Goal: Entertainment & Leisure: Browse casually

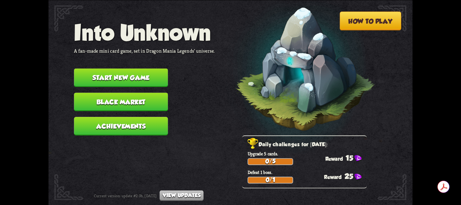
click at [121, 101] on button "Black Market" at bounding box center [121, 102] width 94 height 19
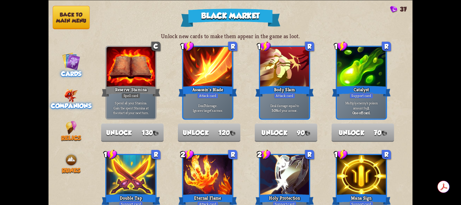
click at [74, 100] on img at bounding box center [71, 95] width 14 height 14
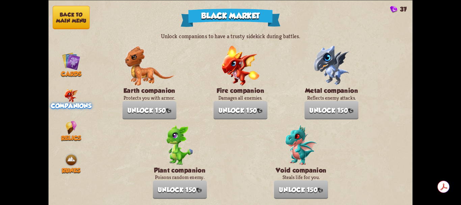
click at [71, 20] on button "Back to main menu" at bounding box center [71, 17] width 37 height 23
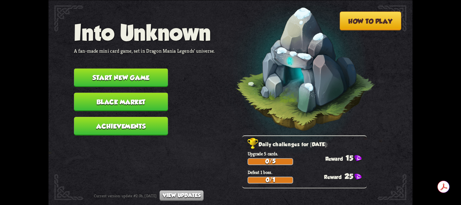
click at [113, 77] on button "Start new game" at bounding box center [121, 77] width 94 height 19
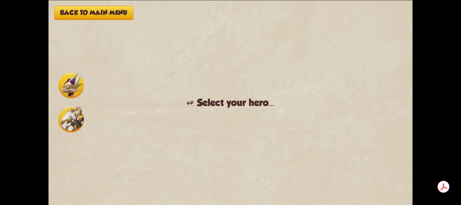
click at [71, 90] on img at bounding box center [71, 86] width 26 height 26
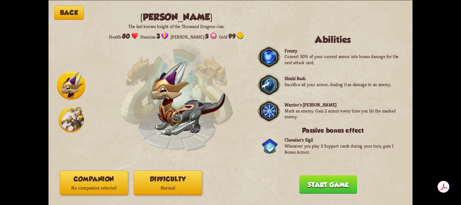
click at [69, 123] on img at bounding box center [71, 120] width 26 height 26
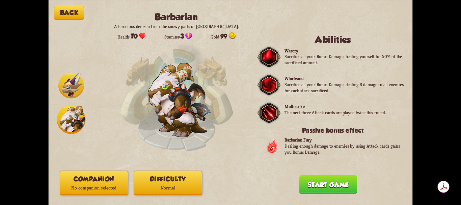
click at [71, 87] on img at bounding box center [71, 86] width 26 height 26
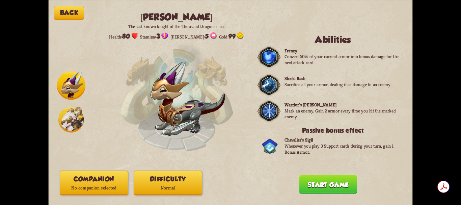
click at [69, 116] on img at bounding box center [71, 120] width 26 height 26
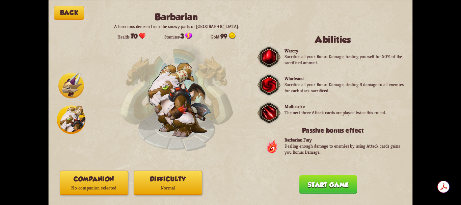
click at [72, 87] on img at bounding box center [71, 86] width 26 height 26
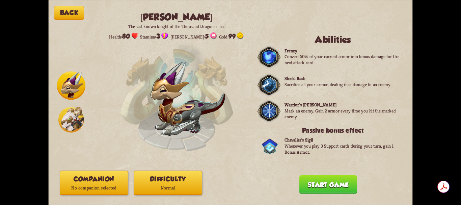
click at [75, 120] on img at bounding box center [71, 120] width 26 height 26
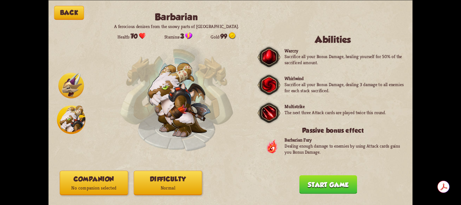
click at [74, 78] on img at bounding box center [71, 86] width 26 height 26
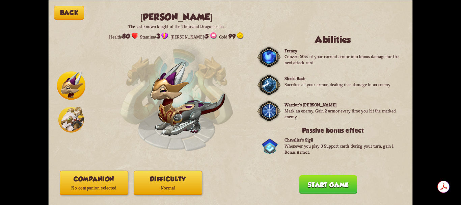
click at [324, 185] on button "Start game" at bounding box center [329, 184] width 58 height 19
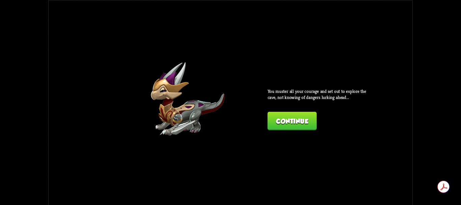
click at [296, 123] on button "Continue" at bounding box center [292, 120] width 49 height 19
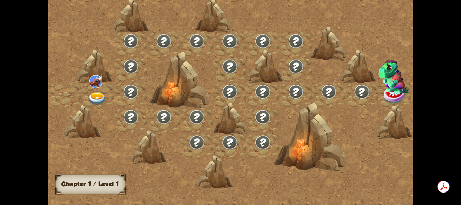
click at [98, 94] on img at bounding box center [97, 99] width 18 height 14
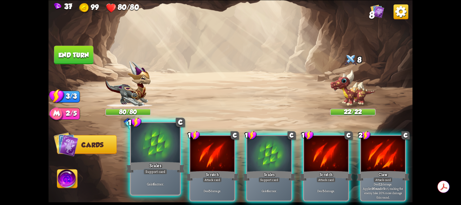
click at [161, 147] on div at bounding box center [155, 143] width 49 height 41
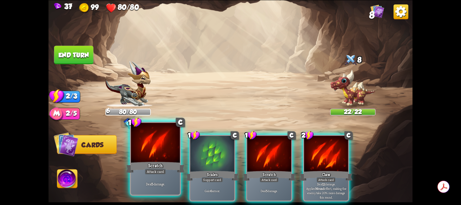
click at [166, 149] on div at bounding box center [155, 143] width 49 height 41
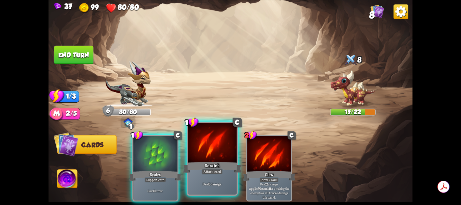
click at [210, 153] on div at bounding box center [212, 143] width 49 height 41
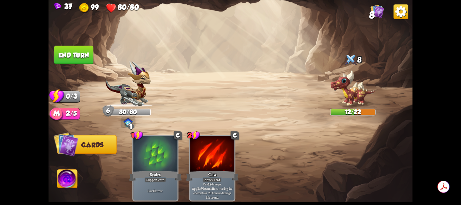
click at [83, 55] on button "End turn" at bounding box center [73, 55] width 39 height 19
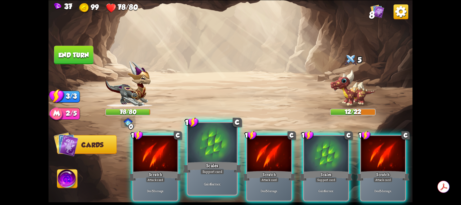
click at [217, 152] on div at bounding box center [212, 143] width 49 height 41
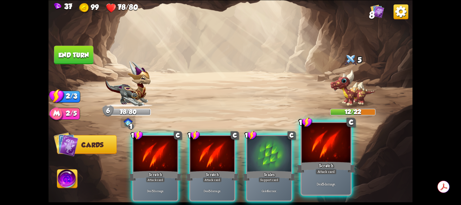
click at [328, 149] on div at bounding box center [326, 143] width 49 height 41
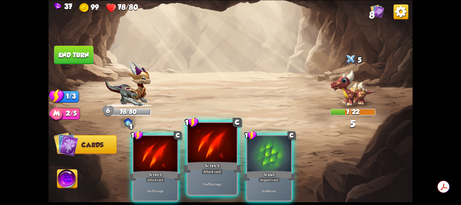
click at [221, 154] on div at bounding box center [212, 143] width 49 height 41
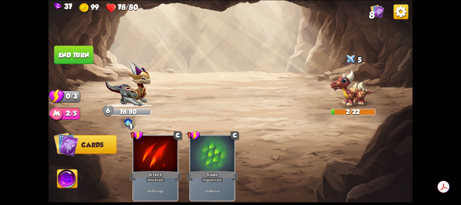
click at [83, 58] on button "End turn" at bounding box center [73, 55] width 39 height 19
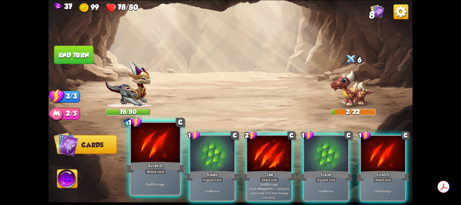
click at [170, 144] on div at bounding box center [155, 143] width 49 height 41
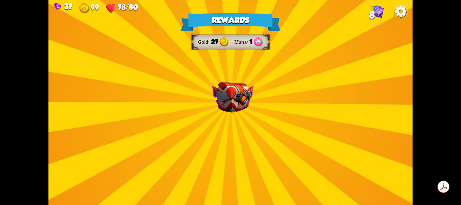
click at [230, 102] on img at bounding box center [232, 97] width 41 height 31
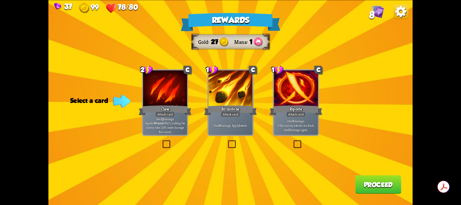
click at [161, 141] on label at bounding box center [161, 141] width 0 height 0
click at [0, 0] on input "checkbox" at bounding box center [0, 0] width 0 height 0
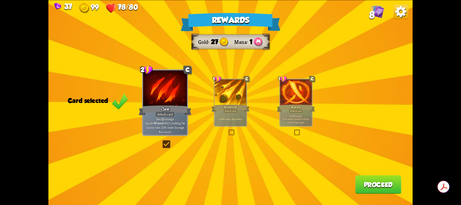
click at [372, 181] on button "Proceed" at bounding box center [379, 184] width 46 height 19
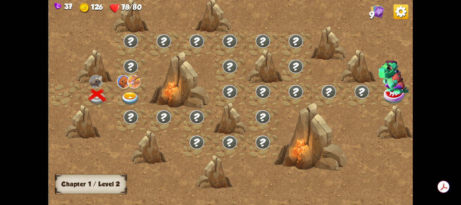
click at [130, 95] on img at bounding box center [130, 99] width 18 height 14
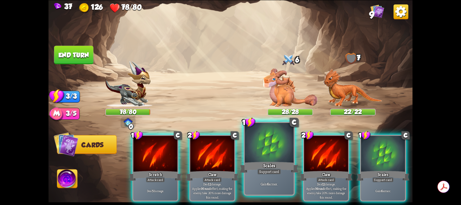
click at [270, 157] on div at bounding box center [269, 143] width 49 height 41
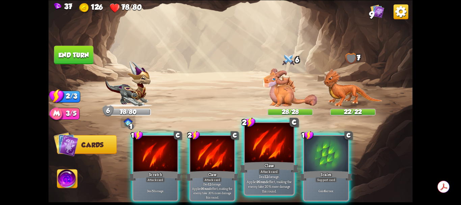
click at [268, 154] on div at bounding box center [269, 143] width 49 height 41
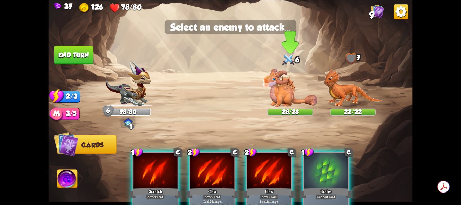
click at [286, 91] on img at bounding box center [290, 87] width 55 height 39
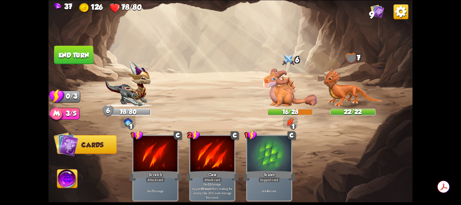
click at [89, 54] on button "End turn" at bounding box center [73, 55] width 39 height 19
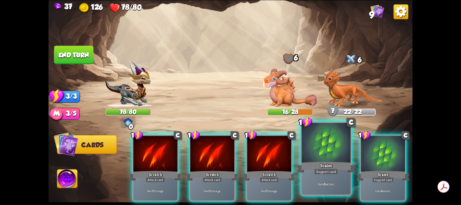
click at [326, 147] on div at bounding box center [326, 143] width 49 height 41
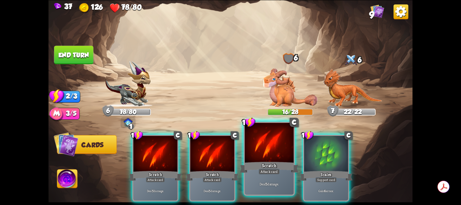
click at [265, 159] on div at bounding box center [269, 143] width 49 height 41
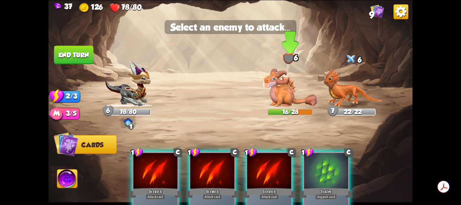
click at [285, 90] on img at bounding box center [290, 87] width 55 height 39
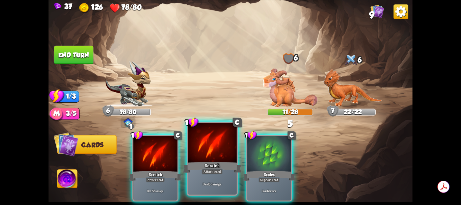
click at [218, 157] on div at bounding box center [212, 143] width 49 height 41
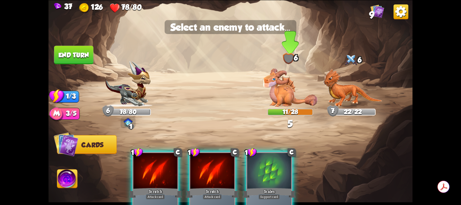
click at [282, 94] on img at bounding box center [290, 87] width 55 height 39
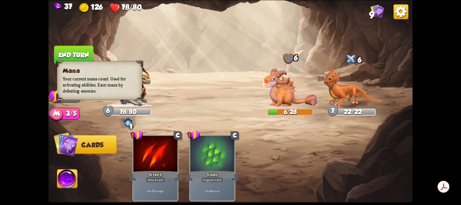
click at [69, 116] on div "3/5" at bounding box center [68, 114] width 23 height 12
click at [59, 113] on img at bounding box center [57, 114] width 14 height 14
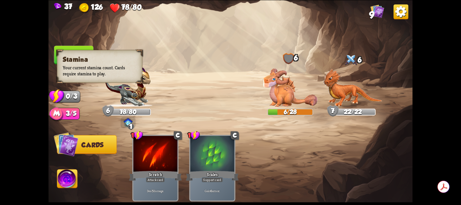
click at [59, 98] on img at bounding box center [56, 95] width 15 height 15
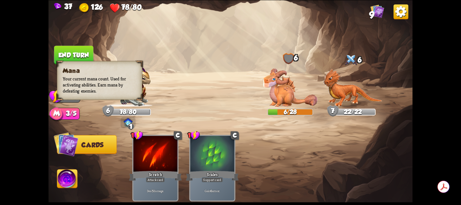
click at [55, 116] on img at bounding box center [57, 114] width 14 height 14
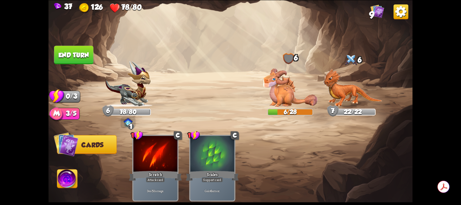
click at [63, 178] on img at bounding box center [67, 180] width 20 height 21
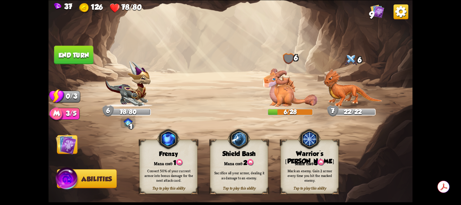
click at [78, 60] on button "End turn" at bounding box center [73, 55] width 39 height 19
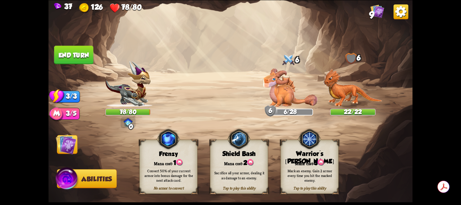
click at [315, 167] on div "Mark an enemy. Gain 2 armor every time you hit the marked enemy." at bounding box center [310, 175] width 58 height 23
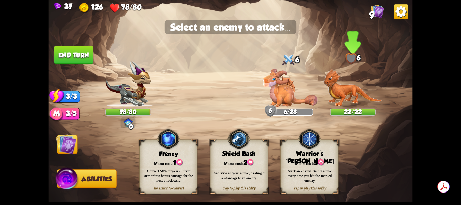
click at [349, 94] on img at bounding box center [353, 88] width 59 height 38
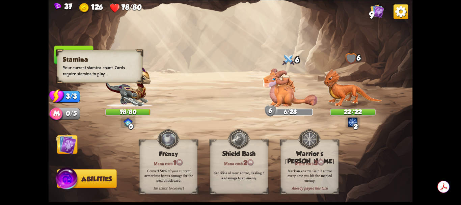
click at [69, 97] on div "3/3" at bounding box center [68, 97] width 23 height 12
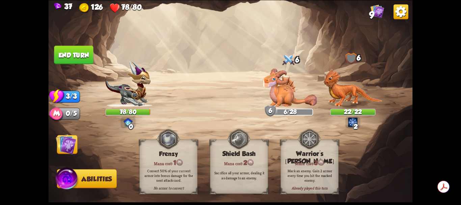
click at [71, 143] on img at bounding box center [66, 144] width 21 height 21
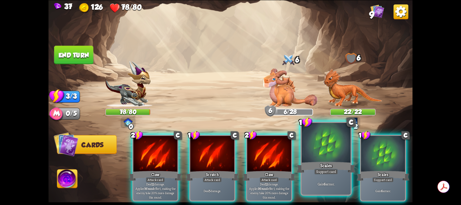
click at [326, 160] on div at bounding box center [326, 143] width 49 height 41
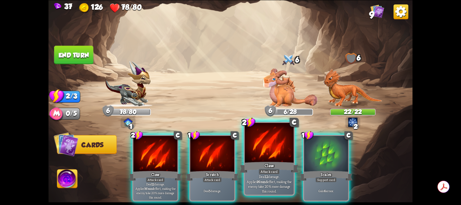
click at [268, 158] on div at bounding box center [269, 143] width 49 height 41
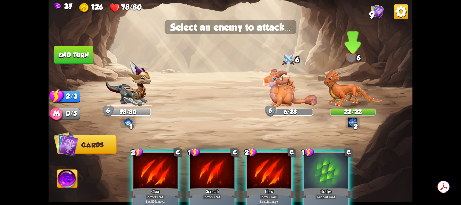
click at [348, 95] on img at bounding box center [353, 88] width 59 height 38
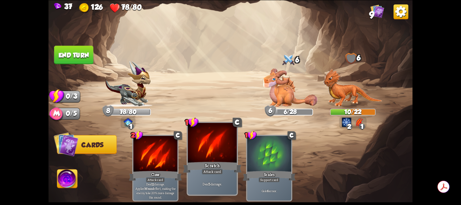
click at [206, 156] on div at bounding box center [212, 143] width 49 height 41
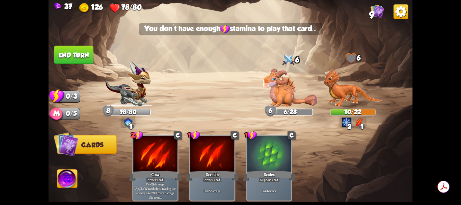
click at [285, 93] on img at bounding box center [290, 87] width 55 height 39
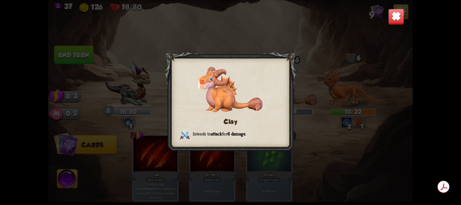
click at [228, 96] on img at bounding box center [230, 90] width 65 height 46
click at [398, 17] on img at bounding box center [396, 16] width 16 height 16
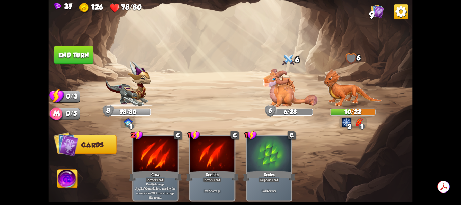
click at [351, 94] on img at bounding box center [353, 88] width 59 height 38
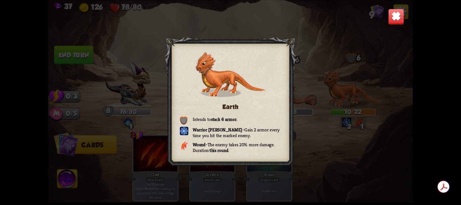
click at [396, 17] on img at bounding box center [396, 16] width 16 height 16
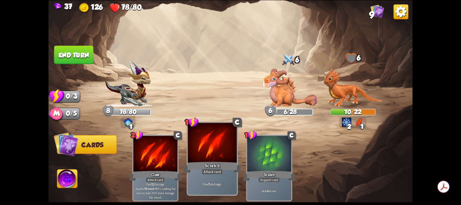
click at [224, 151] on div at bounding box center [212, 143] width 49 height 41
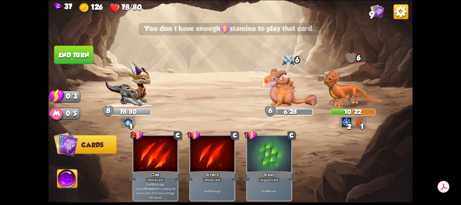
click at [85, 54] on button "End turn" at bounding box center [73, 55] width 39 height 19
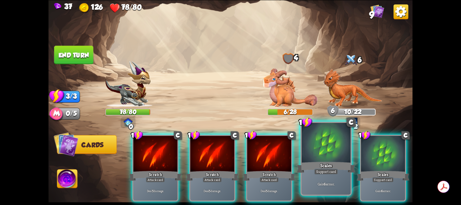
click at [328, 150] on div at bounding box center [326, 143] width 49 height 41
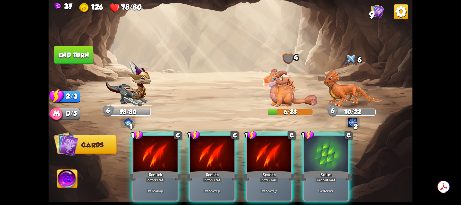
click at [126, 94] on img at bounding box center [128, 84] width 46 height 46
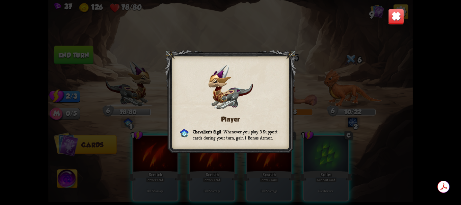
click at [399, 16] on img at bounding box center [396, 16] width 16 height 16
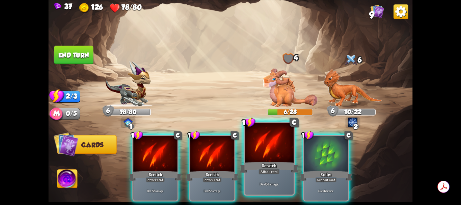
drag, startPoint x: 266, startPoint y: 149, endPoint x: 287, endPoint y: 140, distance: 23.0
click at [276, 148] on div at bounding box center [269, 143] width 49 height 41
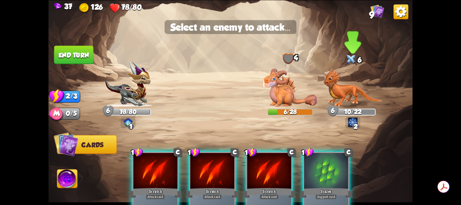
click at [344, 102] on img at bounding box center [353, 88] width 59 height 38
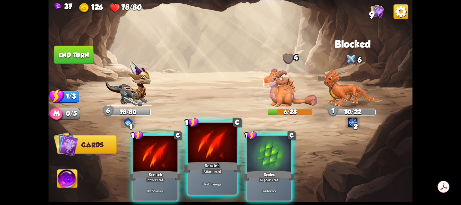
click at [225, 158] on div at bounding box center [212, 143] width 49 height 41
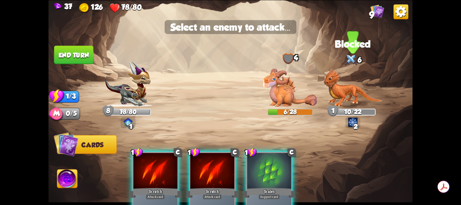
click at [351, 98] on img at bounding box center [353, 88] width 59 height 38
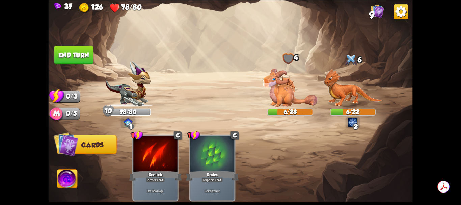
click at [80, 54] on button "End turn" at bounding box center [73, 55] width 39 height 19
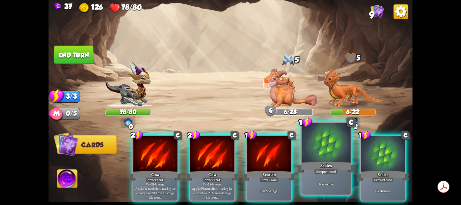
click at [319, 150] on div at bounding box center [326, 143] width 49 height 41
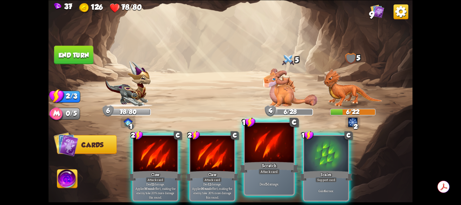
click at [272, 156] on div at bounding box center [269, 143] width 49 height 41
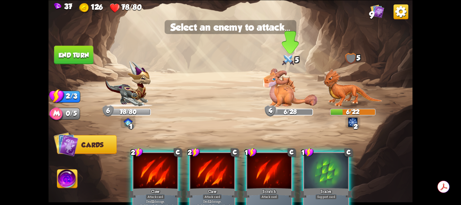
click at [288, 91] on img at bounding box center [290, 87] width 55 height 39
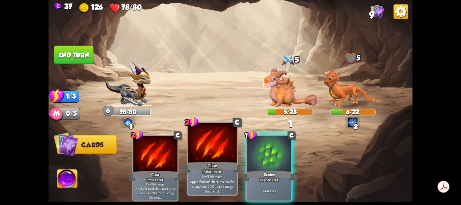
click at [215, 153] on div at bounding box center [212, 143] width 49 height 41
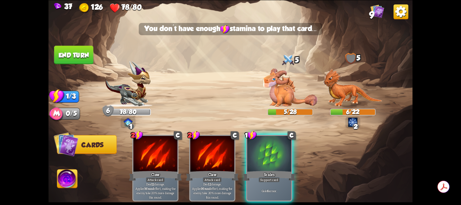
click at [340, 94] on img at bounding box center [353, 88] width 59 height 38
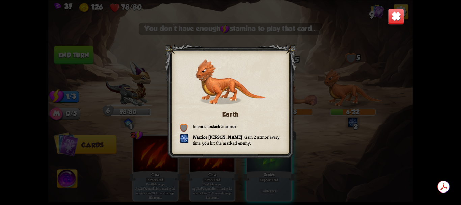
click at [269, 87] on div at bounding box center [230, 102] width 131 height 117
click at [398, 12] on img at bounding box center [396, 16] width 16 height 16
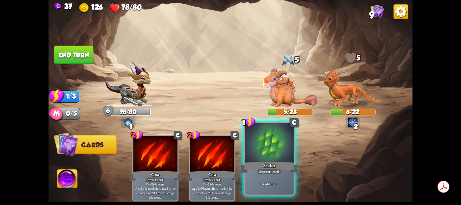
click at [267, 153] on div at bounding box center [269, 143] width 49 height 41
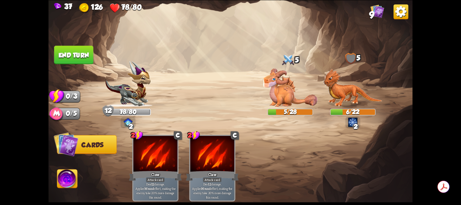
click at [143, 114] on div "78/80" at bounding box center [128, 112] width 45 height 6
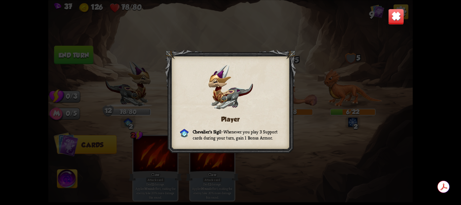
click at [253, 95] on div at bounding box center [230, 103] width 131 height 106
drag, startPoint x: 401, startPoint y: 18, endPoint x: 367, endPoint y: 25, distance: 34.9
click at [402, 18] on img at bounding box center [396, 16] width 16 height 16
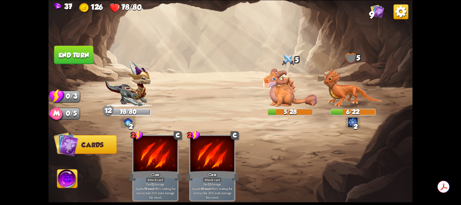
click at [78, 53] on button "End turn" at bounding box center [73, 55] width 39 height 19
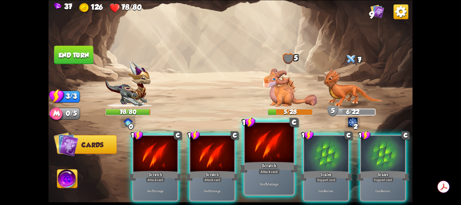
click at [274, 153] on div at bounding box center [269, 143] width 49 height 41
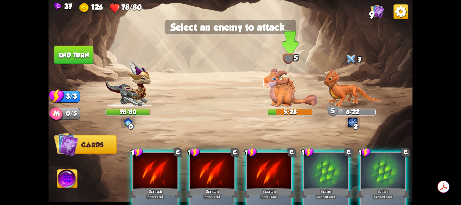
click at [285, 97] on img at bounding box center [290, 87] width 55 height 39
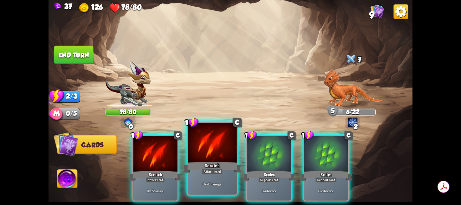
click at [217, 151] on div at bounding box center [212, 143] width 49 height 41
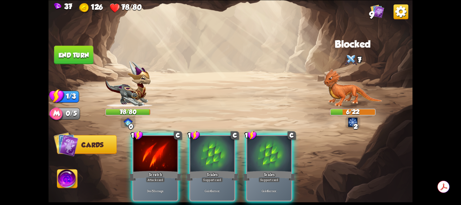
click at [346, 95] on img at bounding box center [353, 88] width 59 height 38
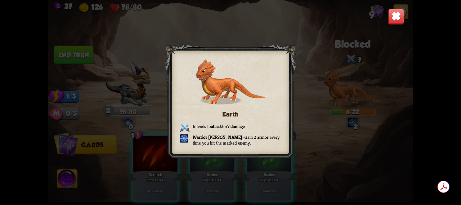
click at [303, 61] on div "Earth Intends to attack for 7 damage . Warrior [PERSON_NAME] – Gain 2 armor eve…" at bounding box center [230, 102] width 364 height 205
click at [401, 19] on img at bounding box center [396, 16] width 16 height 16
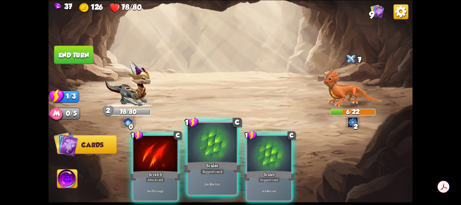
click at [210, 150] on div at bounding box center [212, 143] width 49 height 41
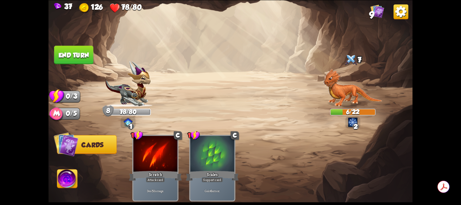
click at [82, 60] on button "End turn" at bounding box center [73, 55] width 39 height 19
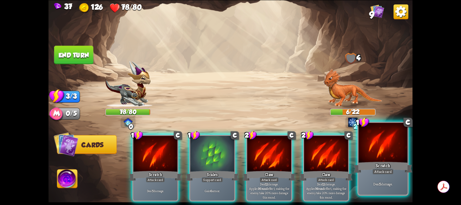
click at [382, 155] on div at bounding box center [383, 143] width 49 height 41
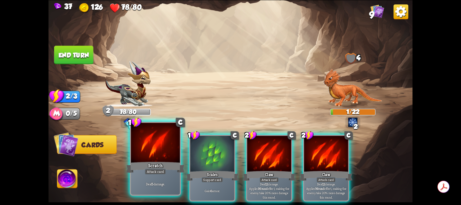
click at [168, 152] on div at bounding box center [155, 143] width 49 height 41
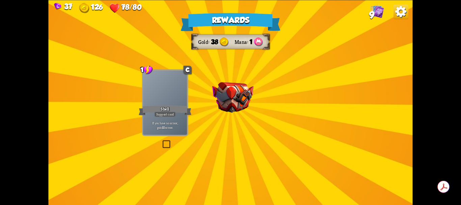
click at [234, 105] on img at bounding box center [232, 97] width 41 height 31
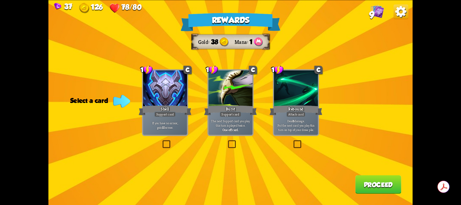
click at [166, 87] on div at bounding box center [165, 88] width 44 height 37
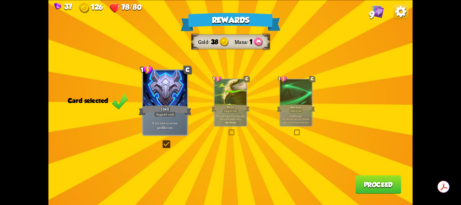
click at [360, 184] on button "Proceed" at bounding box center [379, 184] width 46 height 19
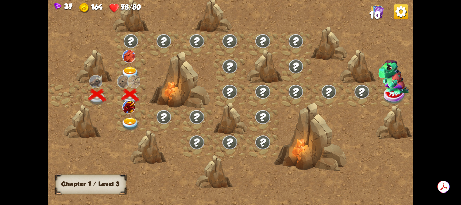
click at [133, 70] on img at bounding box center [130, 74] width 18 height 14
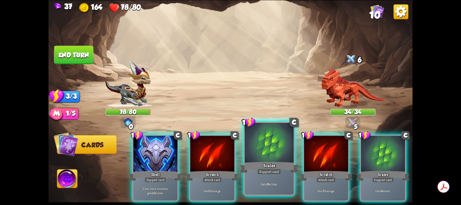
click at [268, 152] on div at bounding box center [269, 143] width 49 height 41
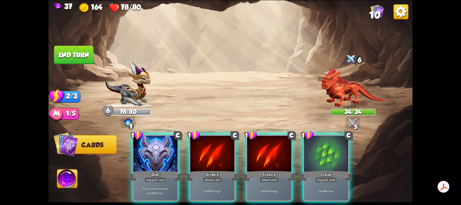
click at [268, 152] on div at bounding box center [269, 154] width 44 height 37
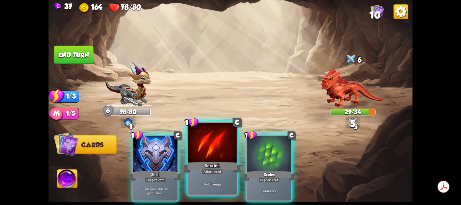
click at [223, 153] on div at bounding box center [212, 143] width 49 height 41
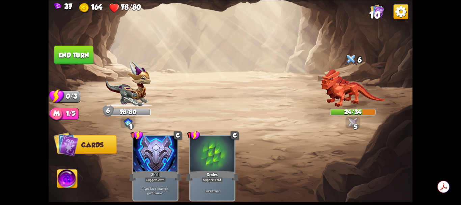
click at [70, 59] on button "End turn" at bounding box center [73, 55] width 39 height 19
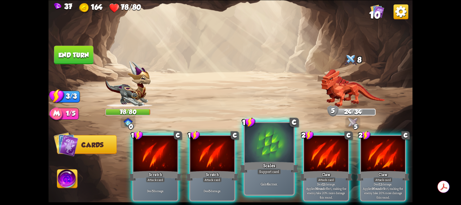
click at [270, 150] on div at bounding box center [269, 143] width 49 height 41
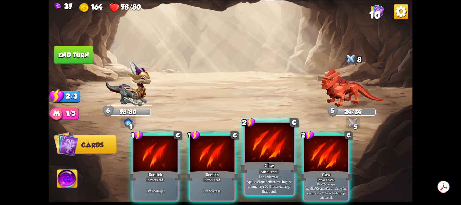
click at [269, 150] on div at bounding box center [269, 143] width 49 height 41
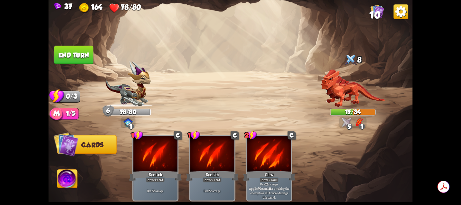
click at [75, 57] on button "End turn" at bounding box center [73, 55] width 39 height 19
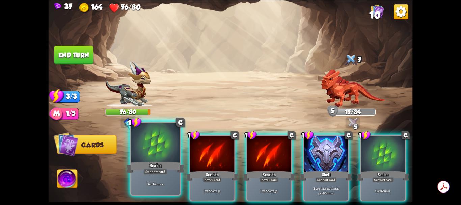
click at [157, 152] on div at bounding box center [155, 143] width 49 height 41
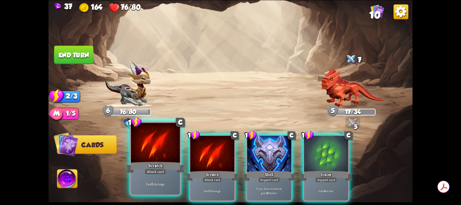
click at [163, 149] on div at bounding box center [155, 143] width 49 height 41
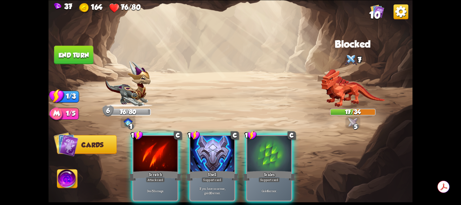
click at [163, 149] on div at bounding box center [155, 154] width 44 height 37
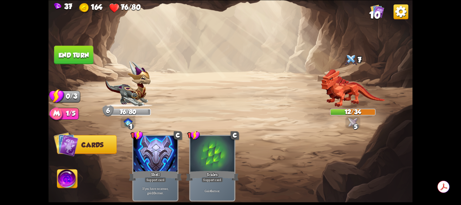
click at [80, 53] on button "End turn" at bounding box center [73, 55] width 39 height 19
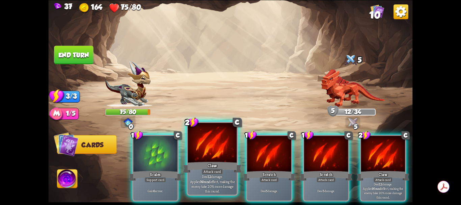
click at [214, 149] on div at bounding box center [212, 143] width 49 height 41
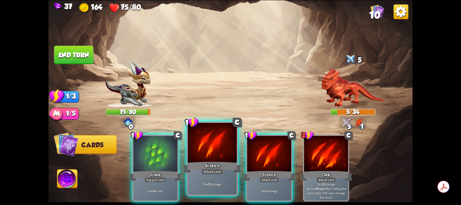
click at [221, 151] on div at bounding box center [212, 143] width 49 height 41
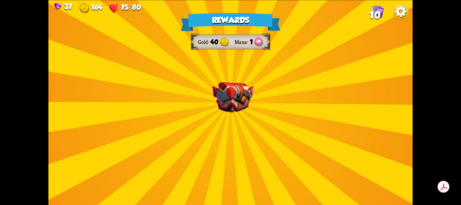
click at [235, 108] on img at bounding box center [232, 97] width 41 height 31
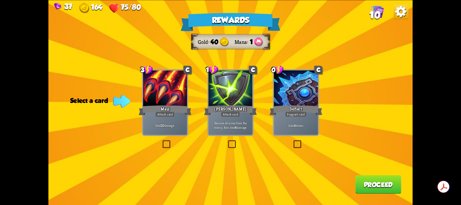
click at [161, 141] on label at bounding box center [161, 141] width 0 height 0
click at [0, 0] on input "checkbox" at bounding box center [0, 0] width 0 height 0
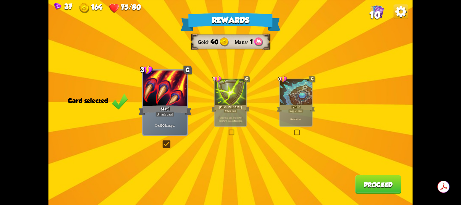
click at [368, 184] on button "Proceed" at bounding box center [379, 184] width 46 height 19
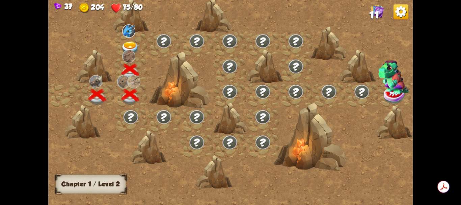
click at [126, 32] on img at bounding box center [129, 30] width 13 height 13
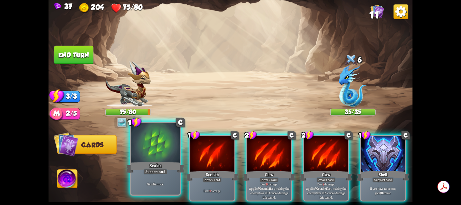
click at [163, 149] on div at bounding box center [155, 143] width 49 height 41
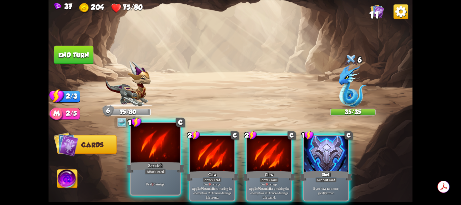
click at [164, 150] on div at bounding box center [155, 143] width 49 height 41
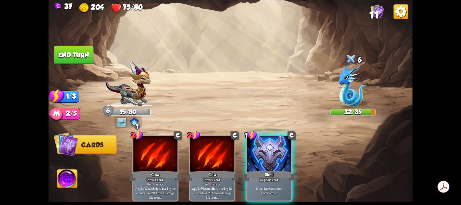
click at [86, 56] on button "End turn" at bounding box center [73, 55] width 39 height 19
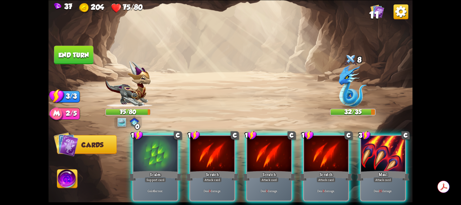
click at [70, 177] on img at bounding box center [67, 180] width 20 height 21
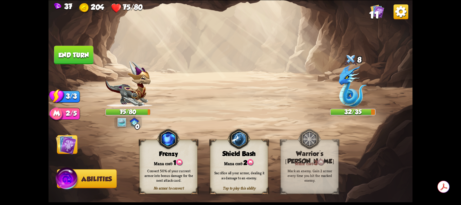
click at [70, 143] on img at bounding box center [66, 144] width 21 height 21
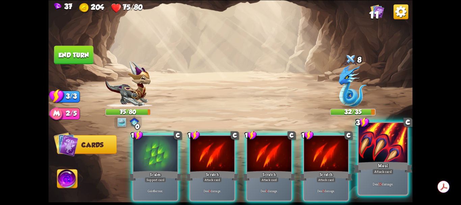
click at [390, 157] on div at bounding box center [383, 143] width 49 height 41
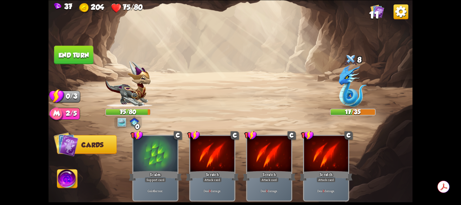
click at [81, 52] on button "End turn" at bounding box center [73, 55] width 39 height 19
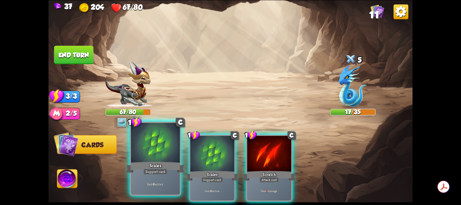
click at [164, 150] on div at bounding box center [155, 143] width 49 height 41
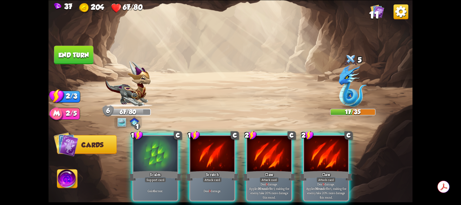
click at [265, 148] on div at bounding box center [269, 154] width 44 height 37
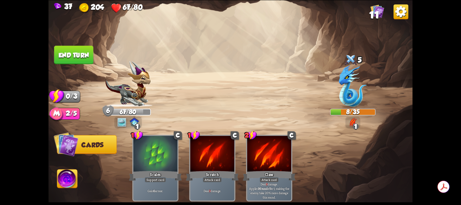
click at [84, 50] on button "End turn" at bounding box center [73, 55] width 39 height 19
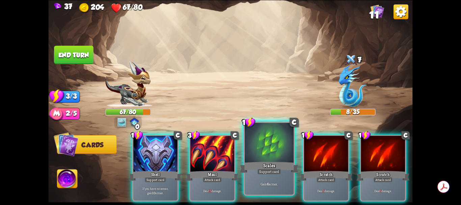
click at [265, 153] on div at bounding box center [269, 143] width 49 height 41
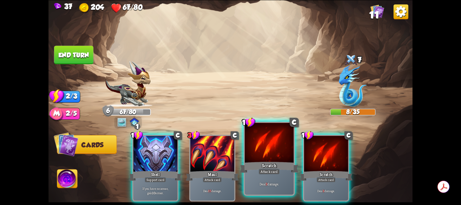
click at [267, 151] on div at bounding box center [269, 143] width 49 height 41
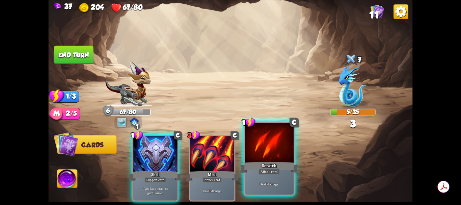
click at [264, 148] on div at bounding box center [269, 143] width 49 height 41
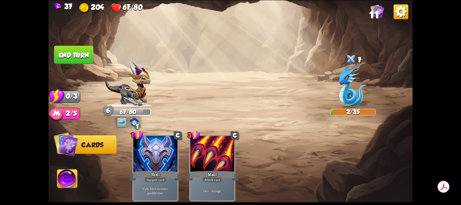
click at [80, 59] on button "End turn" at bounding box center [73, 55] width 39 height 19
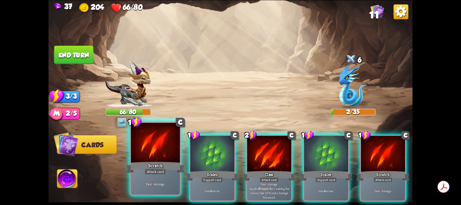
click at [163, 143] on div at bounding box center [155, 143] width 49 height 41
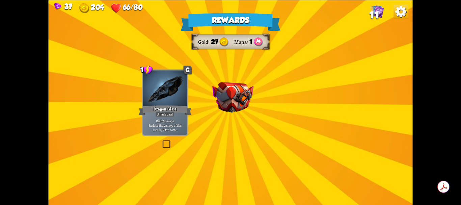
click at [228, 96] on img at bounding box center [232, 97] width 41 height 31
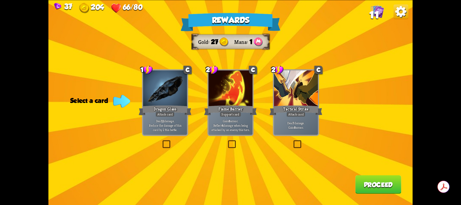
click at [161, 141] on label at bounding box center [161, 141] width 0 height 0
click at [0, 0] on input "checkbox" at bounding box center [0, 0] width 0 height 0
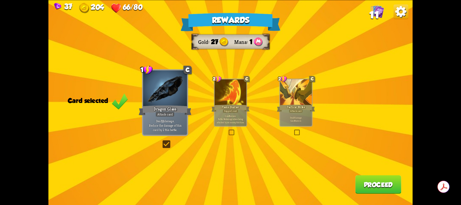
click at [376, 189] on button "Proceed" at bounding box center [379, 184] width 46 height 19
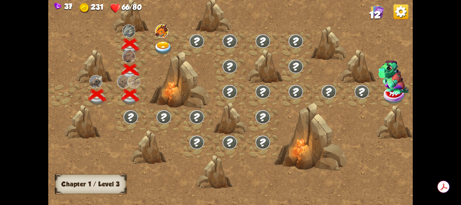
click at [163, 29] on img at bounding box center [161, 30] width 13 height 13
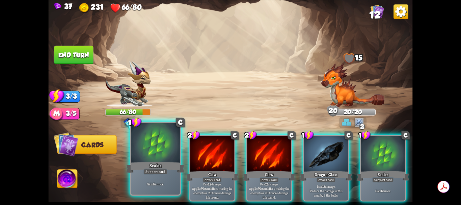
click at [156, 155] on div at bounding box center [155, 143] width 49 height 41
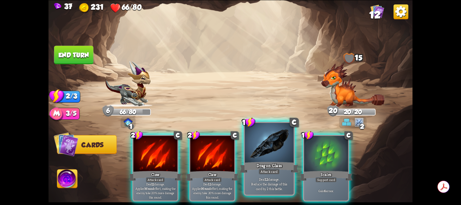
click at [268, 149] on div at bounding box center [269, 143] width 49 height 41
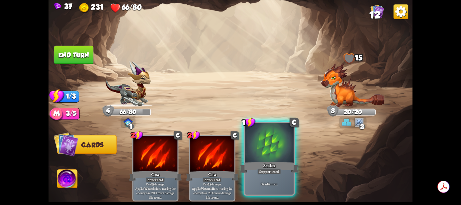
click at [258, 153] on div at bounding box center [269, 143] width 49 height 41
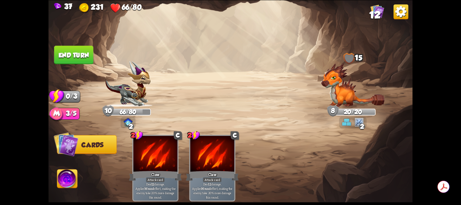
click at [75, 54] on button "End turn" at bounding box center [73, 55] width 39 height 19
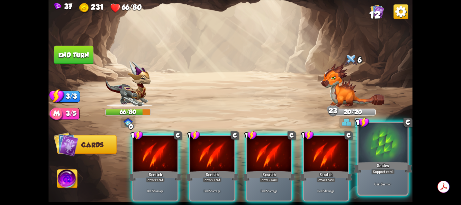
click at [373, 156] on div at bounding box center [383, 143] width 49 height 41
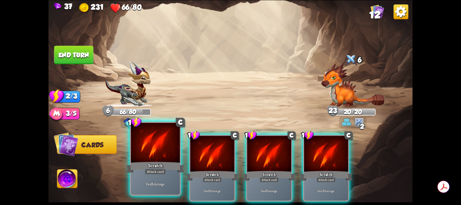
click at [166, 154] on div at bounding box center [155, 143] width 49 height 41
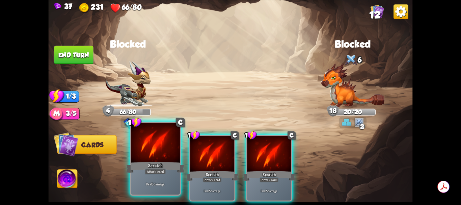
click at [168, 153] on div at bounding box center [155, 143] width 49 height 41
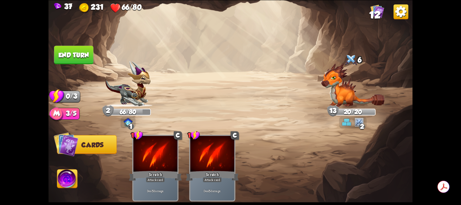
click at [347, 123] on img at bounding box center [346, 122] width 9 height 9
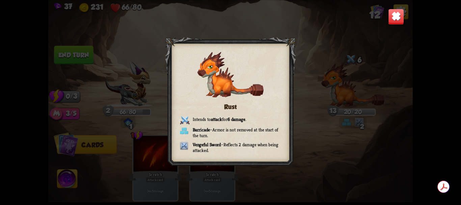
click at [394, 18] on img at bounding box center [396, 16] width 16 height 16
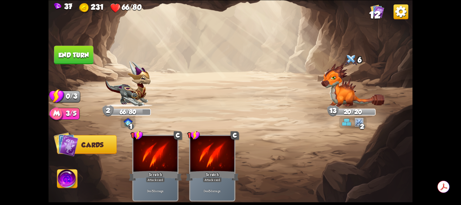
click at [76, 54] on button "End turn" at bounding box center [73, 55] width 39 height 19
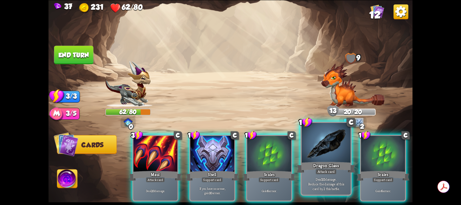
click at [323, 154] on div at bounding box center [326, 143] width 49 height 41
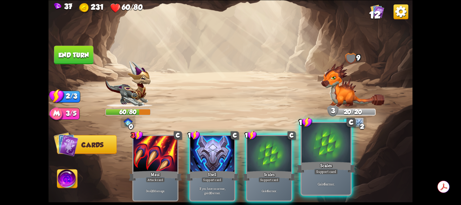
click at [324, 149] on div at bounding box center [326, 143] width 49 height 41
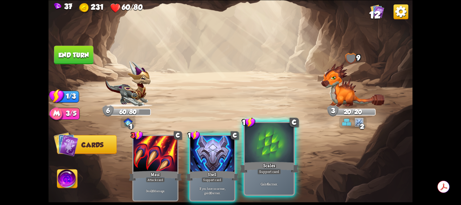
click at [271, 151] on div at bounding box center [269, 143] width 49 height 41
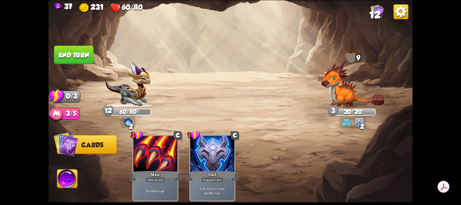
click at [88, 54] on button "End turn" at bounding box center [73, 55] width 39 height 19
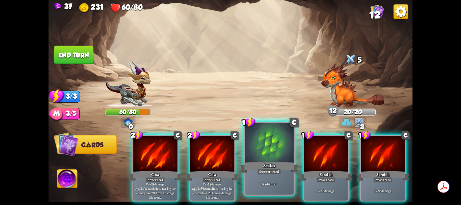
click at [264, 156] on div at bounding box center [269, 143] width 49 height 41
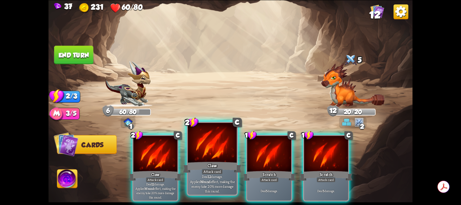
click at [210, 156] on div at bounding box center [212, 143] width 49 height 41
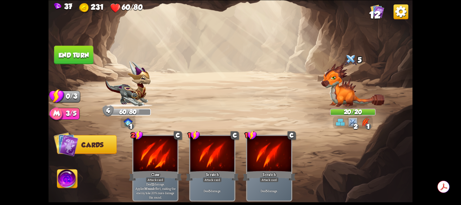
click at [76, 57] on button "End turn" at bounding box center [73, 55] width 39 height 19
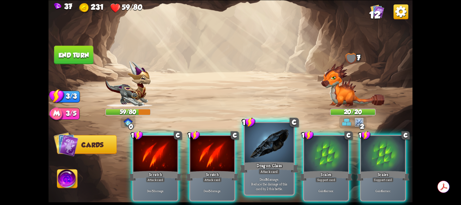
click at [278, 151] on div at bounding box center [269, 143] width 49 height 41
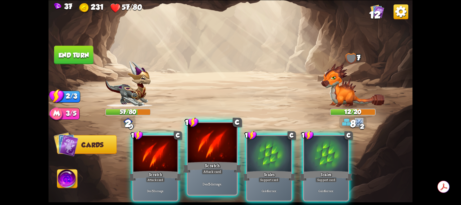
click at [214, 149] on div at bounding box center [212, 143] width 49 height 41
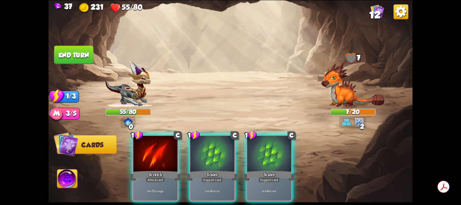
click at [214, 149] on div at bounding box center [213, 154] width 44 height 37
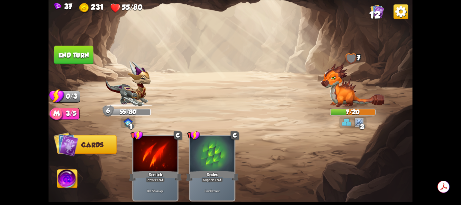
click at [85, 58] on button "End turn" at bounding box center [73, 55] width 39 height 19
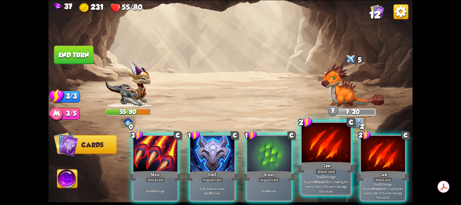
click at [317, 153] on div at bounding box center [326, 143] width 49 height 41
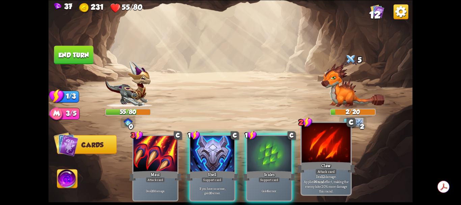
click at [319, 152] on div at bounding box center [326, 143] width 49 height 41
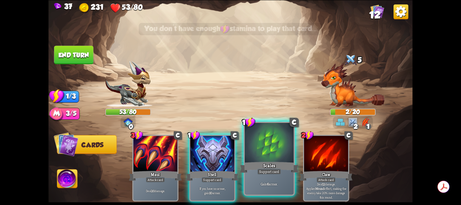
click at [260, 146] on div at bounding box center [269, 143] width 49 height 41
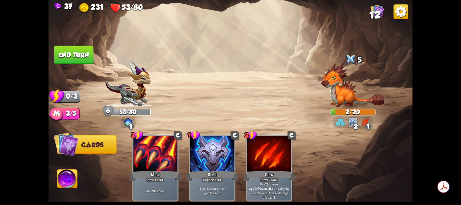
click at [70, 53] on button "End turn" at bounding box center [73, 55] width 39 height 19
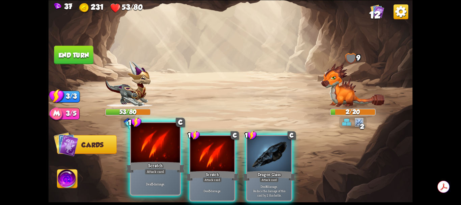
click at [164, 148] on div at bounding box center [155, 143] width 49 height 41
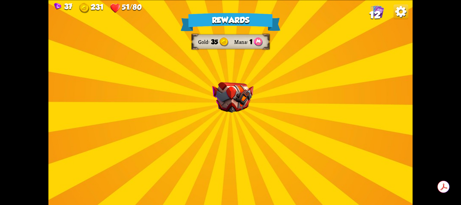
click at [236, 103] on img at bounding box center [232, 97] width 41 height 31
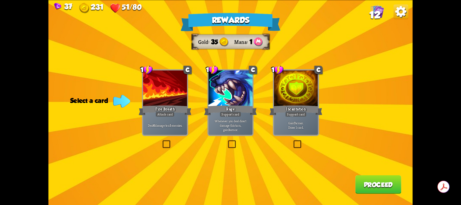
click at [161, 141] on label at bounding box center [161, 141] width 0 height 0
click at [0, 0] on input "checkbox" at bounding box center [0, 0] width 0 height 0
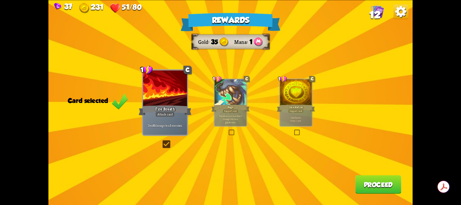
click at [362, 186] on button "Proceed" at bounding box center [379, 184] width 46 height 19
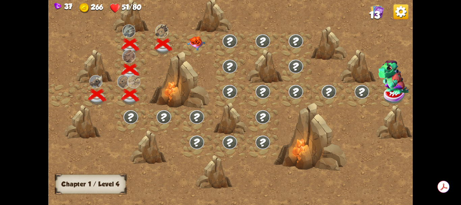
click at [199, 41] on img at bounding box center [196, 43] width 18 height 14
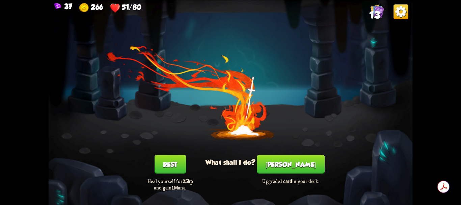
click at [171, 167] on button "Rest" at bounding box center [170, 164] width 32 height 19
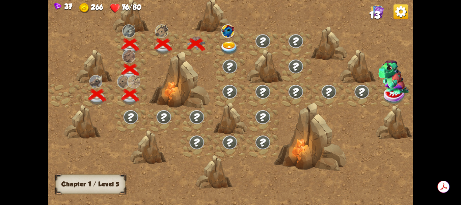
click at [232, 44] on img at bounding box center [230, 49] width 18 height 14
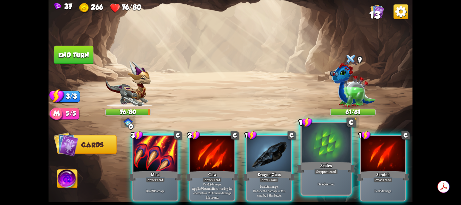
click at [325, 155] on div at bounding box center [326, 143] width 49 height 41
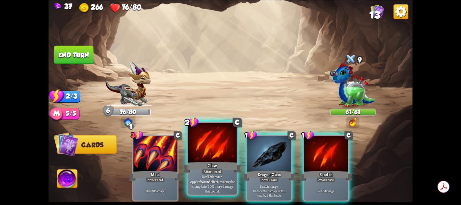
click at [222, 154] on div at bounding box center [212, 143] width 49 height 41
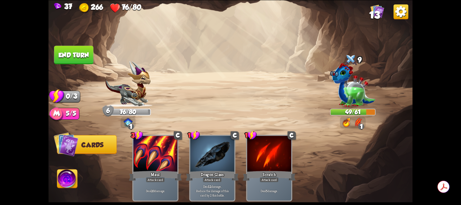
click at [83, 50] on button "End turn" at bounding box center [73, 55] width 39 height 19
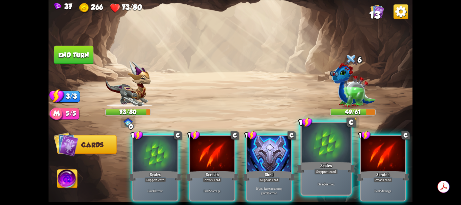
click at [323, 153] on div at bounding box center [326, 143] width 49 height 41
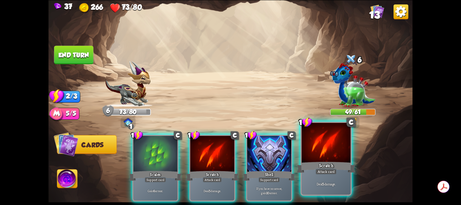
click at [338, 144] on div at bounding box center [326, 143] width 49 height 41
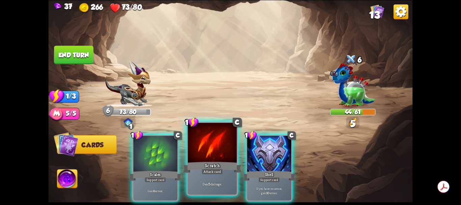
click at [222, 145] on div at bounding box center [212, 143] width 49 height 41
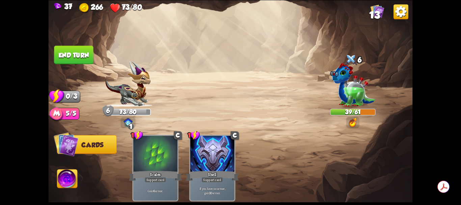
click at [79, 61] on button "End turn" at bounding box center [73, 55] width 39 height 19
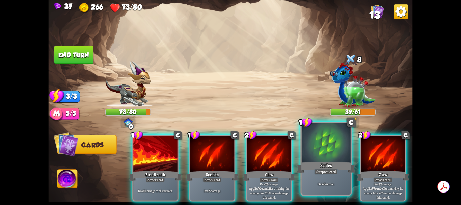
click at [325, 146] on div at bounding box center [326, 143] width 49 height 41
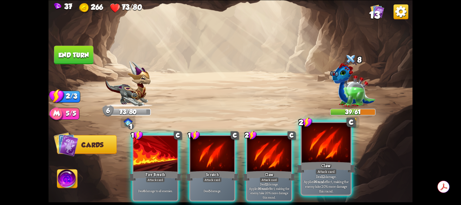
click at [324, 145] on div at bounding box center [326, 143] width 49 height 41
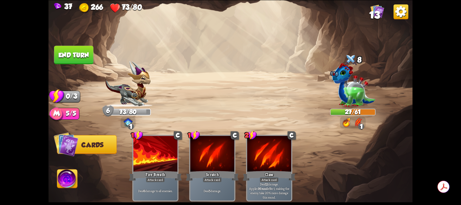
click at [359, 122] on img at bounding box center [358, 122] width 9 height 9
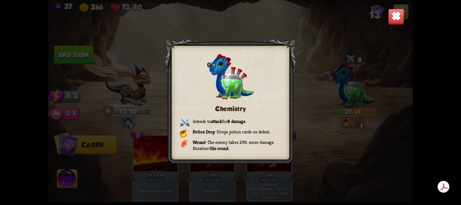
click at [394, 15] on img at bounding box center [396, 16] width 16 height 16
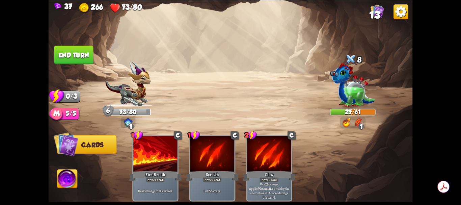
click at [88, 51] on button "End turn" at bounding box center [73, 55] width 39 height 19
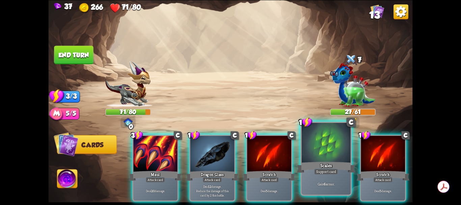
click at [318, 153] on div at bounding box center [326, 143] width 49 height 41
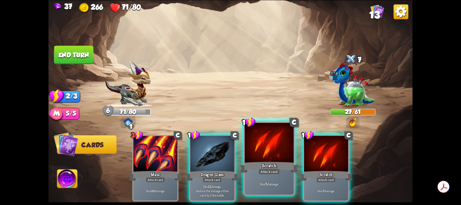
drag, startPoint x: 220, startPoint y: 152, endPoint x: 224, endPoint y: 148, distance: 5.3
click at [220, 152] on div at bounding box center [213, 154] width 44 height 37
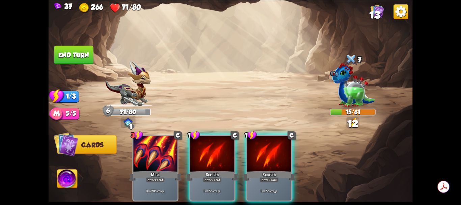
click at [351, 97] on img at bounding box center [353, 85] width 46 height 44
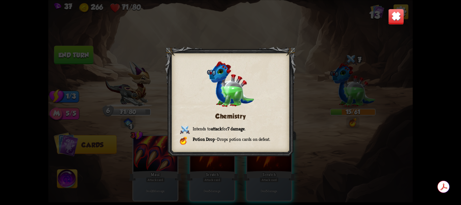
click at [399, 18] on img at bounding box center [396, 16] width 16 height 16
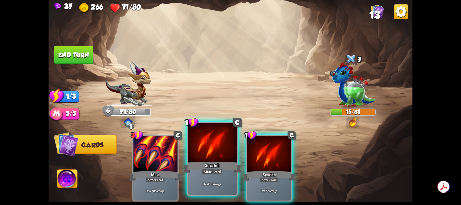
click at [221, 154] on div at bounding box center [212, 143] width 49 height 41
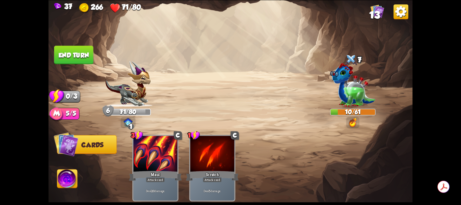
click at [84, 55] on button "End turn" at bounding box center [73, 55] width 39 height 19
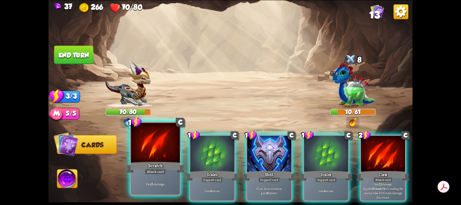
click at [160, 151] on div at bounding box center [155, 143] width 49 height 41
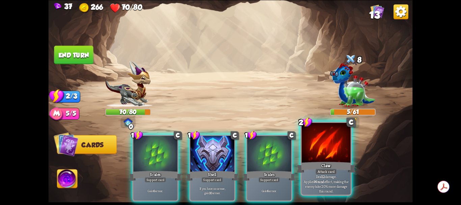
click at [325, 146] on div at bounding box center [326, 143] width 49 height 41
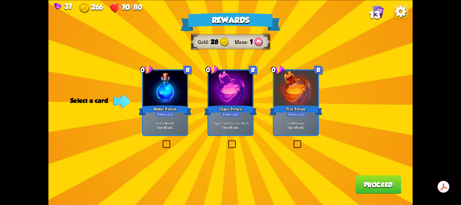
click at [161, 141] on label at bounding box center [161, 141] width 0 height 0
click at [0, 0] on input "checkbox" at bounding box center [0, 0] width 0 height 0
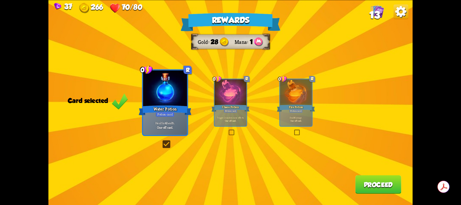
click at [383, 184] on button "Proceed" at bounding box center [379, 184] width 46 height 19
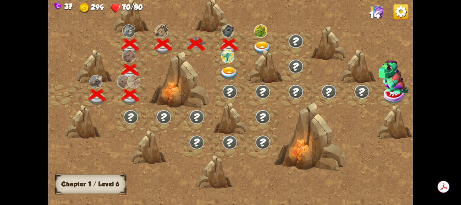
click at [231, 71] on img at bounding box center [230, 74] width 18 height 14
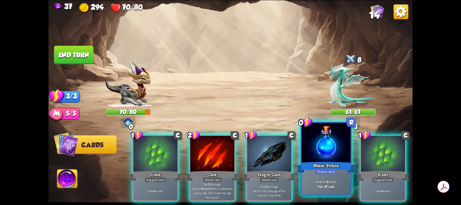
click at [326, 149] on div at bounding box center [326, 143] width 49 height 41
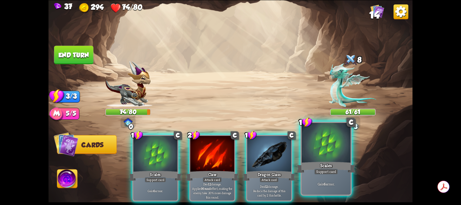
click at [322, 150] on div at bounding box center [326, 143] width 49 height 41
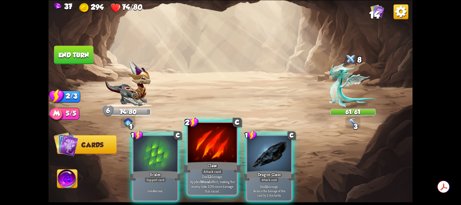
click at [219, 153] on div at bounding box center [212, 143] width 49 height 41
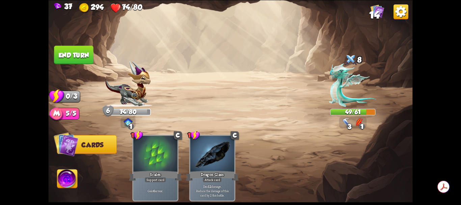
click at [69, 50] on button "End turn" at bounding box center [73, 55] width 39 height 19
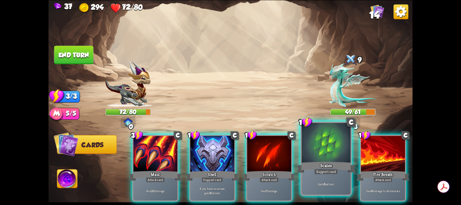
click at [324, 158] on div at bounding box center [326, 143] width 49 height 41
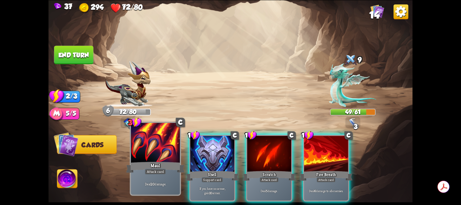
click at [158, 155] on div at bounding box center [155, 143] width 49 height 41
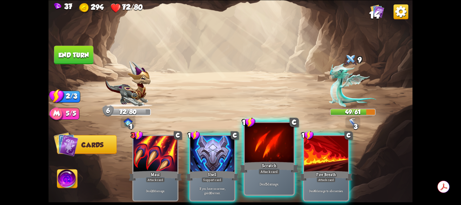
click at [270, 150] on div at bounding box center [269, 143] width 49 height 41
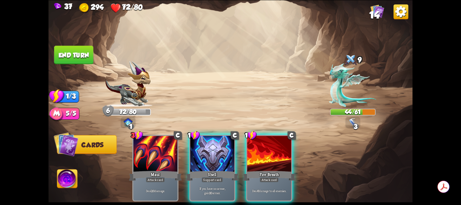
click at [78, 59] on button "End turn" at bounding box center [73, 55] width 39 height 19
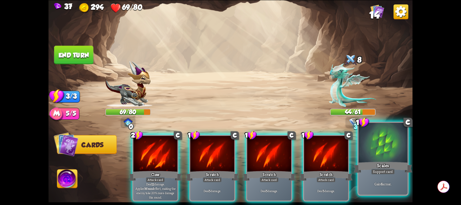
click at [370, 157] on div at bounding box center [383, 143] width 49 height 41
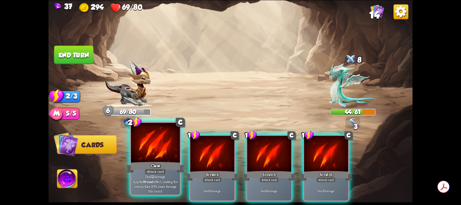
click at [167, 149] on div at bounding box center [155, 143] width 49 height 41
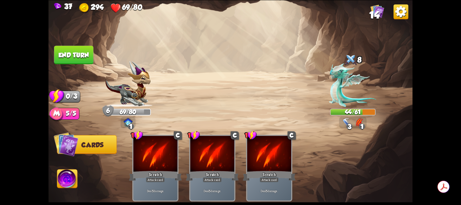
click at [88, 56] on button "End turn" at bounding box center [73, 55] width 39 height 19
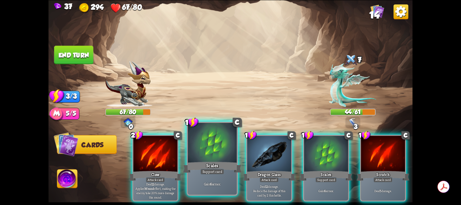
click at [216, 154] on div at bounding box center [212, 143] width 49 height 41
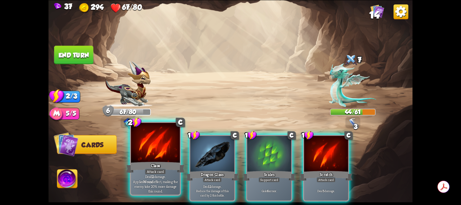
click at [167, 153] on div at bounding box center [155, 143] width 49 height 41
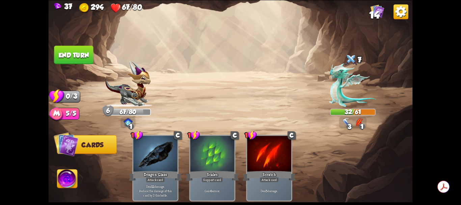
click at [82, 52] on button "End turn" at bounding box center [73, 55] width 39 height 19
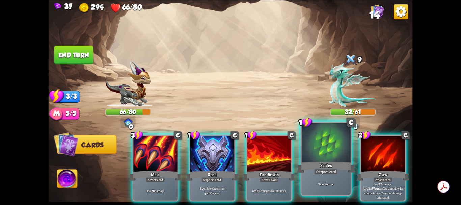
click at [314, 153] on div at bounding box center [326, 143] width 49 height 41
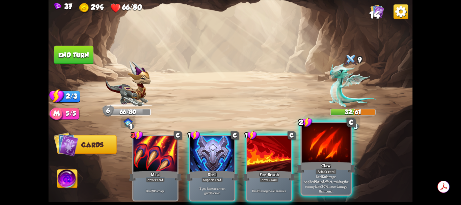
click at [315, 152] on div at bounding box center [326, 143] width 49 height 41
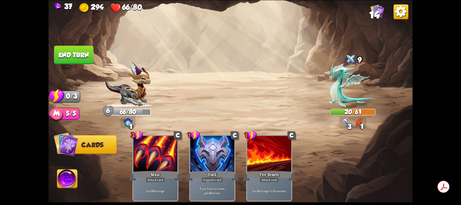
click at [80, 58] on button "End turn" at bounding box center [73, 55] width 39 height 19
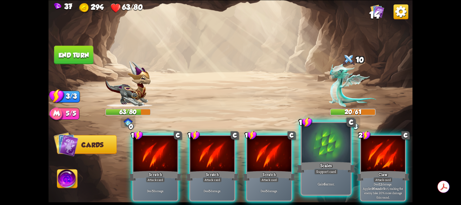
click at [323, 164] on div "Scales" at bounding box center [326, 166] width 59 height 13
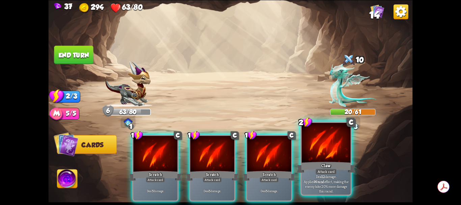
click at [327, 153] on div at bounding box center [326, 143] width 49 height 41
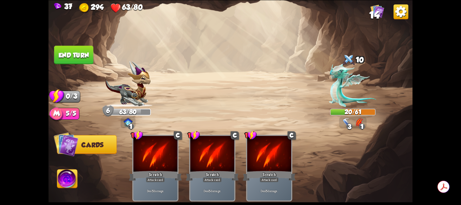
click at [82, 55] on button "End turn" at bounding box center [73, 55] width 39 height 19
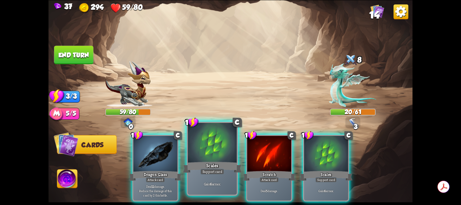
click at [215, 163] on div "Scales" at bounding box center [212, 166] width 59 height 13
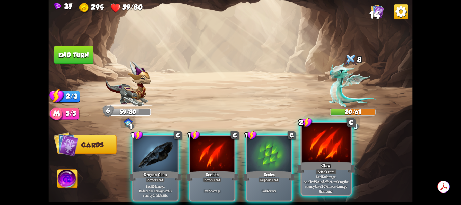
click at [322, 156] on div at bounding box center [326, 143] width 49 height 41
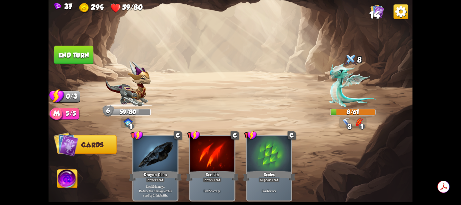
click at [75, 61] on button "End turn" at bounding box center [73, 55] width 39 height 19
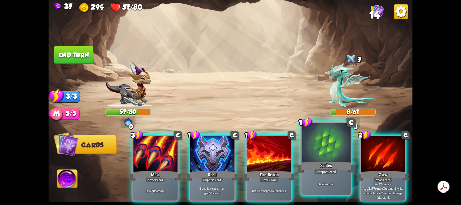
click at [323, 156] on div at bounding box center [326, 143] width 49 height 41
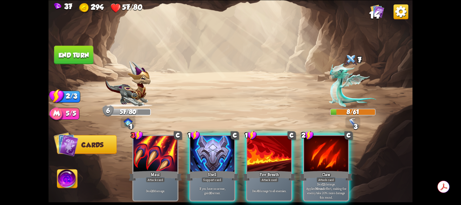
click at [323, 156] on div at bounding box center [326, 154] width 44 height 37
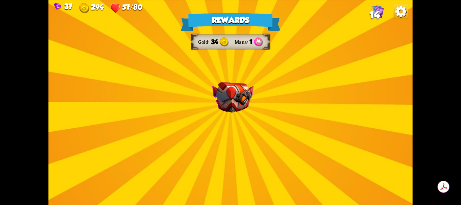
click at [238, 107] on img at bounding box center [232, 97] width 41 height 31
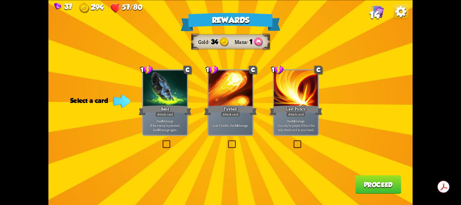
click at [161, 141] on label at bounding box center [161, 141] width 0 height 0
click at [0, 0] on input "checkbox" at bounding box center [0, 0] width 0 height 0
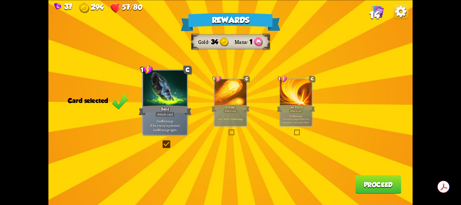
click at [375, 185] on button "Proceed" at bounding box center [379, 184] width 46 height 19
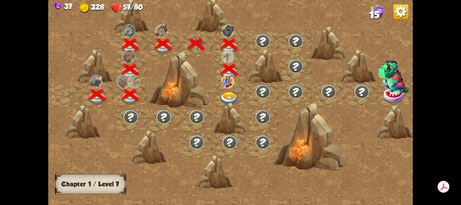
click at [229, 95] on img at bounding box center [230, 99] width 18 height 14
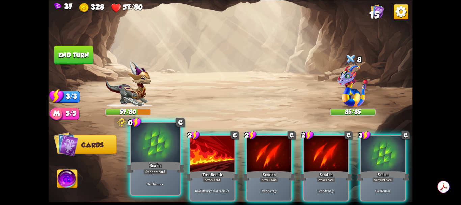
click at [164, 178] on div "Gain 6 armor." at bounding box center [155, 183] width 49 height 21
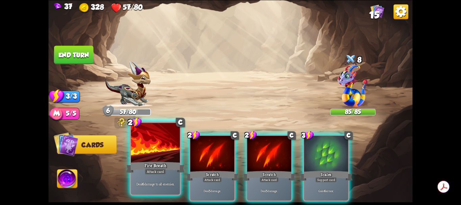
click at [166, 158] on div at bounding box center [155, 143] width 49 height 41
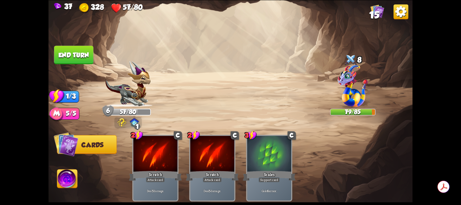
click at [81, 56] on button "End turn" at bounding box center [73, 55] width 39 height 19
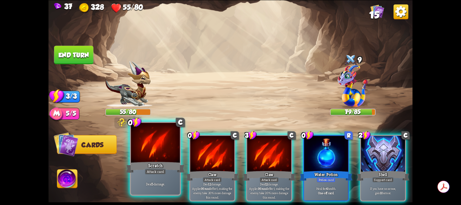
click at [161, 155] on div at bounding box center [155, 143] width 49 height 41
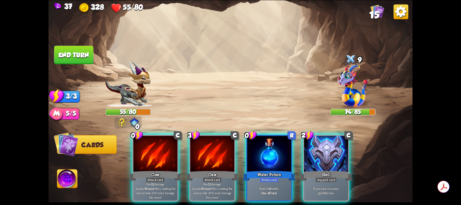
click at [161, 155] on div at bounding box center [155, 154] width 44 height 37
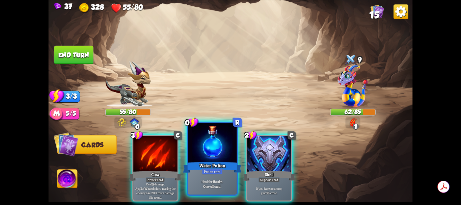
click at [213, 160] on div at bounding box center [212, 143] width 49 height 41
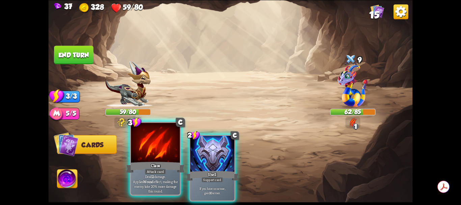
click at [160, 157] on div at bounding box center [155, 143] width 49 height 41
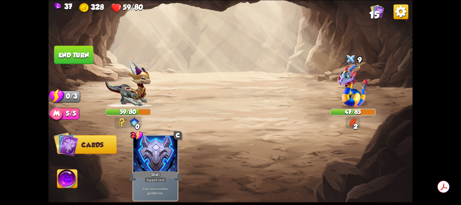
click at [80, 59] on button "End turn" at bounding box center [73, 55] width 39 height 19
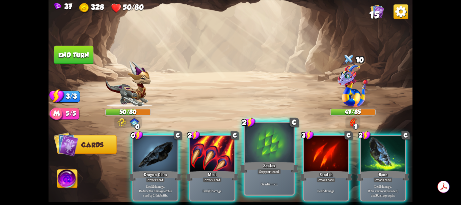
click at [264, 155] on div at bounding box center [269, 143] width 49 height 41
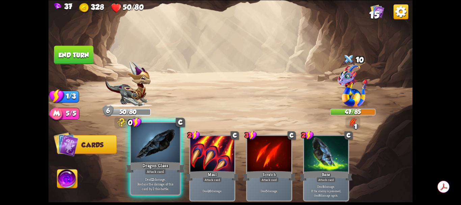
click at [163, 149] on div at bounding box center [155, 143] width 49 height 41
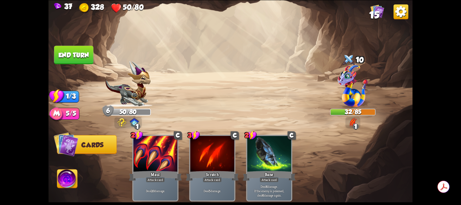
click at [81, 58] on button "End turn" at bounding box center [73, 55] width 39 height 19
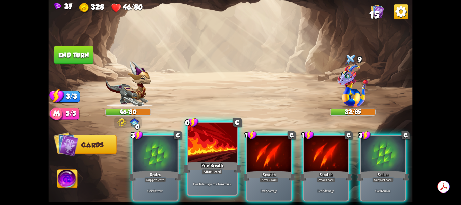
click at [214, 146] on div at bounding box center [212, 143] width 49 height 41
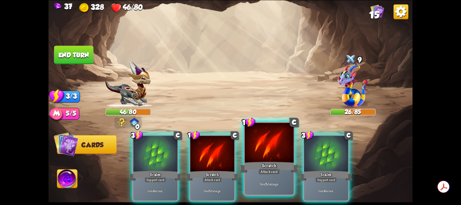
click at [279, 152] on div at bounding box center [269, 143] width 49 height 41
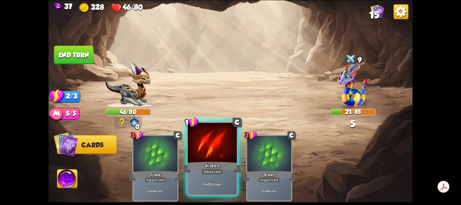
click at [222, 154] on div at bounding box center [212, 143] width 49 height 41
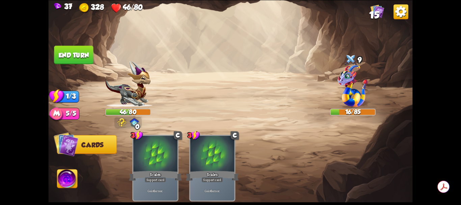
click at [83, 56] on button "End turn" at bounding box center [73, 55] width 39 height 19
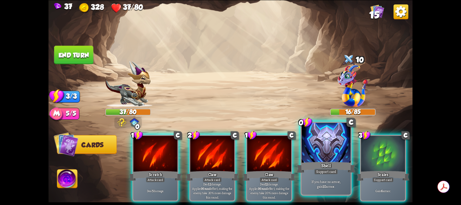
click at [327, 167] on div "Shell" at bounding box center [326, 166] width 59 height 13
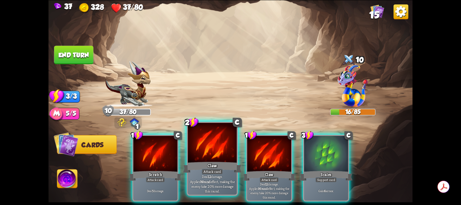
click at [220, 161] on div "Claw" at bounding box center [212, 166] width 59 height 13
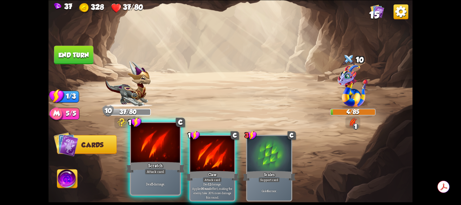
click at [172, 160] on div at bounding box center [155, 143] width 49 height 41
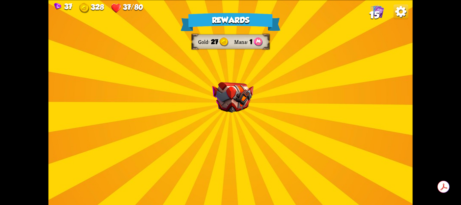
click at [231, 104] on img at bounding box center [232, 97] width 41 height 31
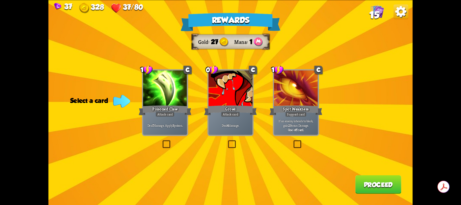
click at [161, 141] on label at bounding box center [161, 141] width 0 height 0
click at [0, 0] on input "checkbox" at bounding box center [0, 0] width 0 height 0
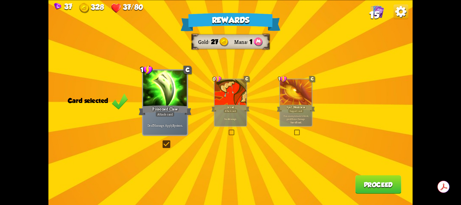
click at [362, 186] on button "Proceed" at bounding box center [379, 184] width 46 height 19
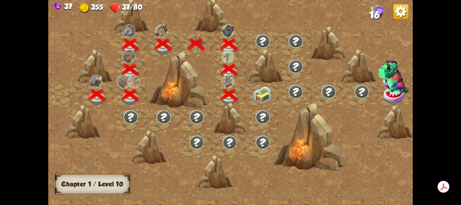
click at [262, 98] on img at bounding box center [262, 94] width 18 height 17
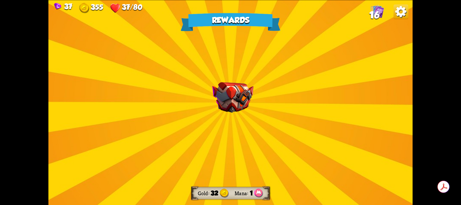
click at [235, 96] on img at bounding box center [232, 97] width 41 height 31
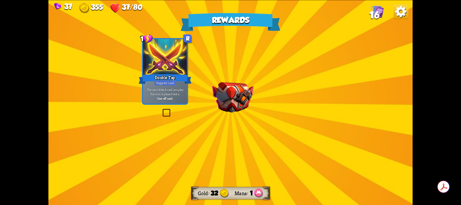
click at [235, 96] on img at bounding box center [232, 97] width 41 height 31
click at [235, 96] on div "Rewards Gold 32 Mana 1 Select a card 1 R Double Tap Support card The next Attac…" at bounding box center [230, 102] width 364 height 205
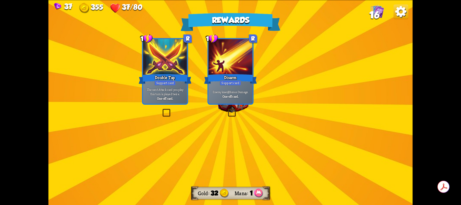
click at [235, 96] on b "One-off card." at bounding box center [231, 96] width 16 height 4
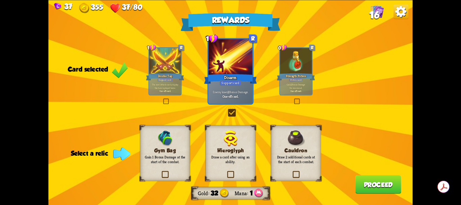
click at [292, 172] on label at bounding box center [292, 172] width 0 height 0
click at [0, 0] on input "checkbox" at bounding box center [0, 0] width 0 height 0
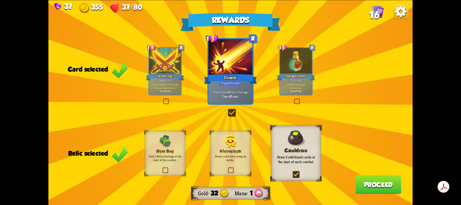
click at [227, 110] on label at bounding box center [227, 110] width 0 height 0
click at [0, 0] on input "checkbox" at bounding box center [0, 0] width 0 height 0
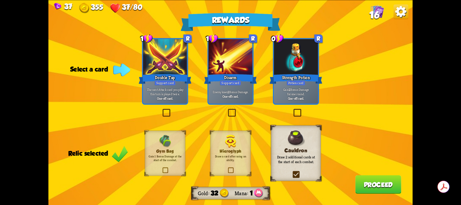
click at [227, 110] on label at bounding box center [227, 110] width 0 height 0
click at [0, 0] on input "checkbox" at bounding box center [0, 0] width 0 height 0
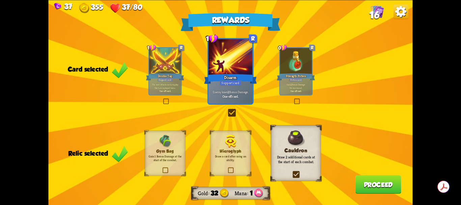
click at [366, 182] on button "Proceed" at bounding box center [379, 184] width 46 height 19
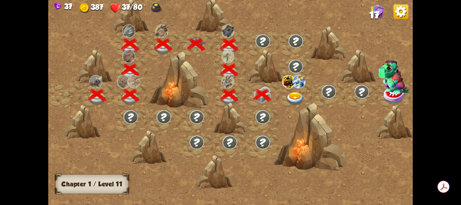
scroll to position [0, 103]
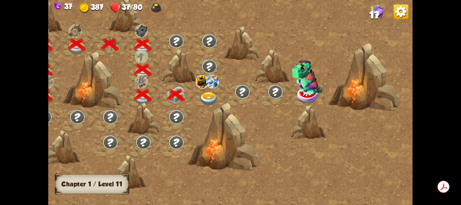
click at [209, 98] on img at bounding box center [209, 99] width 18 height 14
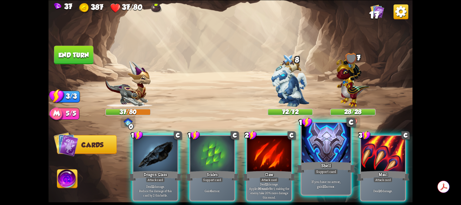
click at [318, 161] on div "Shell" at bounding box center [326, 166] width 59 height 13
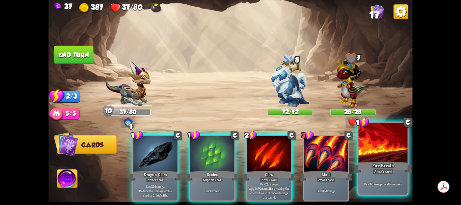
click at [373, 155] on div at bounding box center [383, 143] width 49 height 41
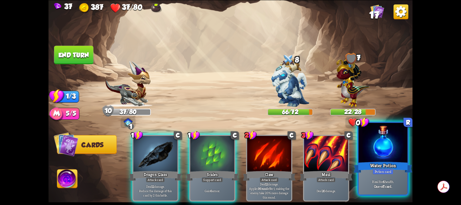
click at [385, 157] on div at bounding box center [383, 143] width 49 height 41
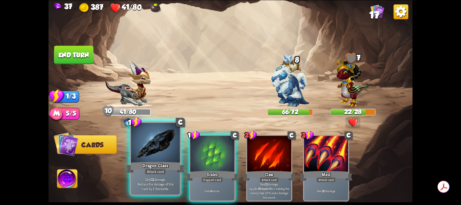
click at [159, 150] on div at bounding box center [155, 143] width 49 height 41
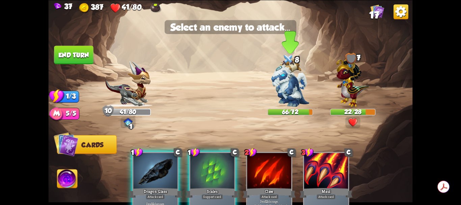
click at [290, 91] on img at bounding box center [291, 83] width 38 height 48
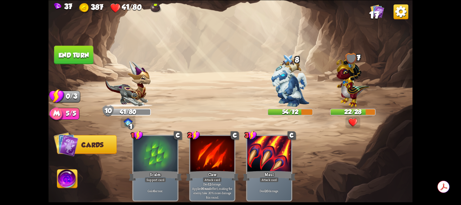
click at [75, 54] on button "End turn" at bounding box center [73, 55] width 39 height 19
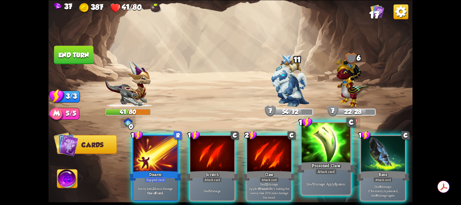
click at [327, 149] on div at bounding box center [326, 143] width 49 height 41
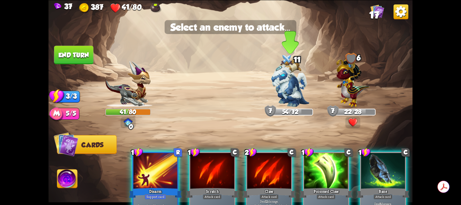
click at [293, 84] on img at bounding box center [291, 83] width 38 height 48
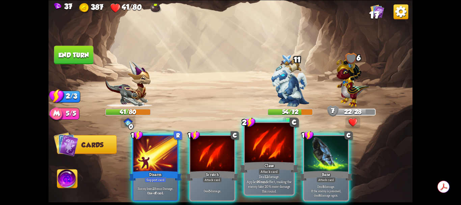
click at [264, 171] on div "Attack card" at bounding box center [269, 172] width 21 height 6
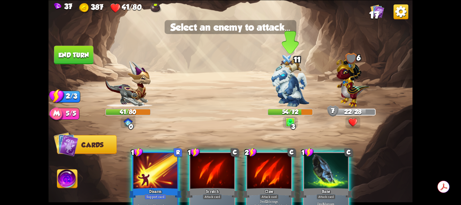
click at [286, 98] on img at bounding box center [291, 83] width 38 height 48
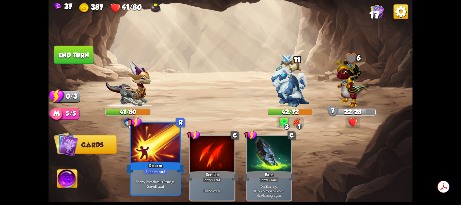
click at [170, 148] on div at bounding box center [155, 143] width 49 height 41
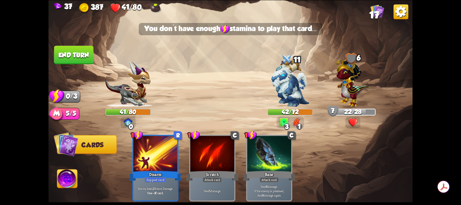
click at [80, 53] on button "End turn" at bounding box center [73, 55] width 39 height 19
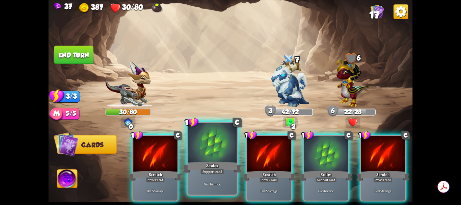
click at [219, 151] on div at bounding box center [212, 143] width 49 height 41
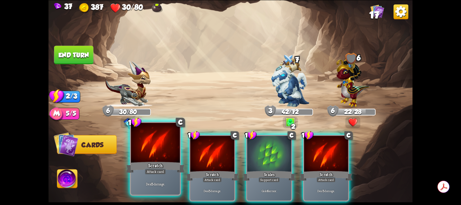
click at [164, 152] on div at bounding box center [155, 143] width 49 height 41
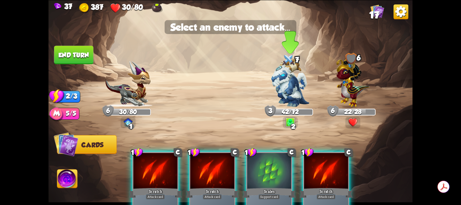
click at [285, 94] on img at bounding box center [291, 83] width 38 height 48
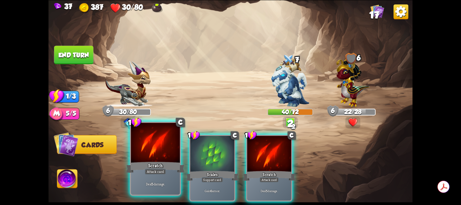
click at [170, 153] on div at bounding box center [155, 143] width 49 height 41
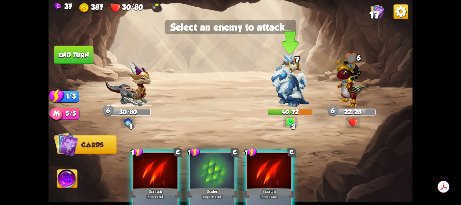
click at [281, 91] on img at bounding box center [291, 83] width 38 height 48
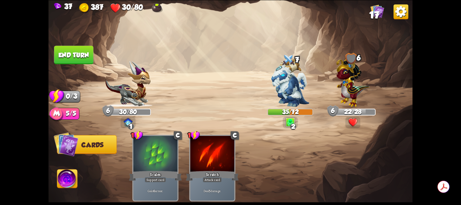
click at [82, 57] on button "End turn" at bounding box center [73, 55] width 39 height 19
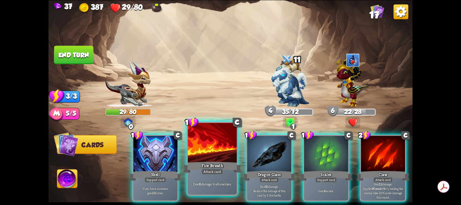
click at [213, 157] on div at bounding box center [212, 143] width 49 height 41
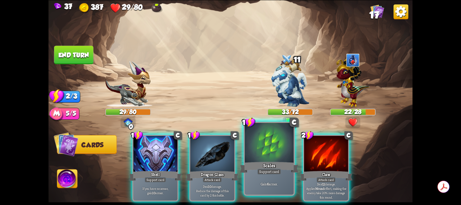
click at [277, 146] on div at bounding box center [269, 143] width 49 height 41
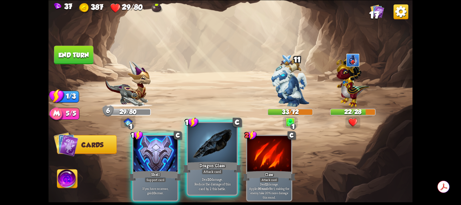
click at [214, 151] on div at bounding box center [212, 143] width 49 height 41
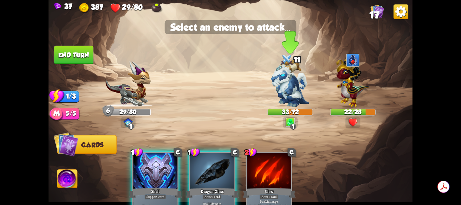
click at [292, 92] on img at bounding box center [291, 83] width 38 height 48
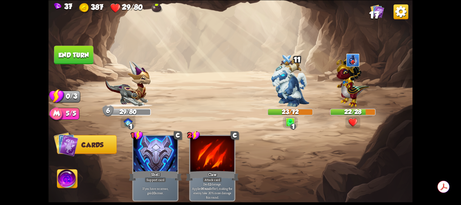
click at [82, 58] on button "End turn" at bounding box center [73, 55] width 39 height 19
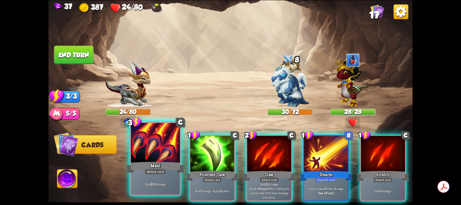
click at [163, 151] on div at bounding box center [155, 143] width 49 height 41
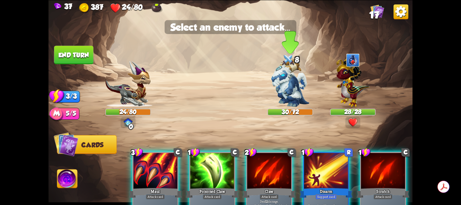
click at [289, 90] on img at bounding box center [291, 83] width 38 height 48
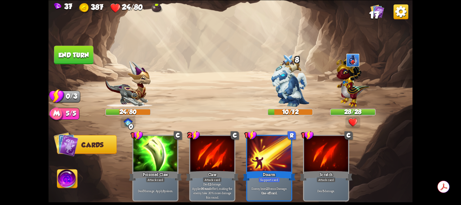
click at [79, 57] on button "End turn" at bounding box center [73, 55] width 39 height 19
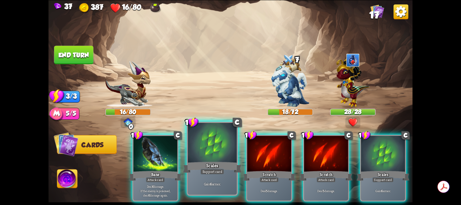
click at [220, 158] on div at bounding box center [212, 143] width 49 height 41
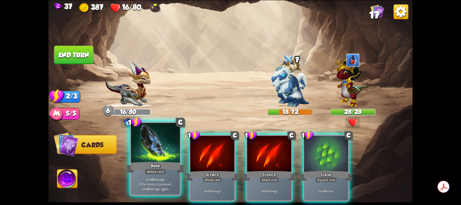
click at [163, 156] on div at bounding box center [155, 143] width 49 height 41
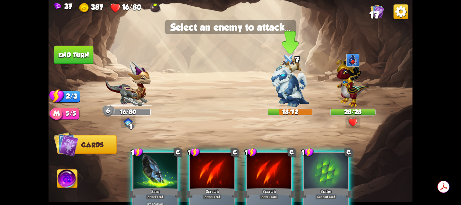
click at [289, 90] on img at bounding box center [291, 83] width 38 height 48
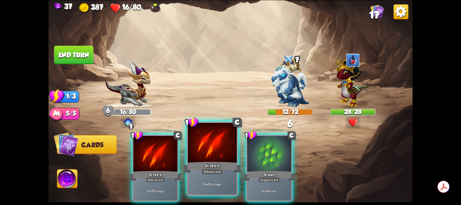
click at [212, 153] on div at bounding box center [212, 143] width 49 height 41
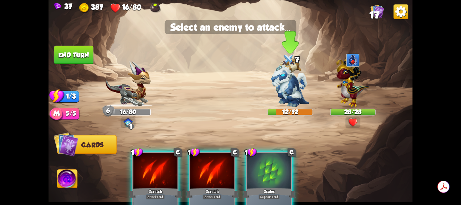
click at [288, 90] on img at bounding box center [291, 83] width 38 height 48
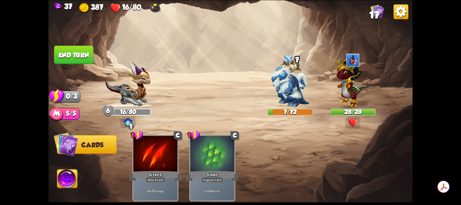
click at [82, 56] on button "End turn" at bounding box center [73, 55] width 39 height 19
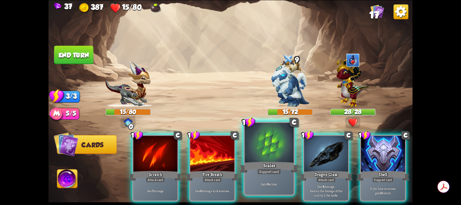
click at [274, 140] on div at bounding box center [269, 143] width 49 height 41
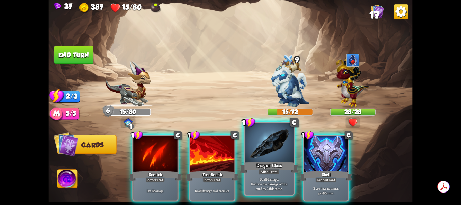
click at [270, 147] on div at bounding box center [269, 143] width 49 height 41
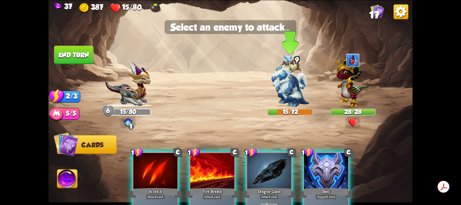
click at [289, 93] on img at bounding box center [291, 83] width 38 height 48
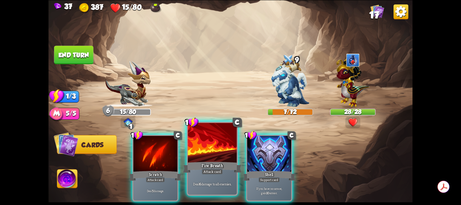
click at [221, 163] on div "Fire Breath" at bounding box center [212, 166] width 59 height 13
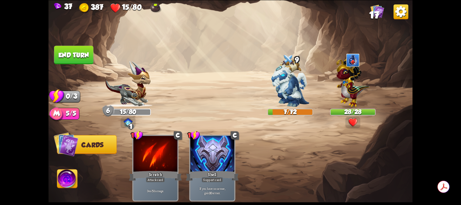
click at [290, 93] on img at bounding box center [291, 83] width 38 height 48
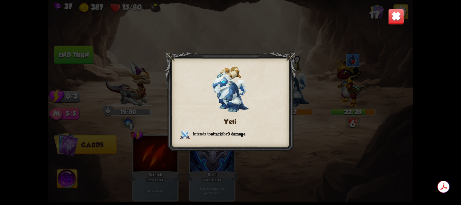
click at [395, 23] on img at bounding box center [396, 16] width 16 height 16
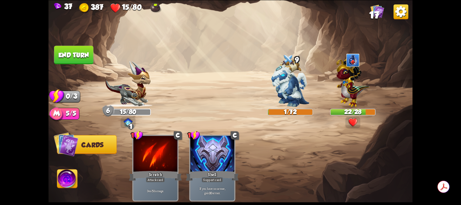
click at [82, 55] on button "End turn" at bounding box center [73, 55] width 39 height 19
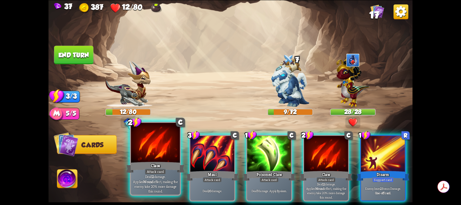
click at [161, 152] on div at bounding box center [155, 143] width 49 height 41
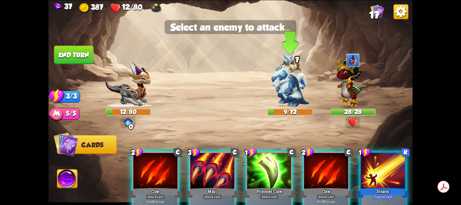
click at [288, 87] on img at bounding box center [291, 83] width 38 height 48
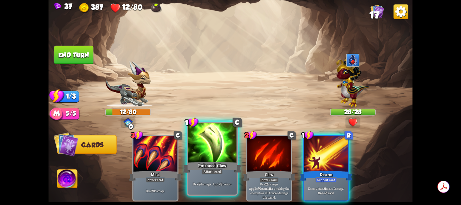
click at [209, 153] on div at bounding box center [212, 143] width 49 height 41
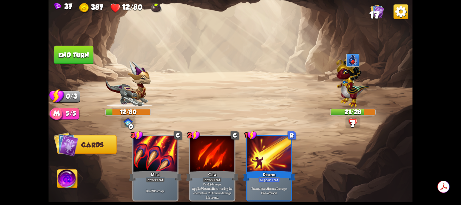
click at [352, 92] on img at bounding box center [352, 81] width 33 height 52
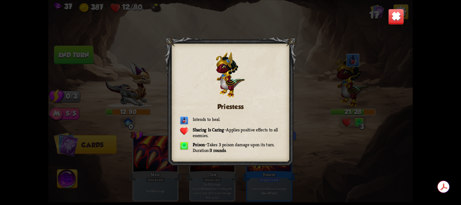
click at [396, 17] on img at bounding box center [396, 16] width 16 height 16
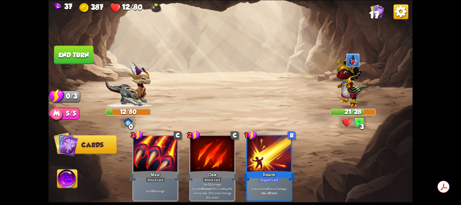
click at [76, 57] on button "End turn" at bounding box center [73, 55] width 39 height 19
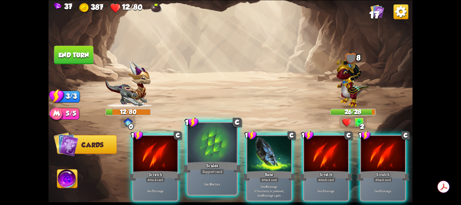
click at [212, 152] on div at bounding box center [212, 143] width 49 height 41
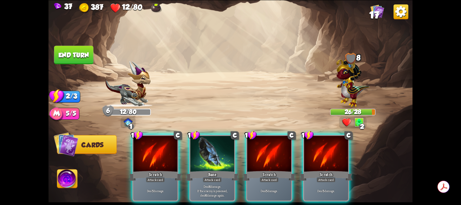
click at [212, 152] on div at bounding box center [213, 154] width 44 height 37
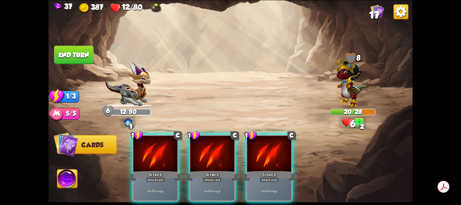
click at [351, 90] on img at bounding box center [352, 81] width 33 height 52
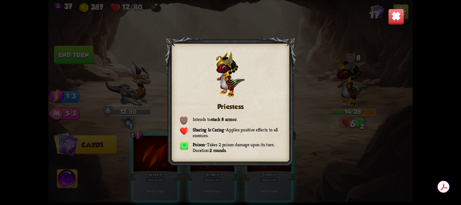
click at [396, 17] on img at bounding box center [396, 16] width 16 height 16
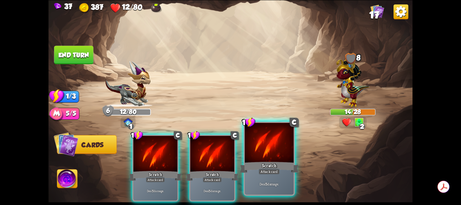
click at [266, 154] on div at bounding box center [269, 143] width 49 height 41
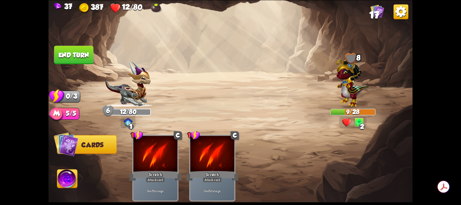
click at [85, 54] on button "End turn" at bounding box center [73, 55] width 39 height 19
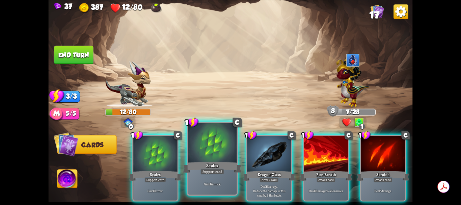
click at [219, 145] on div at bounding box center [212, 143] width 49 height 41
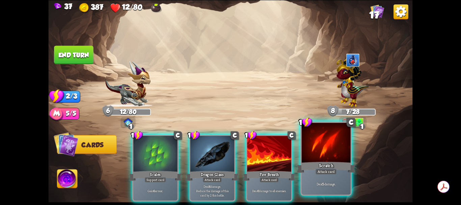
click at [317, 152] on div at bounding box center [326, 143] width 49 height 41
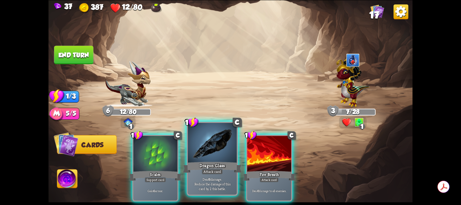
click at [221, 155] on div at bounding box center [212, 143] width 49 height 41
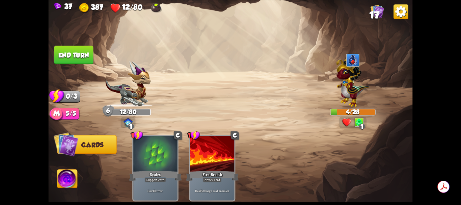
click at [86, 50] on button "End turn" at bounding box center [73, 55] width 39 height 19
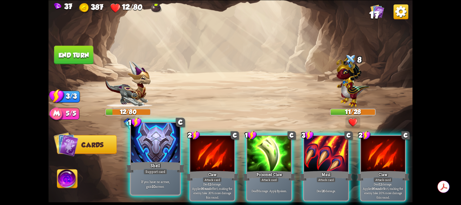
click at [162, 147] on div at bounding box center [155, 143] width 49 height 41
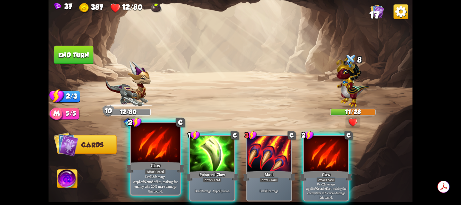
click at [163, 147] on div at bounding box center [155, 143] width 49 height 41
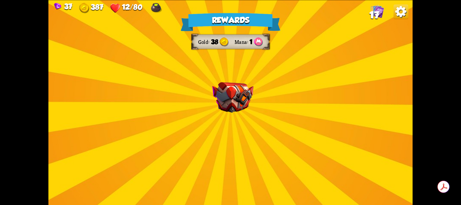
click at [242, 102] on img at bounding box center [232, 97] width 41 height 31
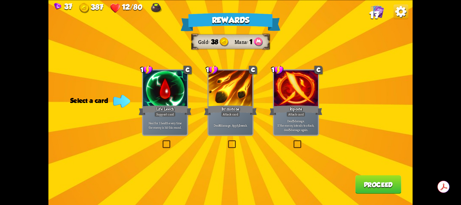
click at [293, 141] on label at bounding box center [293, 141] width 0 height 0
click at [0, 0] on input "checkbox" at bounding box center [0, 0] width 0 height 0
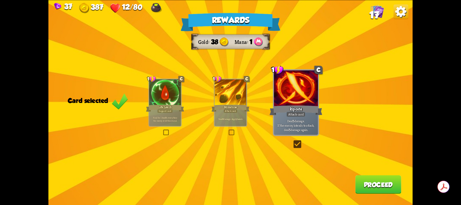
click at [379, 188] on button "Proceed" at bounding box center [379, 184] width 46 height 19
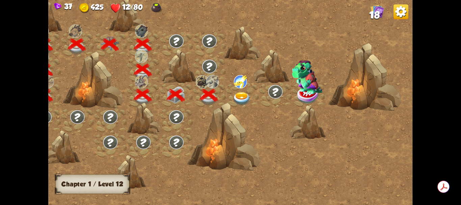
click at [377, 11] on span "18" at bounding box center [375, 14] width 10 height 11
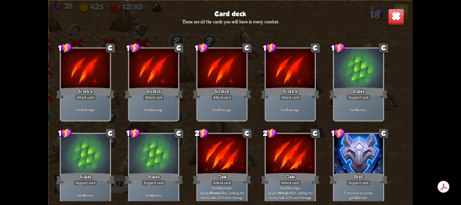
scroll to position [0, 0]
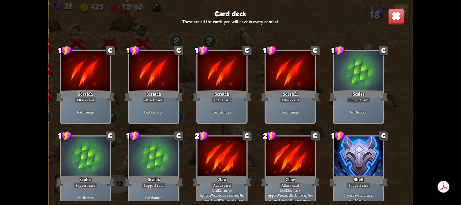
click at [397, 20] on img at bounding box center [396, 16] width 16 height 16
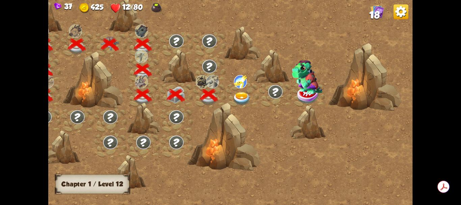
click at [115, 185] on h3 "Chapter 1 / Level 12" at bounding box center [92, 183] width 62 height 7
click at [406, 11] on img at bounding box center [401, 11] width 15 height 15
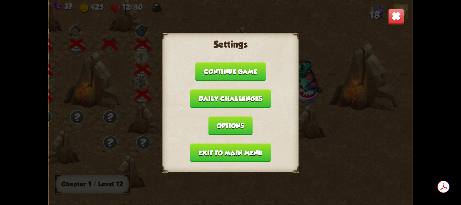
click at [261, 99] on button "Daily challenges" at bounding box center [230, 98] width 81 height 19
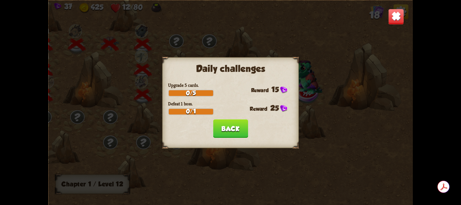
click at [230, 129] on button "Back" at bounding box center [230, 128] width 35 height 19
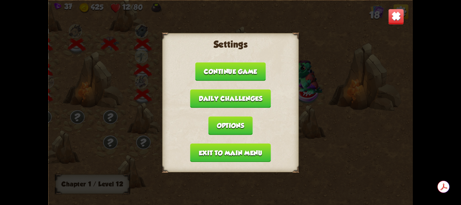
click at [396, 19] on img at bounding box center [396, 16] width 16 height 16
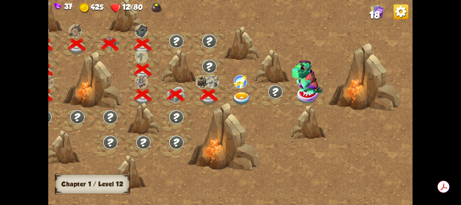
click at [242, 98] on img at bounding box center [242, 99] width 18 height 14
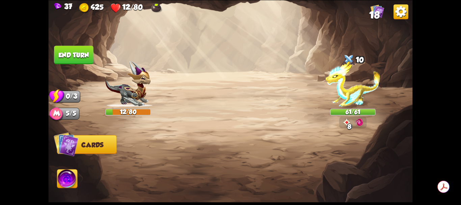
click at [156, 7] on img at bounding box center [156, 8] width 11 height 10
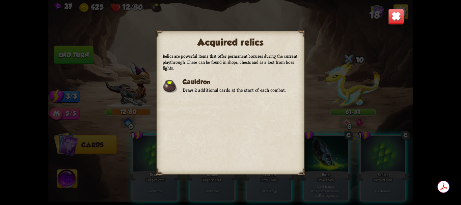
click at [397, 14] on img at bounding box center [396, 16] width 16 height 16
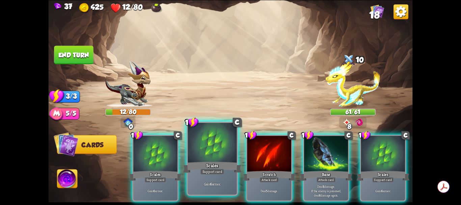
click at [216, 153] on div at bounding box center [212, 143] width 49 height 41
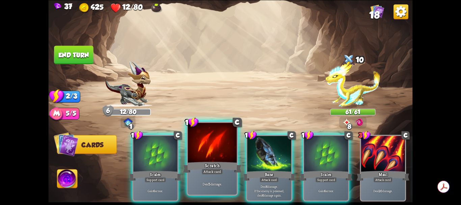
click at [225, 152] on div at bounding box center [212, 143] width 49 height 41
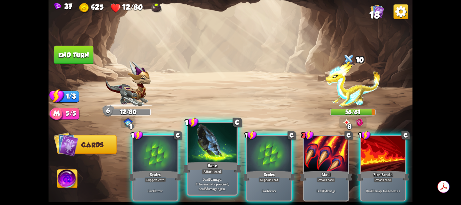
click at [221, 153] on div at bounding box center [212, 143] width 49 height 41
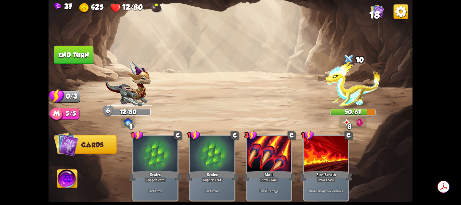
click at [74, 53] on button "End turn" at bounding box center [73, 55] width 39 height 19
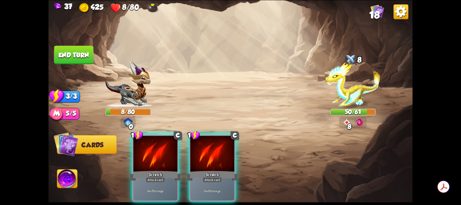
click at [68, 181] on img at bounding box center [67, 180] width 20 height 21
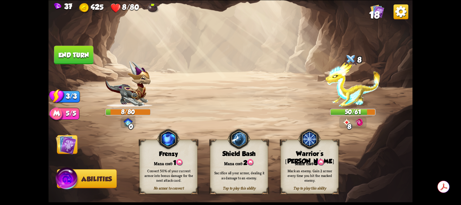
click at [317, 163] on span "3" at bounding box center [316, 162] width 4 height 7
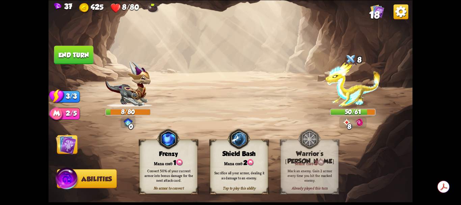
click at [70, 141] on img at bounding box center [66, 144] width 21 height 21
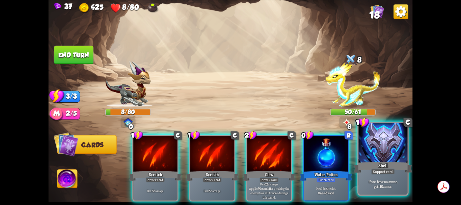
click at [381, 150] on div at bounding box center [383, 143] width 49 height 41
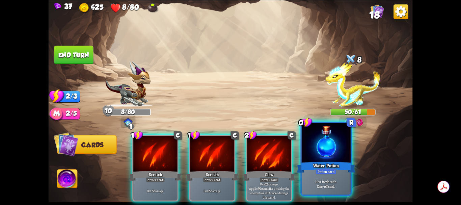
click at [330, 155] on div at bounding box center [326, 143] width 49 height 41
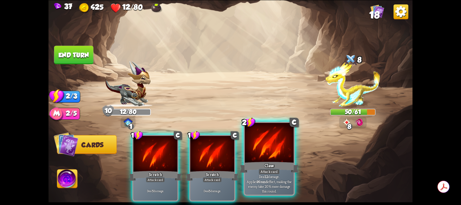
click at [274, 152] on div at bounding box center [269, 143] width 49 height 41
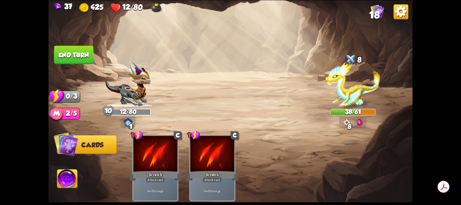
click at [85, 55] on button "End turn" at bounding box center [73, 55] width 39 height 19
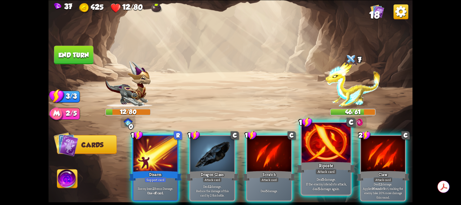
click at [331, 154] on div at bounding box center [326, 143] width 49 height 41
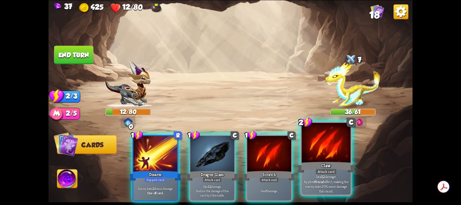
click at [330, 151] on div at bounding box center [326, 143] width 49 height 41
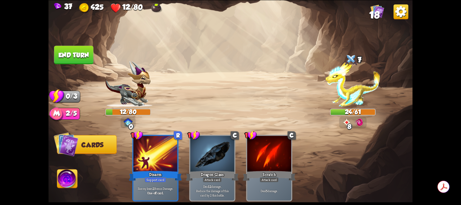
click at [77, 53] on button "End turn" at bounding box center [73, 55] width 39 height 19
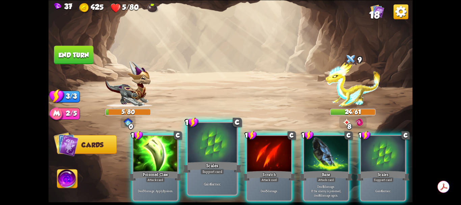
click at [220, 153] on div at bounding box center [212, 143] width 49 height 41
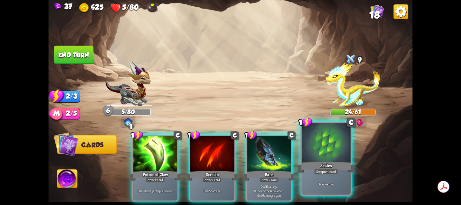
click at [320, 152] on div at bounding box center [326, 143] width 49 height 41
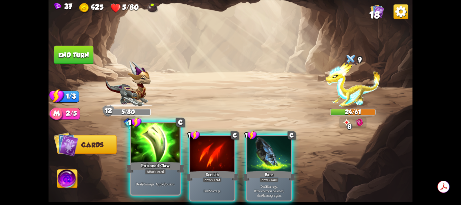
click at [159, 149] on div at bounding box center [155, 143] width 49 height 41
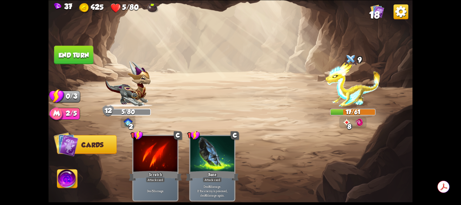
click at [85, 53] on button "End turn" at bounding box center [73, 55] width 39 height 19
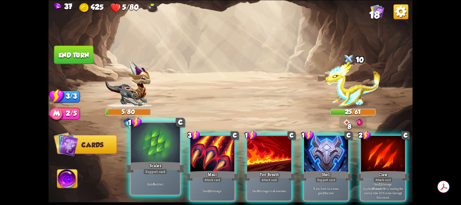
click at [163, 149] on div at bounding box center [155, 143] width 49 height 41
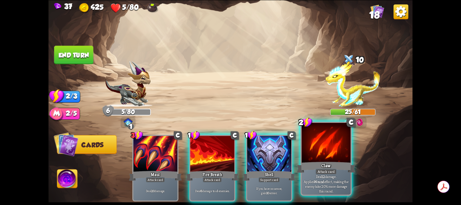
click at [316, 152] on div at bounding box center [326, 143] width 49 height 41
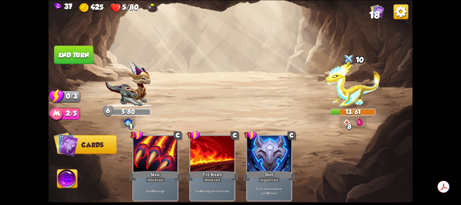
click at [79, 54] on button "End turn" at bounding box center [73, 55] width 39 height 19
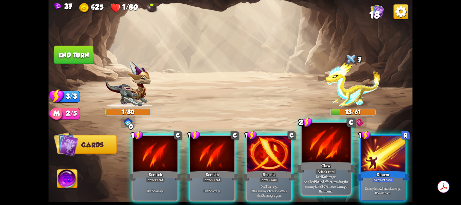
click at [324, 153] on div at bounding box center [326, 143] width 49 height 41
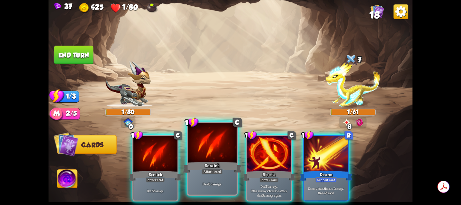
click at [220, 152] on div at bounding box center [212, 143] width 49 height 41
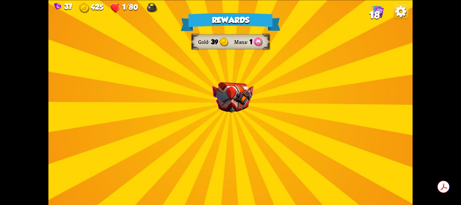
click at [237, 106] on img at bounding box center [232, 97] width 41 height 31
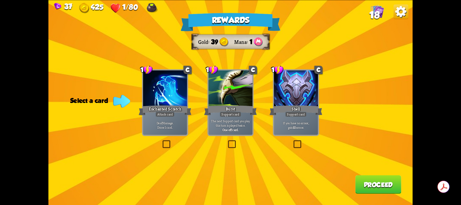
click at [293, 141] on label at bounding box center [293, 141] width 0 height 0
click at [0, 0] on input "checkbox" at bounding box center [0, 0] width 0 height 0
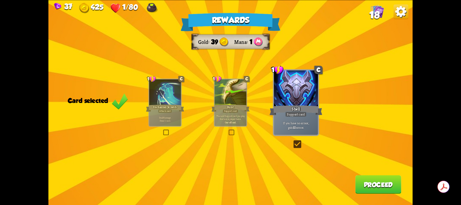
click at [387, 187] on button "Proceed" at bounding box center [379, 184] width 46 height 19
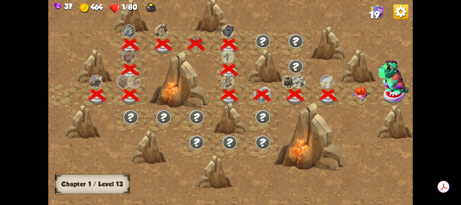
scroll to position [0, 103]
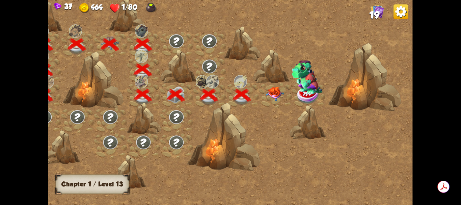
click at [277, 91] on img at bounding box center [275, 94] width 18 height 14
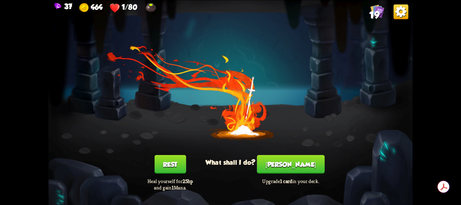
click at [172, 166] on button "Rest" at bounding box center [170, 164] width 32 height 19
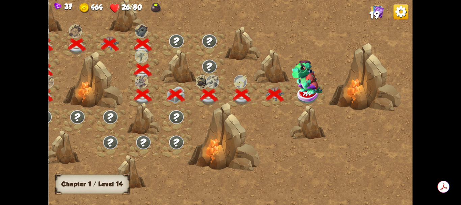
click at [307, 88] on img at bounding box center [307, 77] width 31 height 34
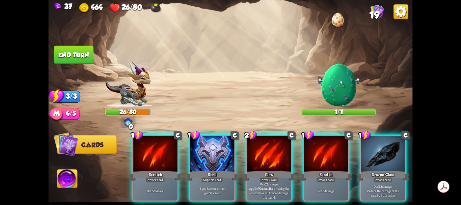
click at [342, 94] on img at bounding box center [339, 85] width 44 height 44
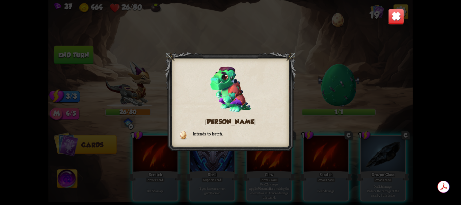
click at [397, 18] on img at bounding box center [396, 16] width 16 height 16
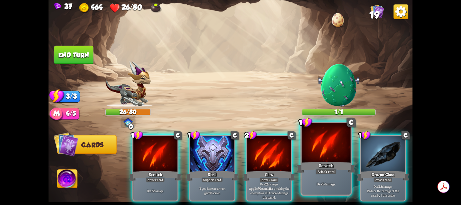
click at [326, 151] on div at bounding box center [326, 143] width 49 height 41
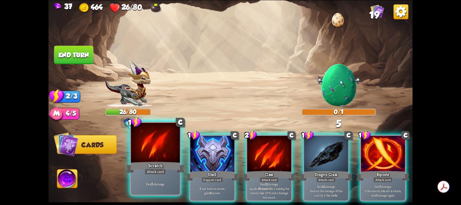
click at [163, 150] on div at bounding box center [155, 143] width 49 height 41
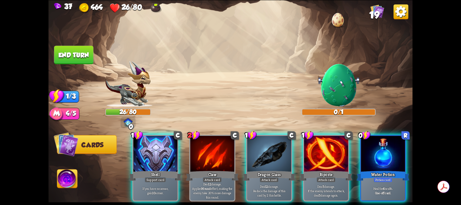
click at [346, 88] on img at bounding box center [339, 85] width 44 height 44
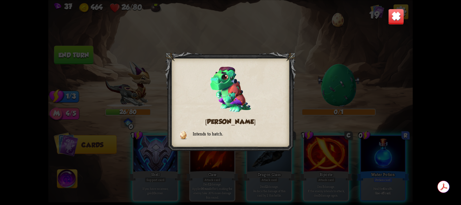
click at [346, 88] on div "[PERSON_NAME] Intends to hatch." at bounding box center [230, 102] width 364 height 205
click at [394, 21] on img at bounding box center [396, 16] width 16 height 16
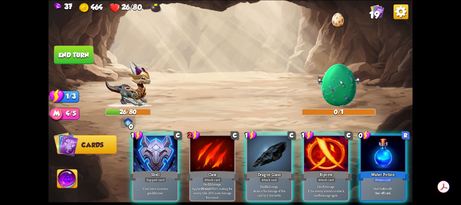
click at [339, 19] on div at bounding box center [339, 20] width 14 height 15
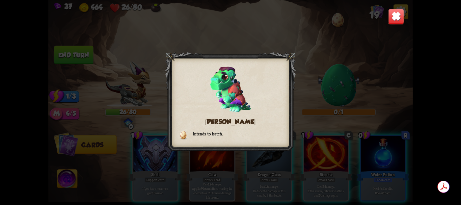
click at [339, 19] on div "[PERSON_NAME] Intends to hatch." at bounding box center [230, 102] width 364 height 205
click at [395, 16] on img at bounding box center [396, 16] width 16 height 16
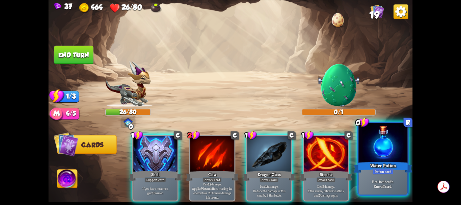
click at [389, 158] on div at bounding box center [383, 143] width 49 height 41
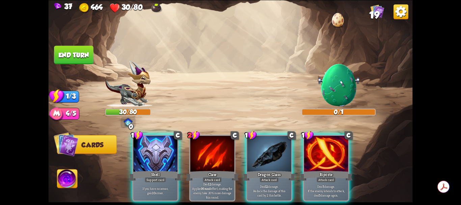
click at [264, 152] on div at bounding box center [269, 154] width 44 height 37
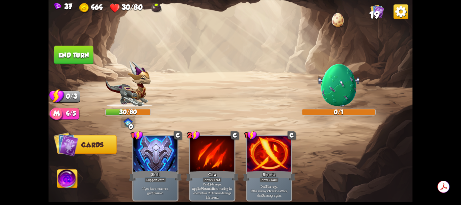
click at [79, 58] on button "End turn" at bounding box center [73, 55] width 39 height 19
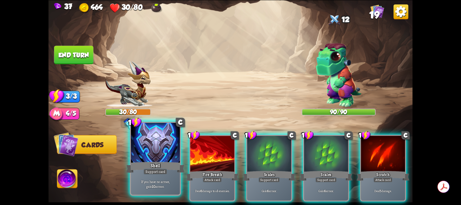
click at [161, 153] on div at bounding box center [155, 143] width 49 height 41
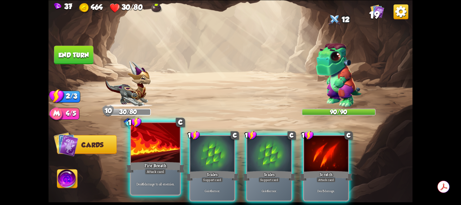
click at [165, 149] on div at bounding box center [155, 143] width 49 height 41
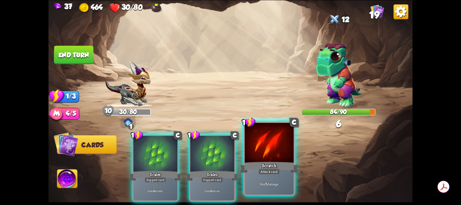
click at [263, 148] on div at bounding box center [269, 143] width 49 height 41
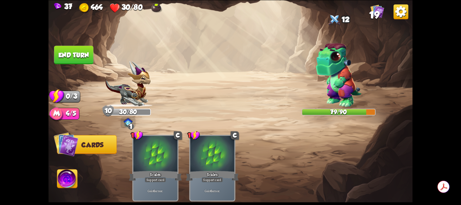
click at [68, 56] on button "End turn" at bounding box center [73, 55] width 39 height 19
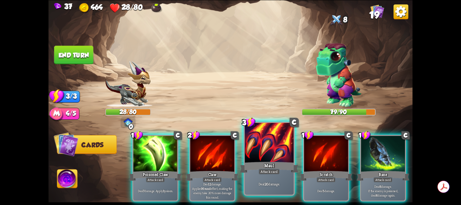
click at [270, 151] on div at bounding box center [269, 143] width 49 height 41
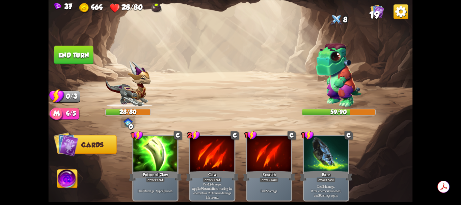
click at [70, 179] on img at bounding box center [67, 180] width 20 height 21
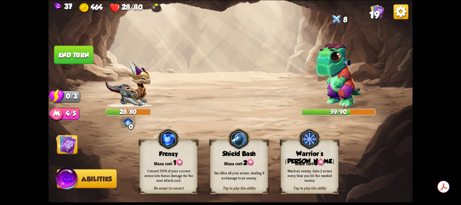
click at [321, 161] on img at bounding box center [321, 162] width 7 height 7
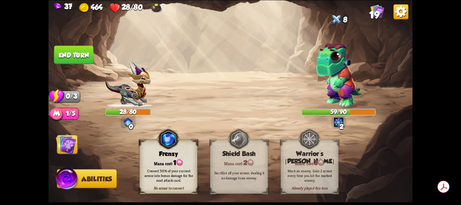
click at [81, 56] on button "End turn" at bounding box center [73, 55] width 39 height 19
click at [69, 141] on img at bounding box center [66, 144] width 21 height 21
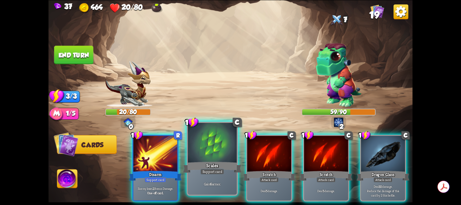
click at [215, 148] on div at bounding box center [212, 143] width 49 height 41
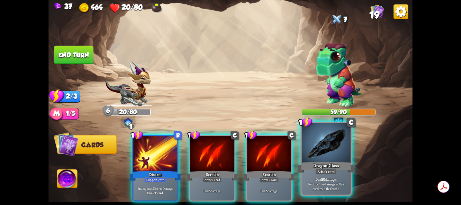
click at [322, 151] on div at bounding box center [326, 143] width 49 height 41
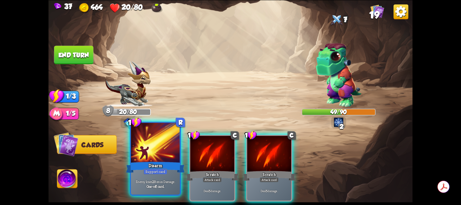
click at [166, 148] on div at bounding box center [155, 143] width 49 height 41
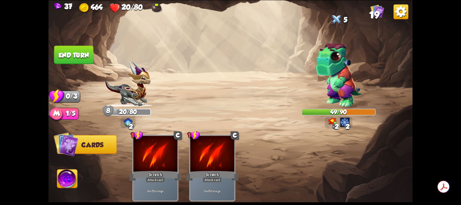
click at [85, 53] on button "End turn" at bounding box center [73, 55] width 39 height 19
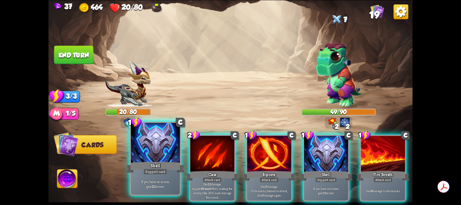
click at [150, 146] on div at bounding box center [155, 143] width 49 height 41
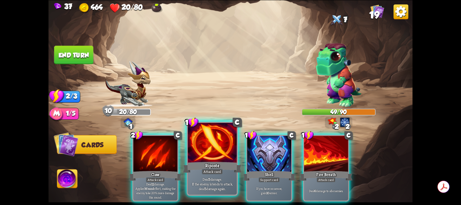
click at [214, 149] on div at bounding box center [212, 143] width 49 height 41
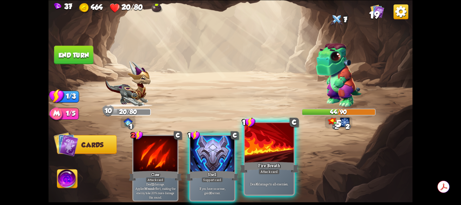
click at [259, 149] on div at bounding box center [269, 143] width 49 height 41
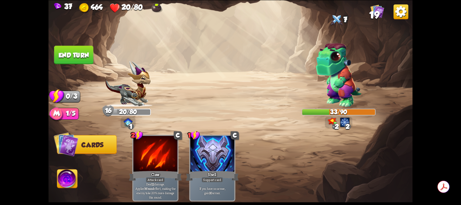
click at [86, 57] on button "End turn" at bounding box center [73, 55] width 39 height 19
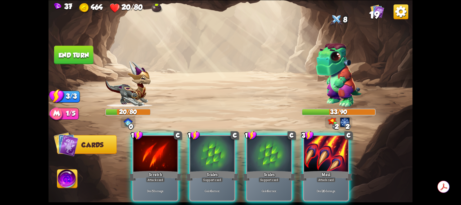
click at [71, 180] on img at bounding box center [67, 180] width 20 height 21
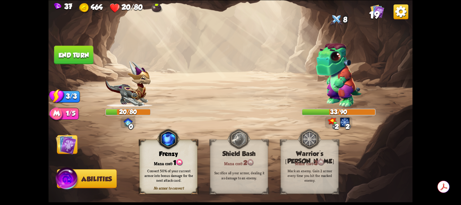
click at [67, 145] on img at bounding box center [66, 144] width 21 height 21
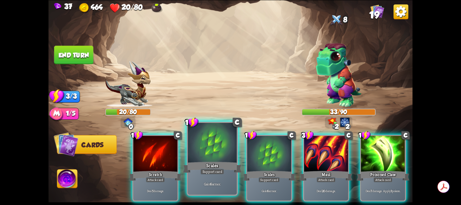
click at [222, 147] on div at bounding box center [212, 143] width 49 height 41
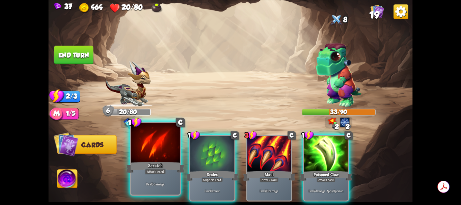
click at [164, 156] on div at bounding box center [155, 143] width 49 height 41
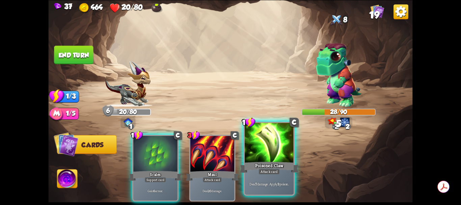
click at [268, 149] on div at bounding box center [269, 143] width 49 height 41
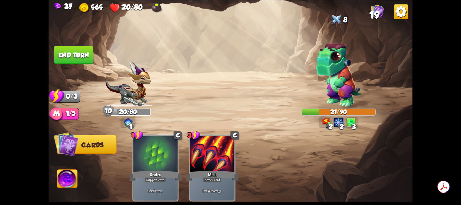
click at [80, 54] on button "End turn" at bounding box center [73, 55] width 39 height 19
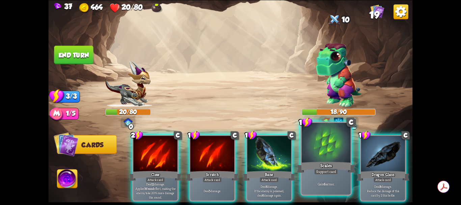
click at [328, 150] on div at bounding box center [326, 143] width 49 height 41
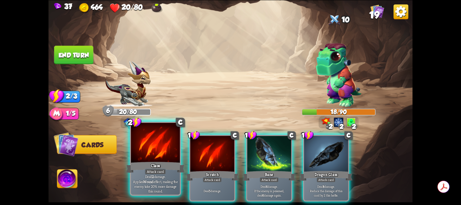
click at [162, 161] on div "Claw" at bounding box center [155, 166] width 59 height 13
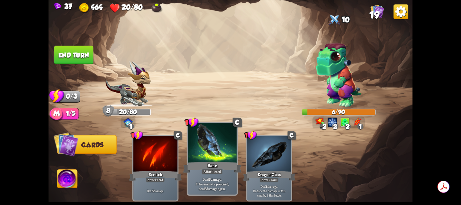
click at [208, 151] on div at bounding box center [212, 143] width 49 height 41
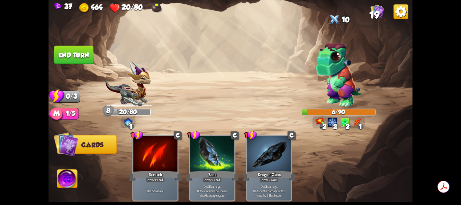
click at [80, 53] on button "End turn" at bounding box center [73, 55] width 39 height 19
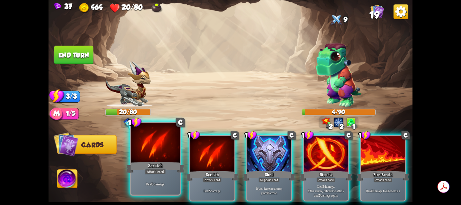
click at [166, 150] on div at bounding box center [155, 143] width 49 height 41
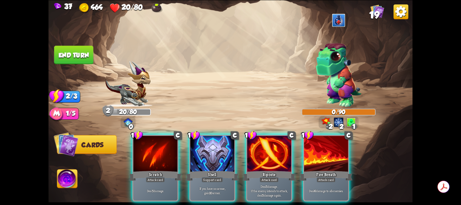
click at [341, 21] on div at bounding box center [339, 20] width 14 height 15
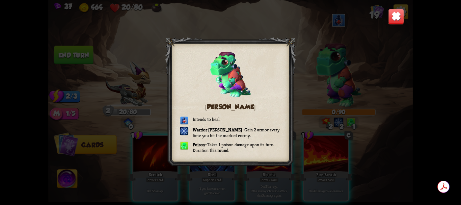
click at [403, 13] on img at bounding box center [396, 16] width 16 height 16
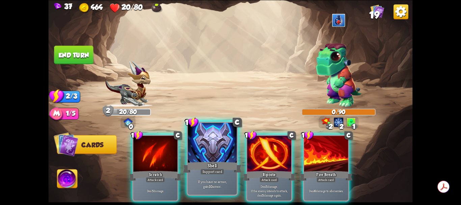
click at [215, 152] on div at bounding box center [212, 143] width 49 height 41
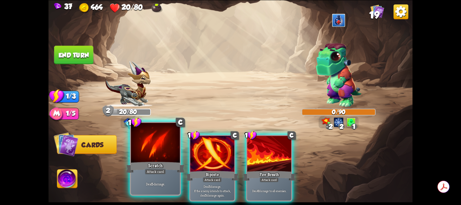
click at [156, 151] on div at bounding box center [155, 143] width 49 height 41
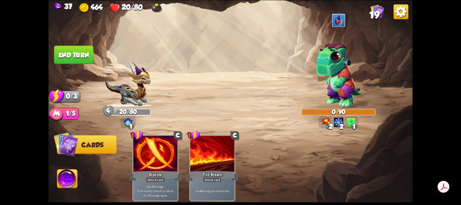
click at [79, 55] on button "End turn" at bounding box center [73, 55] width 39 height 19
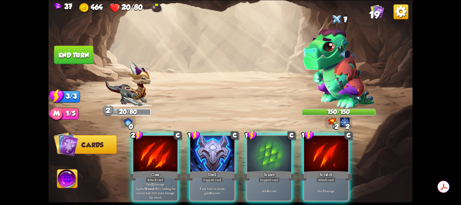
drag, startPoint x: 226, startPoint y: 89, endPoint x: 269, endPoint y: 107, distance: 46.7
click at [263, 107] on div "Player turn" at bounding box center [230, 102] width 364 height 56
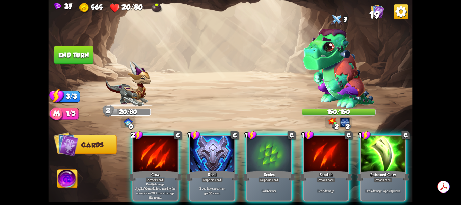
click at [407, 76] on img at bounding box center [230, 102] width 364 height 205
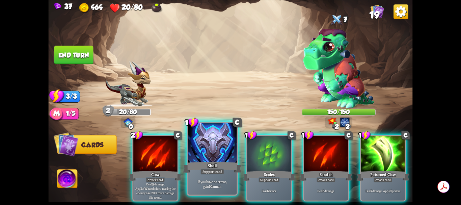
click at [216, 148] on div at bounding box center [212, 143] width 49 height 41
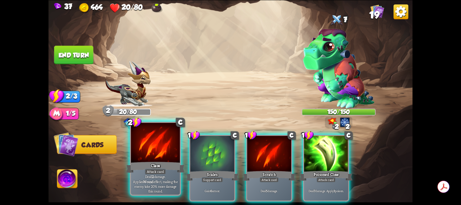
click at [158, 152] on div at bounding box center [155, 143] width 49 height 41
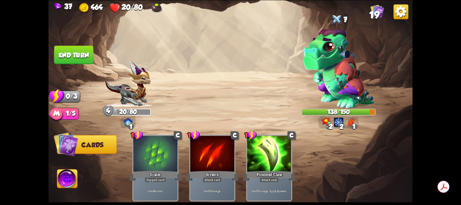
click at [82, 53] on button "End turn" at bounding box center [73, 55] width 39 height 19
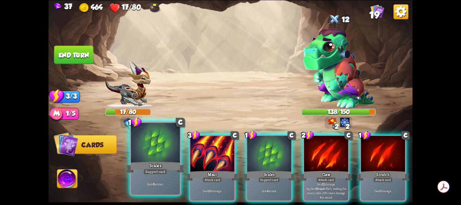
click at [157, 154] on div at bounding box center [155, 143] width 49 height 41
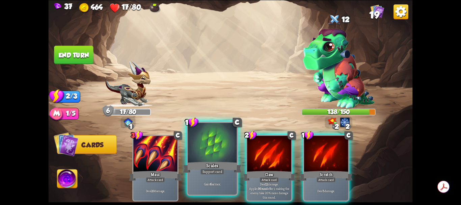
click at [217, 157] on div at bounding box center [212, 143] width 49 height 41
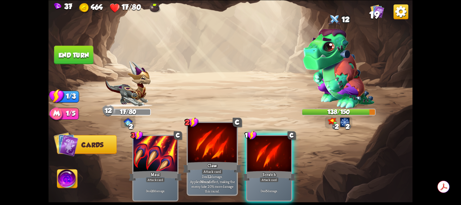
click at [212, 151] on div at bounding box center [212, 143] width 49 height 41
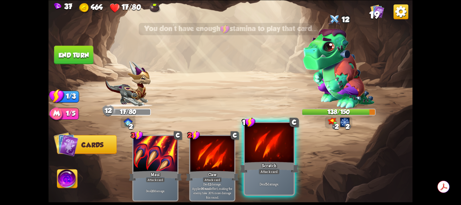
click at [247, 150] on div at bounding box center [269, 143] width 49 height 41
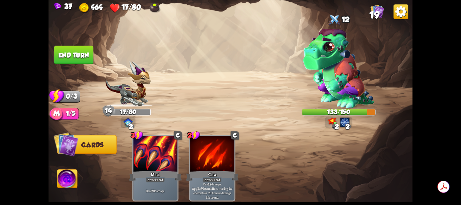
click at [64, 178] on img at bounding box center [67, 180] width 20 height 21
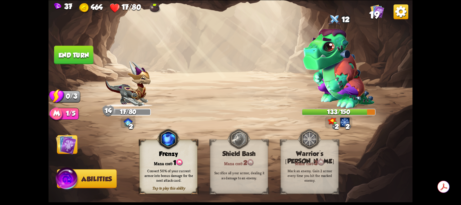
click at [80, 57] on button "End turn" at bounding box center [73, 55] width 39 height 19
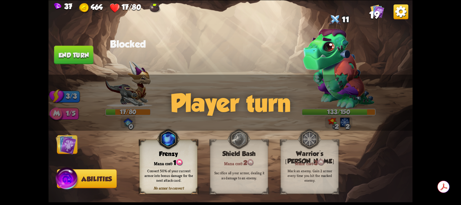
click at [74, 141] on img at bounding box center [66, 144] width 21 height 21
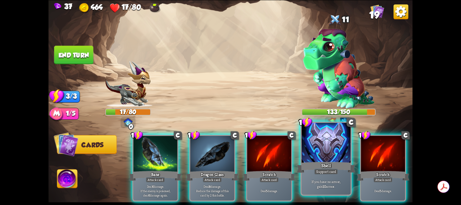
click at [320, 151] on div at bounding box center [326, 143] width 49 height 41
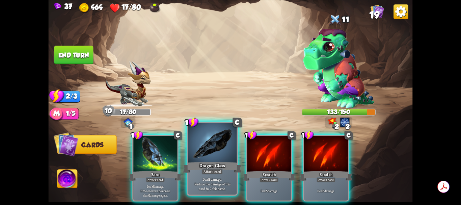
click at [218, 155] on div at bounding box center [212, 143] width 49 height 41
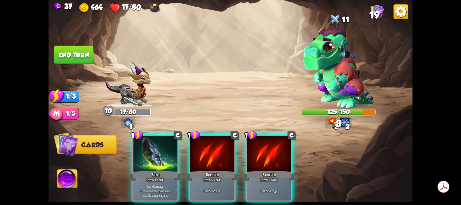
click at [218, 155] on div at bounding box center [213, 154] width 44 height 37
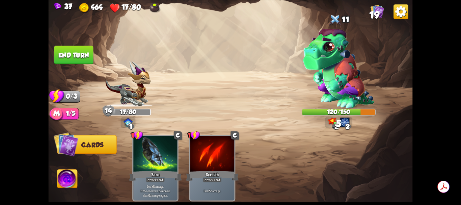
click at [79, 58] on button "End turn" at bounding box center [73, 55] width 39 height 19
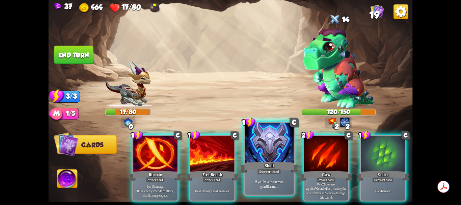
click at [262, 150] on div at bounding box center [269, 143] width 49 height 41
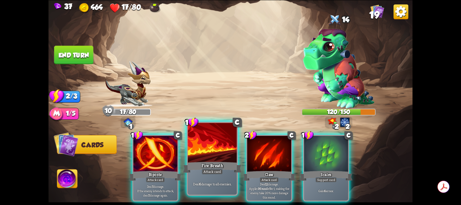
click at [220, 144] on div at bounding box center [212, 143] width 49 height 41
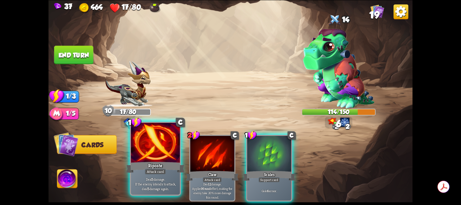
click at [158, 143] on div at bounding box center [155, 143] width 49 height 41
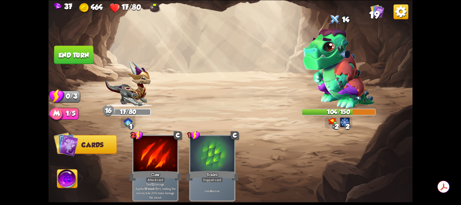
click at [77, 57] on button "End turn" at bounding box center [73, 55] width 39 height 19
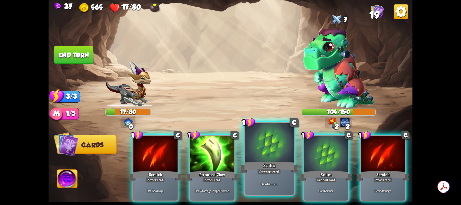
click at [271, 145] on div at bounding box center [269, 143] width 49 height 41
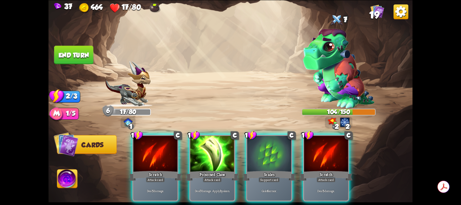
click at [271, 145] on div at bounding box center [269, 154] width 44 height 37
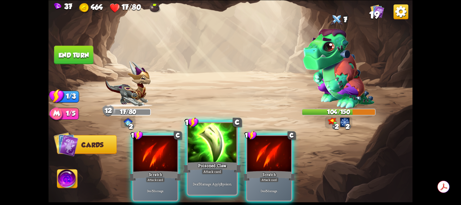
click at [210, 157] on div at bounding box center [212, 143] width 49 height 41
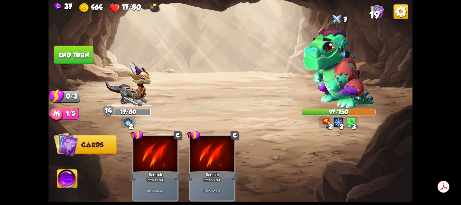
click at [84, 51] on button "End turn" at bounding box center [73, 55] width 39 height 19
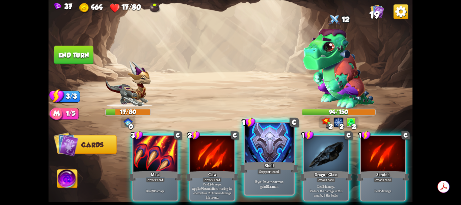
click at [264, 152] on div at bounding box center [269, 143] width 49 height 41
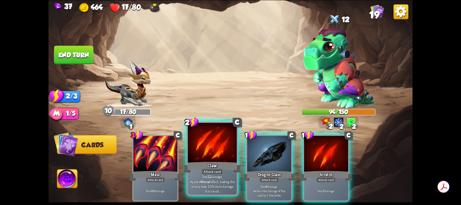
click at [216, 158] on div at bounding box center [212, 143] width 49 height 41
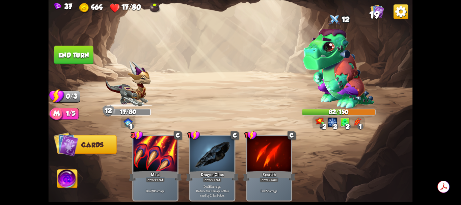
click at [78, 57] on button "End turn" at bounding box center [73, 55] width 39 height 19
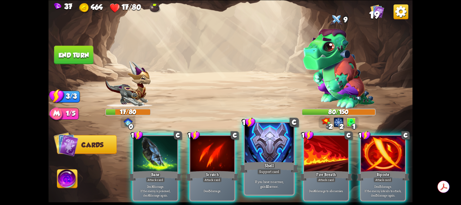
click at [270, 156] on div at bounding box center [269, 143] width 49 height 41
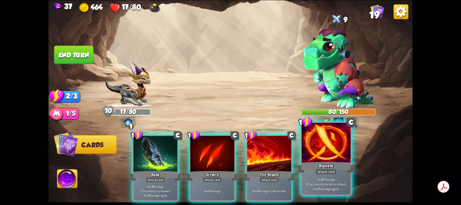
click at [317, 151] on div at bounding box center [326, 143] width 49 height 41
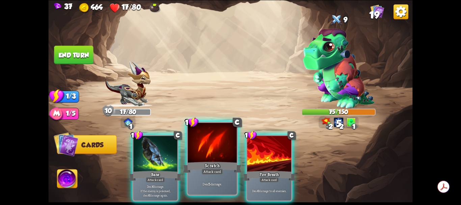
click at [222, 155] on div at bounding box center [212, 143] width 49 height 41
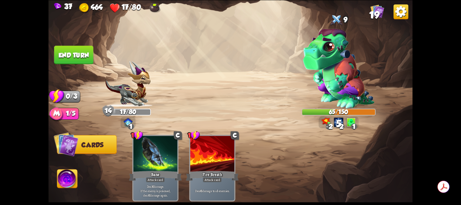
click at [83, 55] on button "End turn" at bounding box center [73, 55] width 39 height 19
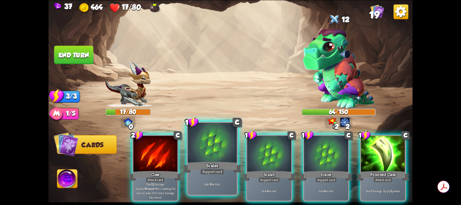
click at [218, 148] on div at bounding box center [212, 143] width 49 height 41
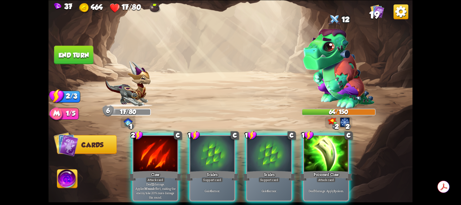
click at [218, 148] on div at bounding box center [213, 154] width 44 height 37
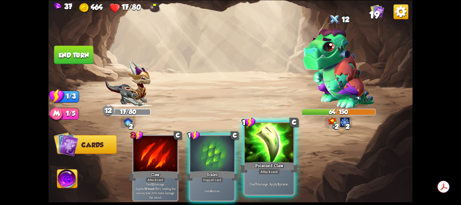
click at [268, 151] on div at bounding box center [269, 143] width 49 height 41
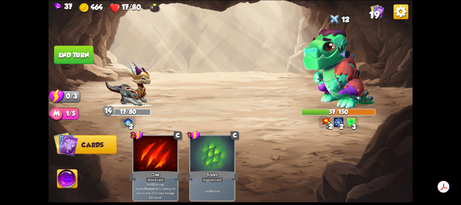
click at [85, 54] on button "End turn" at bounding box center [73, 55] width 39 height 19
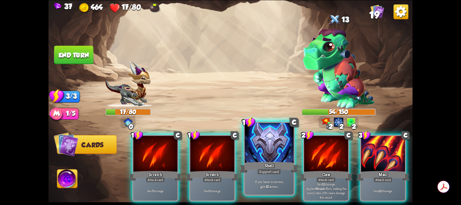
click at [251, 150] on div at bounding box center [269, 143] width 49 height 41
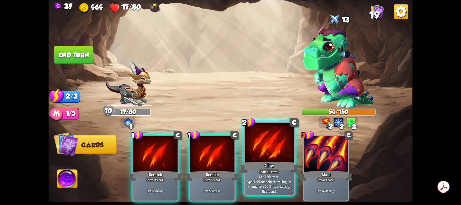
click at [263, 146] on div at bounding box center [269, 143] width 49 height 41
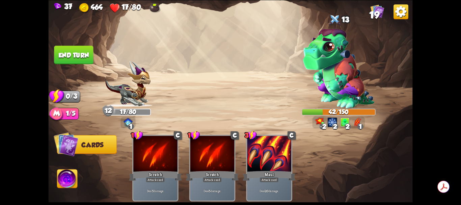
click at [85, 56] on button "End turn" at bounding box center [73, 55] width 39 height 19
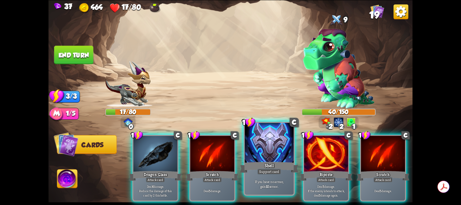
click at [268, 152] on div at bounding box center [269, 143] width 49 height 41
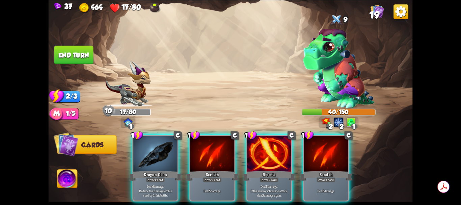
click at [268, 152] on div at bounding box center [269, 154] width 44 height 37
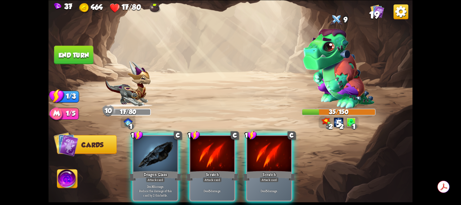
click at [268, 152] on div at bounding box center [269, 154] width 44 height 37
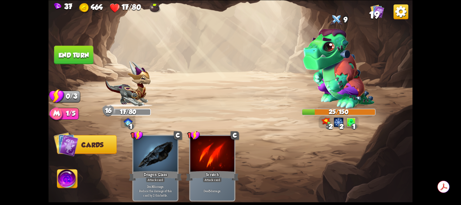
click at [74, 56] on button "End turn" at bounding box center [73, 55] width 39 height 19
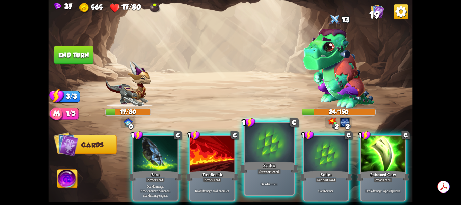
click at [273, 150] on div at bounding box center [269, 143] width 49 height 41
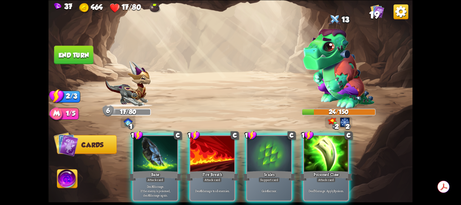
click at [273, 150] on div at bounding box center [269, 154] width 44 height 37
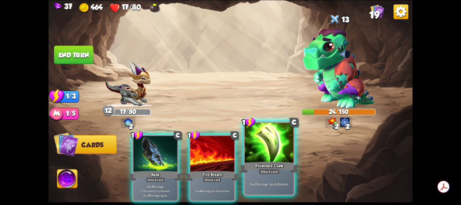
click at [270, 149] on div at bounding box center [269, 143] width 49 height 41
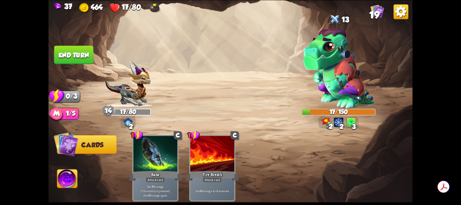
click at [74, 53] on button "End turn" at bounding box center [73, 55] width 39 height 19
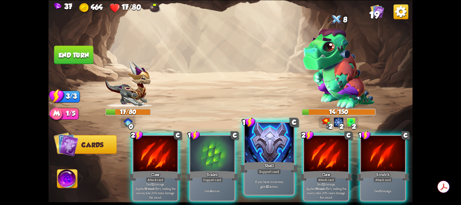
click at [265, 151] on div at bounding box center [269, 143] width 49 height 41
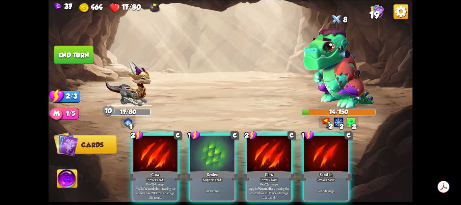
click at [265, 151] on div at bounding box center [269, 154] width 44 height 37
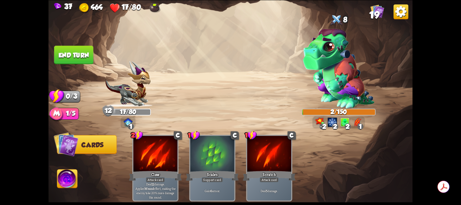
click at [82, 56] on button "End turn" at bounding box center [73, 55] width 39 height 19
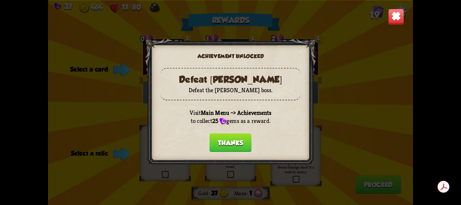
click at [241, 139] on button "Thanks" at bounding box center [231, 142] width 42 height 19
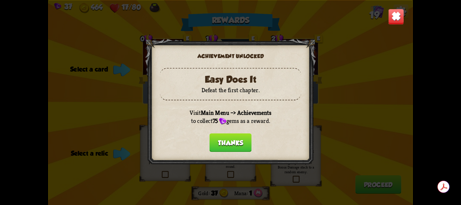
click at [241, 139] on button "Thanks" at bounding box center [231, 142] width 42 height 19
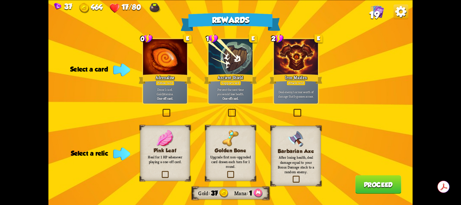
click at [227, 110] on label at bounding box center [227, 110] width 0 height 0
click at [0, 0] on input "checkbox" at bounding box center [0, 0] width 0 height 0
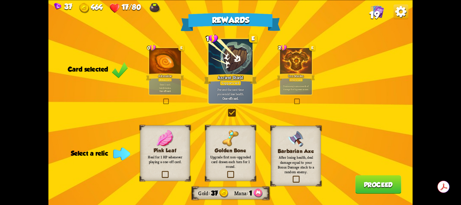
click at [292, 177] on label at bounding box center [292, 177] width 0 height 0
click at [0, 0] on input "checkbox" at bounding box center [0, 0] width 0 height 0
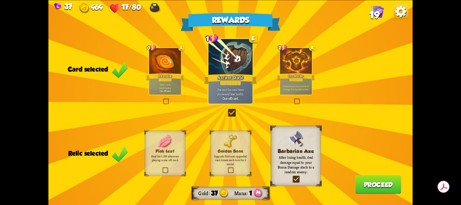
click at [368, 183] on button "Proceed" at bounding box center [379, 184] width 46 height 19
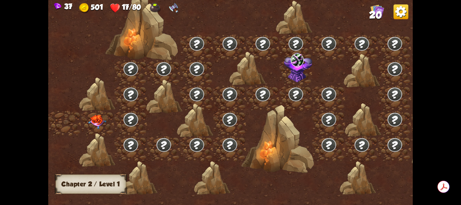
click at [400, 14] on img at bounding box center [401, 11] width 15 height 15
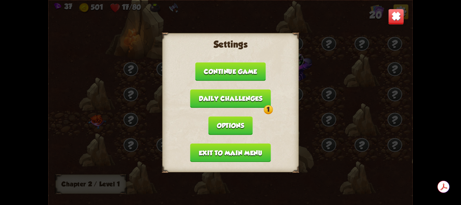
click at [248, 102] on button "Daily challenges 1" at bounding box center [230, 98] width 81 height 19
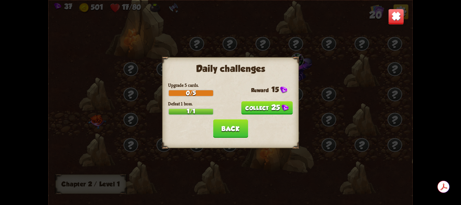
click at [268, 109] on button "25" at bounding box center [268, 108] width 52 height 14
click at [235, 128] on button "Back" at bounding box center [230, 128] width 35 height 19
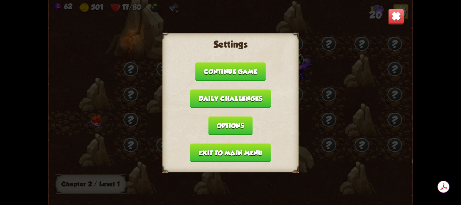
click at [238, 126] on button "Options" at bounding box center [230, 125] width 44 height 19
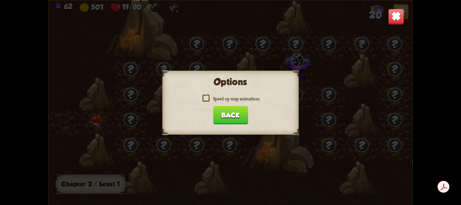
click at [207, 98] on label "Speed up map animations" at bounding box center [231, 99] width 58 height 6
click at [0, 0] on input "Speed up map animations" at bounding box center [0, 0] width 0 height 0
click at [226, 114] on button "Back" at bounding box center [230, 115] width 35 height 19
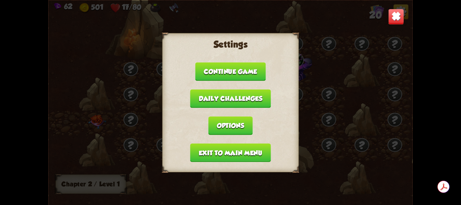
click at [247, 153] on button "Exit to main menu" at bounding box center [230, 152] width 81 height 19
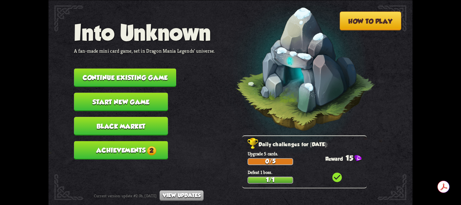
click at [136, 153] on button "Achievements 2" at bounding box center [121, 150] width 94 height 19
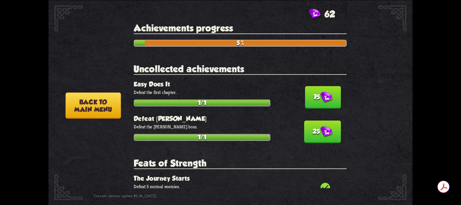
click at [315, 133] on button "25" at bounding box center [322, 132] width 37 height 23
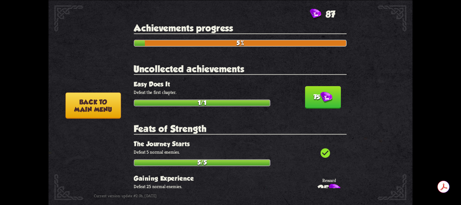
click at [321, 100] on img at bounding box center [327, 97] width 12 height 11
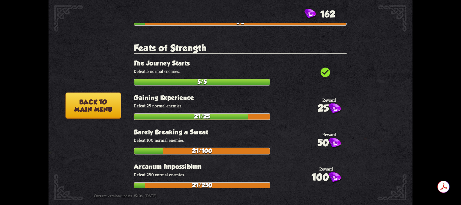
scroll to position [0, 0]
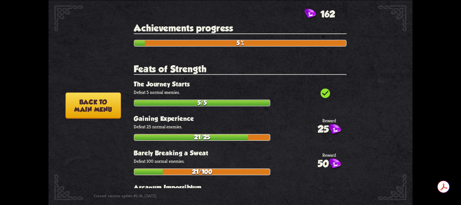
click at [87, 106] on button "Back to main menu" at bounding box center [93, 105] width 55 height 26
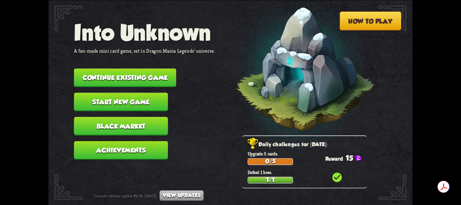
click at [128, 124] on button "Black Market" at bounding box center [121, 126] width 94 height 19
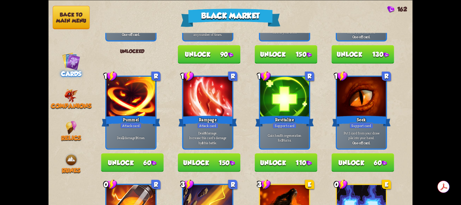
scroll to position [236, 0]
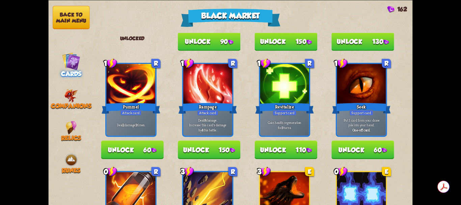
click at [282, 150] on button "Unlock 110" at bounding box center [286, 150] width 62 height 19
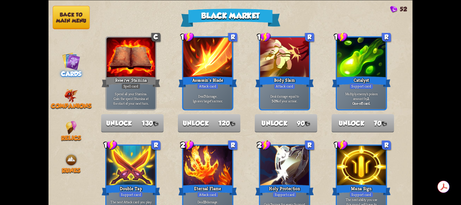
scroll to position [0, 0]
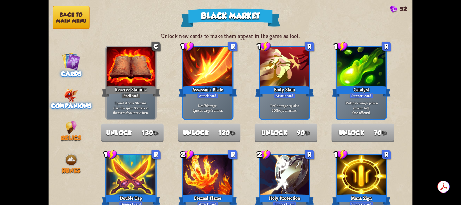
click at [81, 96] on div "Companions" at bounding box center [71, 98] width 46 height 21
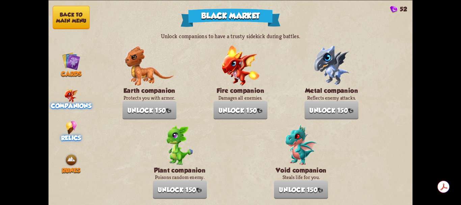
click at [74, 134] on span "Relics" at bounding box center [71, 137] width 20 height 7
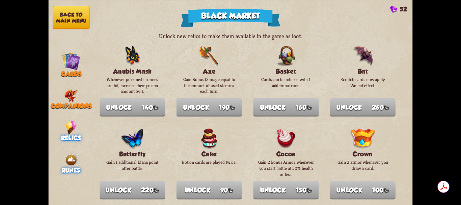
click at [71, 159] on img at bounding box center [72, 160] width 14 height 14
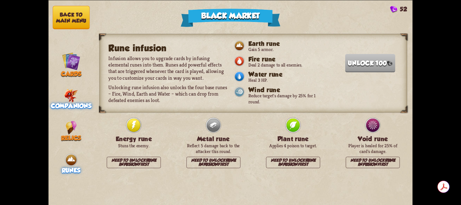
click at [79, 96] on div "Companions" at bounding box center [71, 98] width 46 height 21
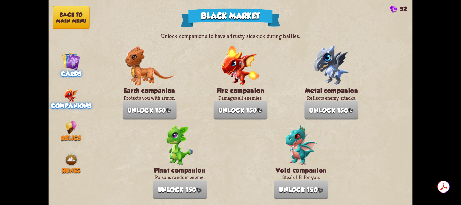
click at [68, 55] on img at bounding box center [71, 61] width 18 height 18
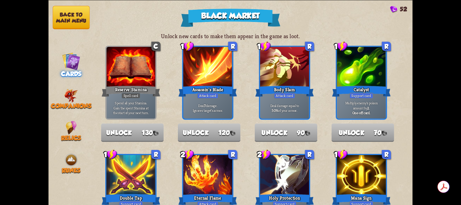
click at [72, 20] on button "Back to main menu" at bounding box center [71, 17] width 37 height 23
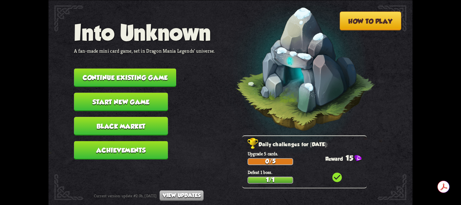
drag, startPoint x: 245, startPoint y: 165, endPoint x: 219, endPoint y: 91, distance: 79.2
click at [220, 0] on div "How to play Into Unknown A fan-made mini card game, set in Dragon Mania Legends…" at bounding box center [230, 0] width 364 height 0
click at [137, 149] on button "Achievements" at bounding box center [121, 150] width 94 height 19
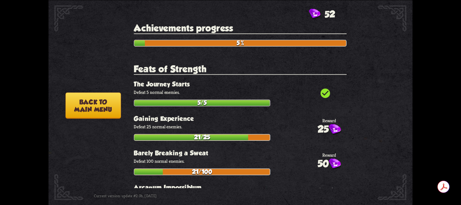
drag, startPoint x: 246, startPoint y: 129, endPoint x: 245, endPoint y: 93, distance: 36.1
click at [245, 93] on section "Feats of Strength check_circle The Journey Starts Defeat 5 normal enemies. 5/5 …" at bounding box center [240, 206] width 213 height 284
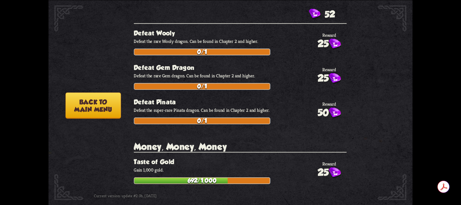
scroll to position [1216, 0]
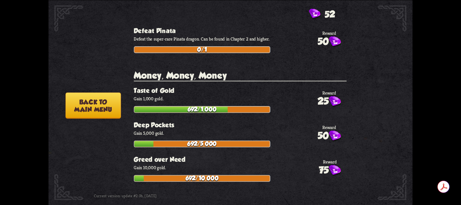
click at [104, 106] on button "Back to main menu" at bounding box center [93, 105] width 55 height 26
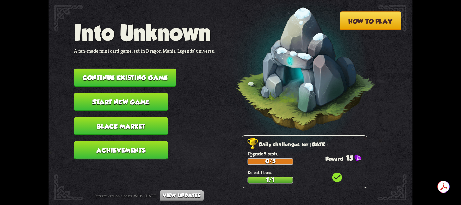
click at [131, 77] on button "Continue existing game" at bounding box center [125, 77] width 102 height 19
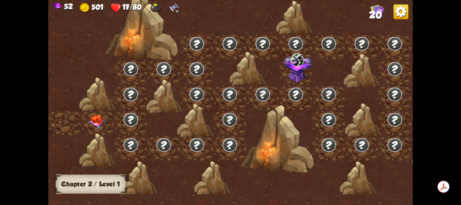
click at [98, 120] on img at bounding box center [97, 122] width 18 height 14
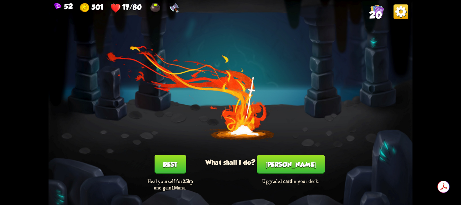
click at [173, 163] on button "Rest" at bounding box center [170, 164] width 32 height 19
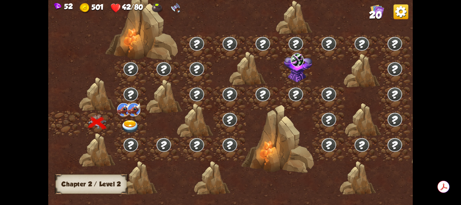
click at [130, 121] on img at bounding box center [130, 127] width 18 height 14
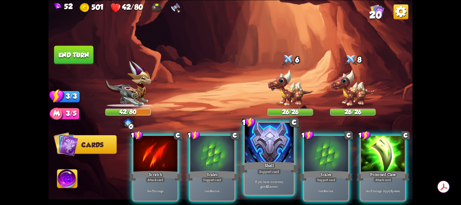
click at [262, 150] on div at bounding box center [269, 143] width 49 height 41
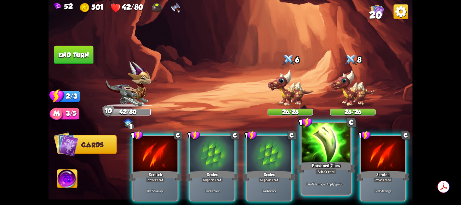
click at [318, 156] on div at bounding box center [326, 143] width 49 height 41
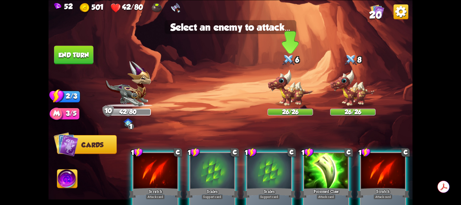
click at [294, 90] on img at bounding box center [291, 87] width 46 height 37
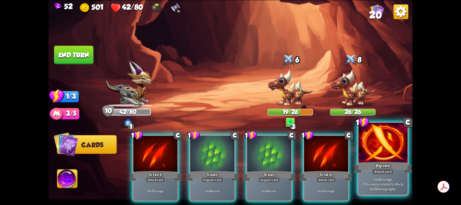
click at [378, 157] on div at bounding box center [383, 143] width 49 height 41
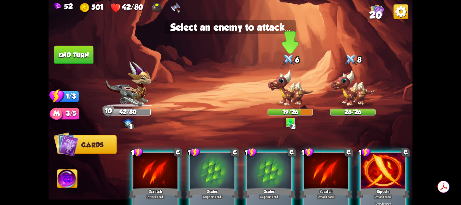
click at [294, 93] on img at bounding box center [291, 87] width 46 height 37
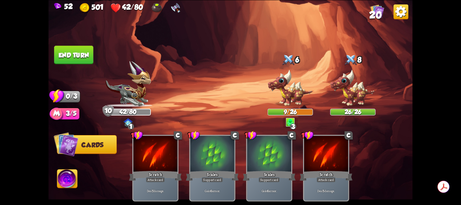
click at [66, 179] on img at bounding box center [67, 180] width 20 height 21
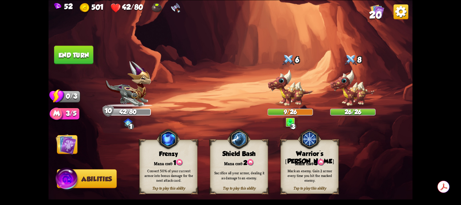
click at [317, 175] on div "Mark an enemy. Gain 2 armor every time you hit the marked enemy." at bounding box center [310, 175] width 52 height 15
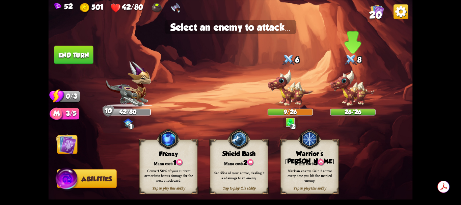
click at [353, 102] on img at bounding box center [353, 87] width 46 height 37
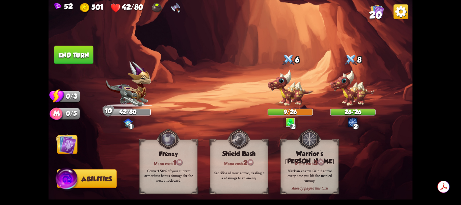
click at [79, 53] on button "End turn" at bounding box center [73, 55] width 39 height 19
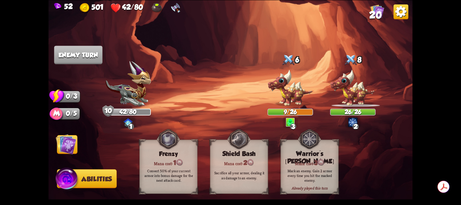
click at [66, 145] on img at bounding box center [66, 144] width 21 height 21
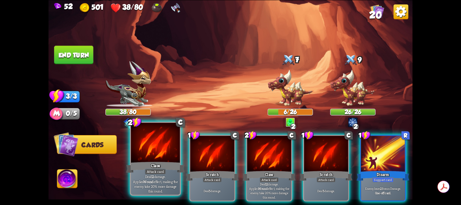
click at [168, 159] on div at bounding box center [155, 143] width 49 height 41
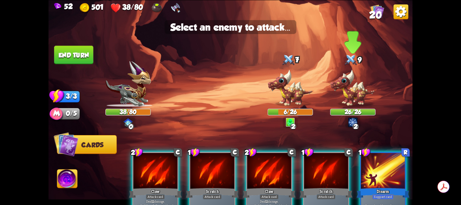
click at [344, 94] on img at bounding box center [353, 87] width 46 height 37
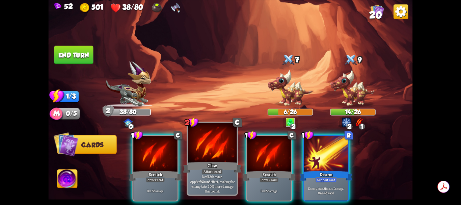
click at [221, 156] on div at bounding box center [212, 143] width 49 height 41
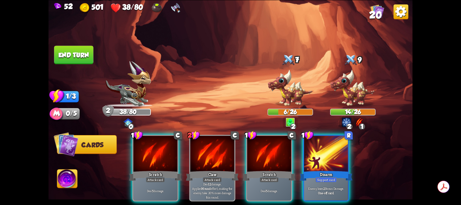
click at [355, 93] on img at bounding box center [353, 87] width 46 height 37
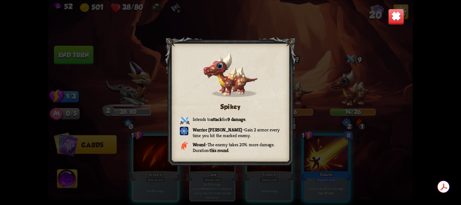
click at [394, 20] on img at bounding box center [396, 16] width 16 height 16
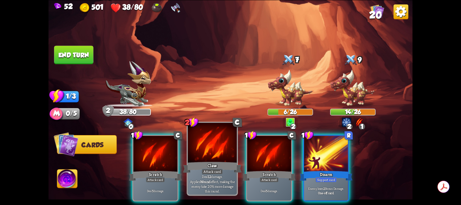
click at [222, 153] on div at bounding box center [212, 143] width 49 height 41
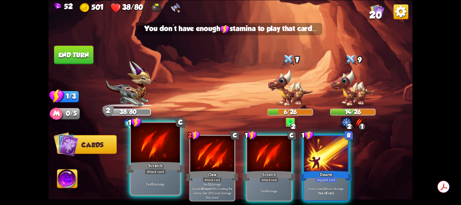
click at [169, 161] on div "Scratch" at bounding box center [155, 166] width 59 height 13
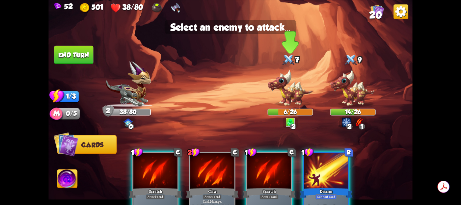
click at [290, 102] on img at bounding box center [291, 87] width 46 height 37
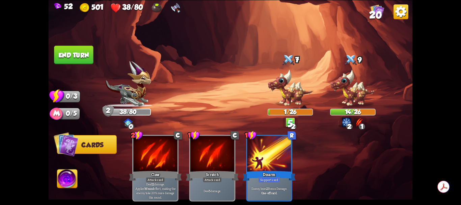
click at [82, 57] on button "End turn" at bounding box center [73, 55] width 39 height 19
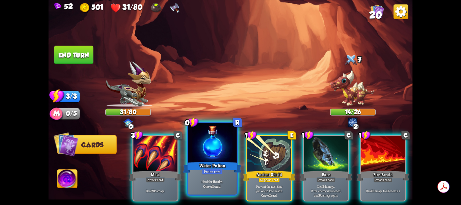
click at [212, 159] on div at bounding box center [212, 143] width 49 height 41
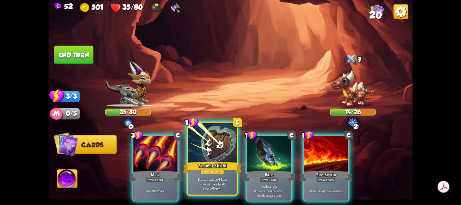
click at [213, 151] on div at bounding box center [212, 143] width 49 height 41
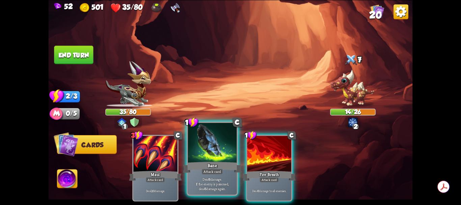
click at [217, 156] on div at bounding box center [212, 143] width 49 height 41
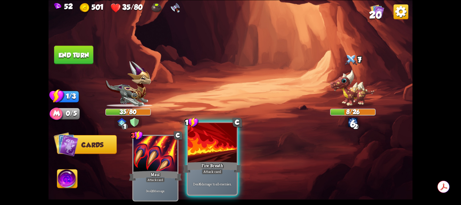
click at [222, 155] on div at bounding box center [212, 143] width 49 height 41
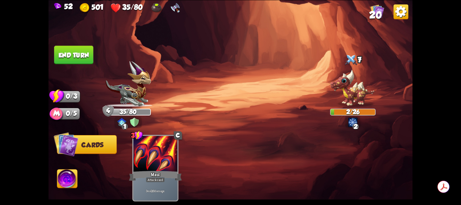
click at [90, 62] on button "End turn" at bounding box center [73, 55] width 39 height 19
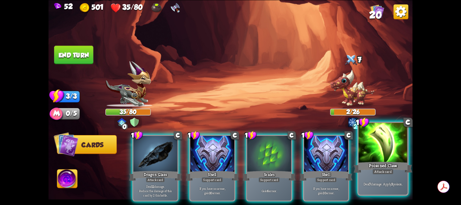
click at [383, 160] on div "Poisoned Claw" at bounding box center [383, 166] width 59 height 13
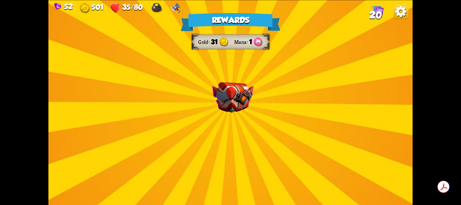
click at [229, 107] on img at bounding box center [232, 97] width 41 height 31
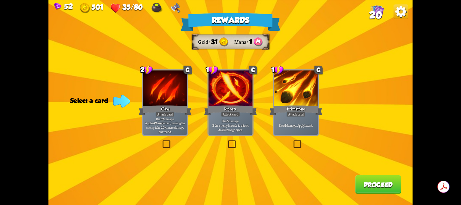
click at [161, 141] on label at bounding box center [161, 141] width 0 height 0
click at [0, 0] on input "checkbox" at bounding box center [0, 0] width 0 height 0
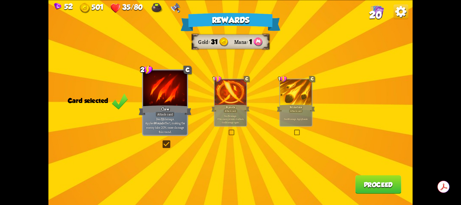
click at [378, 184] on button "Proceed" at bounding box center [379, 184] width 46 height 19
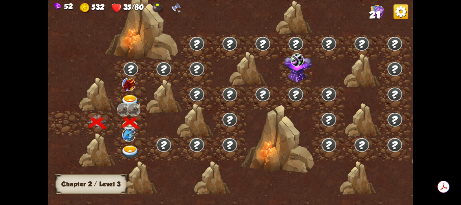
click at [131, 148] on img at bounding box center [130, 152] width 18 height 14
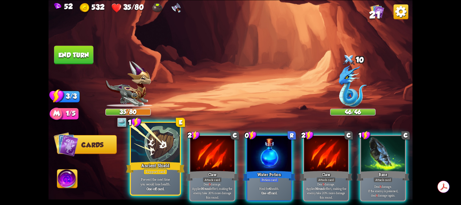
click at [158, 155] on div at bounding box center [155, 143] width 49 height 41
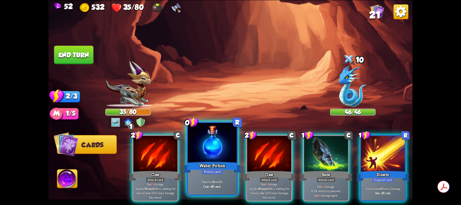
click at [201, 151] on div at bounding box center [212, 143] width 49 height 41
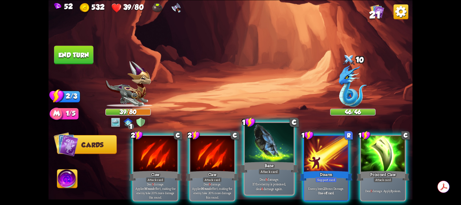
click at [283, 153] on div at bounding box center [269, 143] width 49 height 41
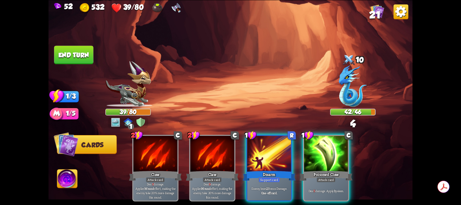
click at [346, 99] on img at bounding box center [353, 86] width 28 height 42
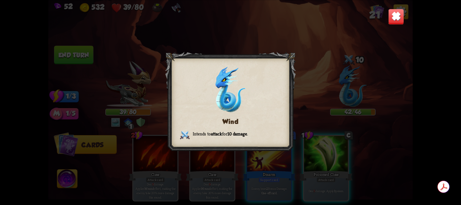
click at [398, 18] on img at bounding box center [396, 16] width 16 height 16
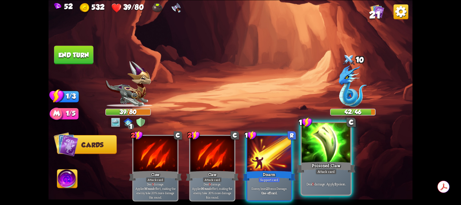
click at [329, 150] on div at bounding box center [326, 143] width 49 height 41
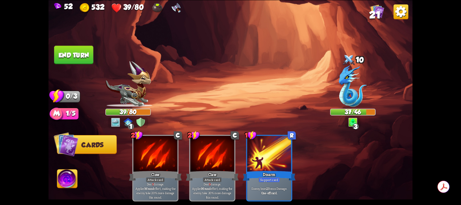
click at [88, 55] on button "End turn" at bounding box center [73, 55] width 39 height 19
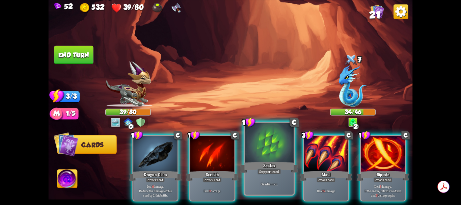
click at [262, 168] on div "Scales" at bounding box center [269, 166] width 59 height 13
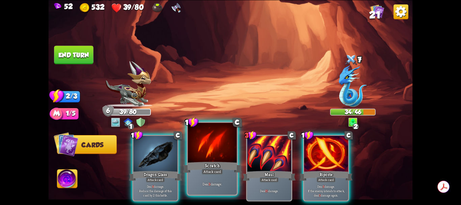
click at [216, 153] on div at bounding box center [212, 143] width 49 height 41
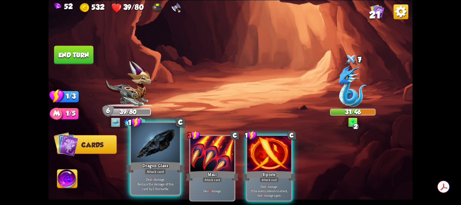
click at [174, 154] on div at bounding box center [155, 143] width 49 height 41
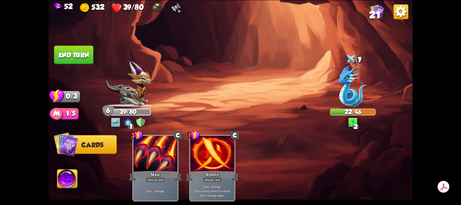
click at [78, 60] on button "End turn" at bounding box center [73, 55] width 39 height 19
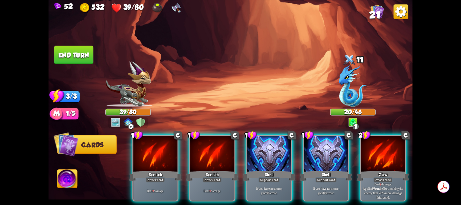
click at [176, 9] on img at bounding box center [176, 8] width 10 height 10
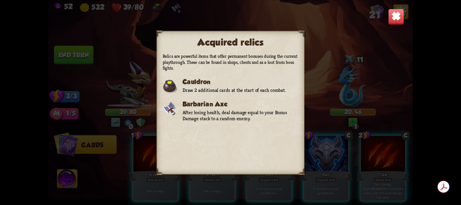
click at [398, 16] on img at bounding box center [396, 16] width 16 height 16
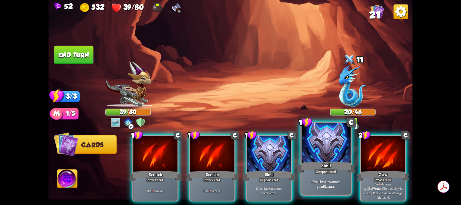
click at [332, 144] on div at bounding box center [326, 143] width 49 height 41
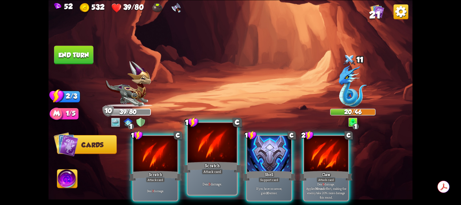
click at [224, 157] on div at bounding box center [212, 143] width 49 height 41
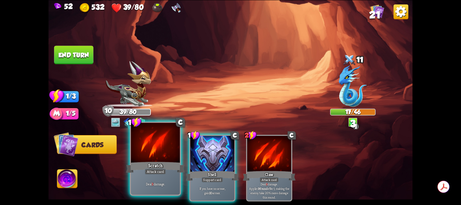
click at [168, 151] on div at bounding box center [155, 143] width 49 height 41
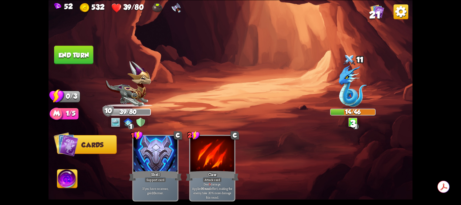
click at [88, 57] on button "End turn" at bounding box center [73, 55] width 39 height 19
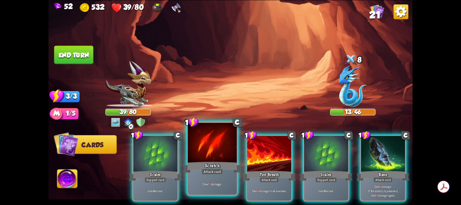
click at [208, 160] on div "Scratch" at bounding box center [212, 166] width 59 height 13
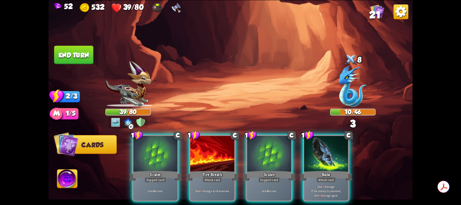
click at [208, 170] on div "Fire Breath" at bounding box center [212, 176] width 53 height 12
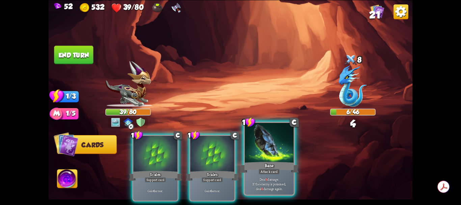
click at [264, 159] on div at bounding box center [269, 143] width 49 height 41
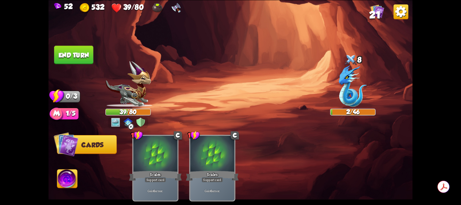
click at [69, 54] on button "End turn" at bounding box center [73, 55] width 39 height 19
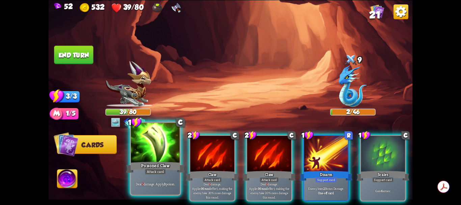
click at [158, 146] on div at bounding box center [155, 143] width 49 height 41
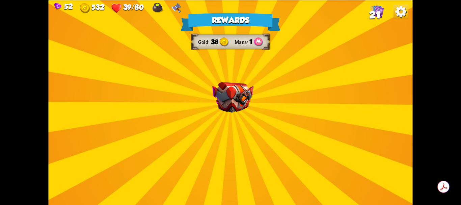
click at [240, 105] on img at bounding box center [232, 97] width 41 height 31
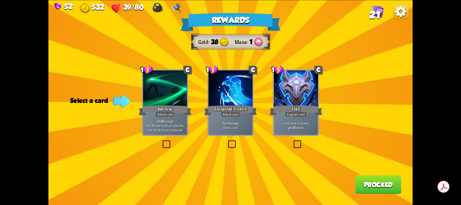
click at [227, 141] on label at bounding box center [227, 141] width 0 height 0
click at [0, 0] on input "checkbox" at bounding box center [0, 0] width 0 height 0
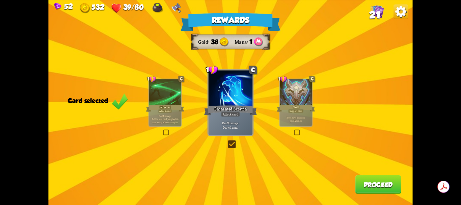
click at [380, 182] on button "Proceed" at bounding box center [379, 184] width 46 height 19
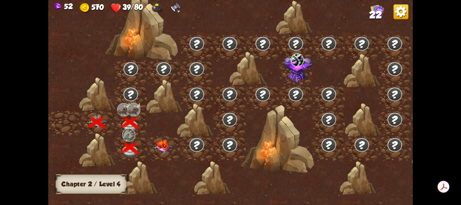
click at [166, 147] on img at bounding box center [163, 147] width 18 height 14
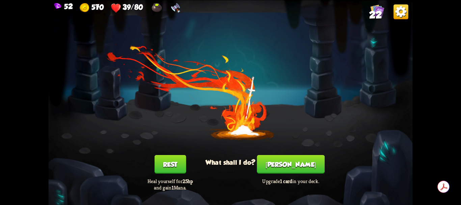
click at [178, 163] on button "Rest" at bounding box center [170, 164] width 32 height 19
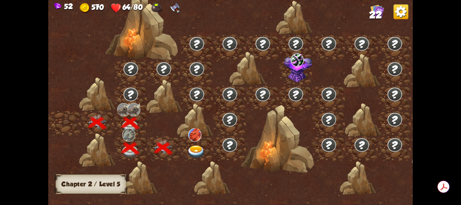
click at [195, 135] on img at bounding box center [194, 134] width 13 height 13
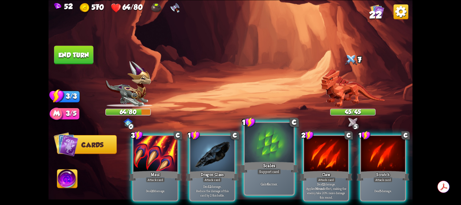
click at [279, 148] on div at bounding box center [269, 143] width 49 height 41
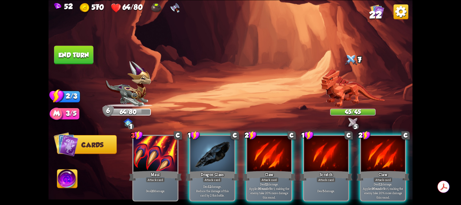
click at [279, 148] on div at bounding box center [269, 154] width 44 height 37
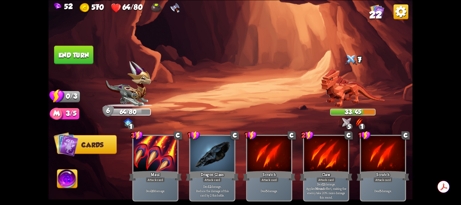
click at [77, 52] on button "End turn" at bounding box center [73, 55] width 39 height 19
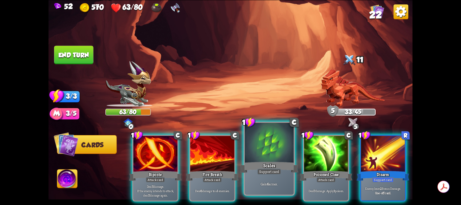
click at [271, 148] on div at bounding box center [269, 143] width 49 height 41
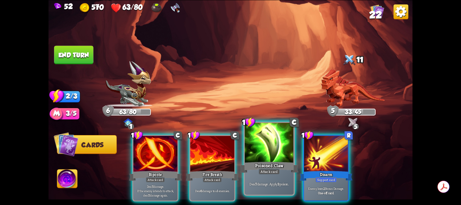
click at [271, 148] on div at bounding box center [269, 143] width 49 height 41
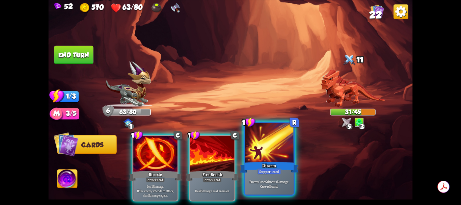
click at [262, 151] on div at bounding box center [269, 143] width 49 height 41
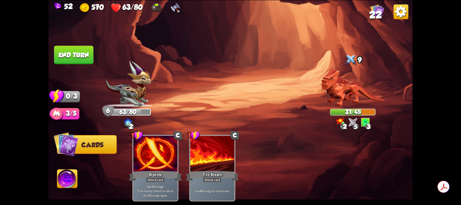
click at [80, 58] on button "End turn" at bounding box center [73, 55] width 39 height 19
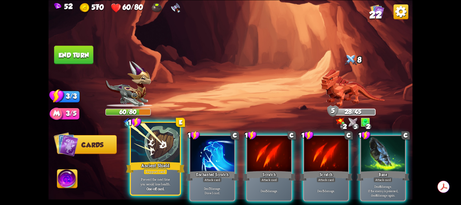
click at [164, 160] on div at bounding box center [155, 143] width 49 height 41
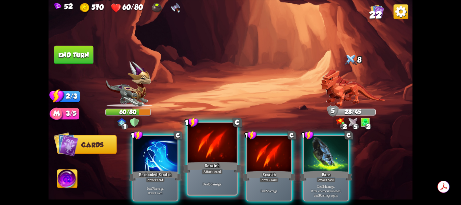
click at [203, 151] on div at bounding box center [212, 143] width 49 height 41
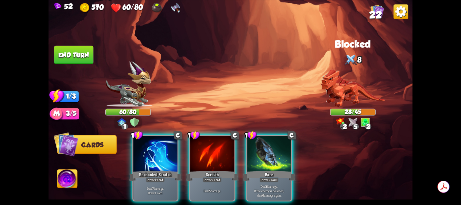
click at [203, 151] on div at bounding box center [213, 154] width 44 height 37
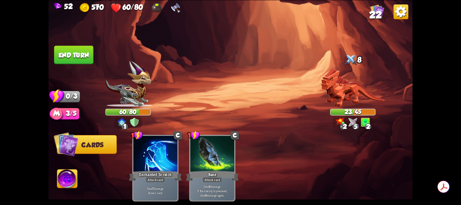
click at [84, 58] on button "End turn" at bounding box center [73, 55] width 39 height 19
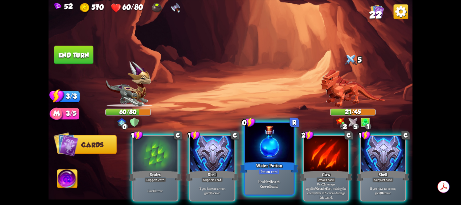
click at [264, 175] on div "Potion card" at bounding box center [269, 172] width 21 height 6
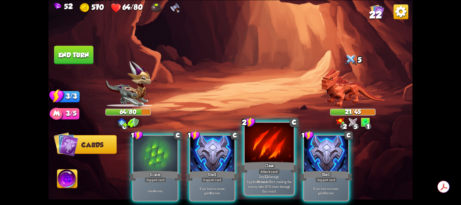
click at [273, 151] on div at bounding box center [269, 143] width 49 height 41
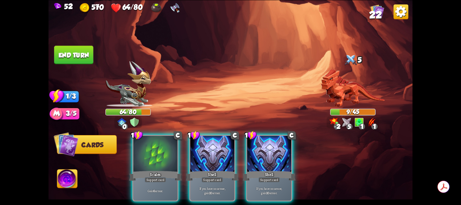
click at [74, 60] on button "End turn" at bounding box center [73, 55] width 39 height 19
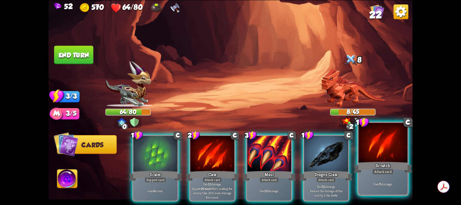
click at [382, 158] on div at bounding box center [383, 143] width 49 height 41
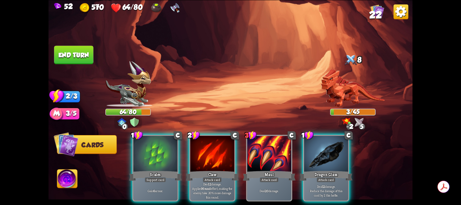
click at [80, 58] on button "End turn" at bounding box center [73, 55] width 39 height 19
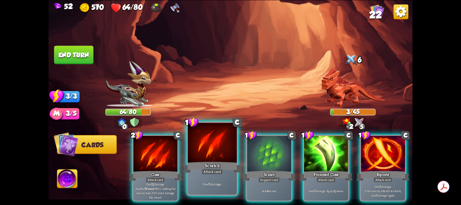
click at [209, 154] on div at bounding box center [212, 143] width 49 height 41
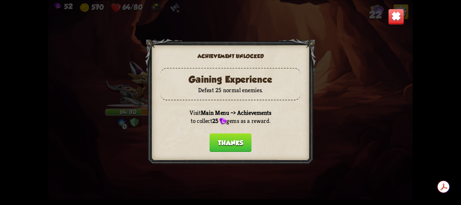
click at [234, 140] on button "Thanks" at bounding box center [231, 142] width 42 height 19
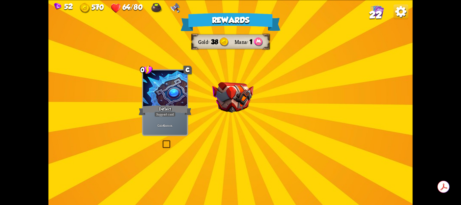
click at [233, 105] on div at bounding box center [233, 105] width 0 height 0
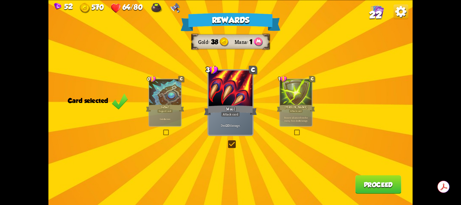
click at [227, 141] on label at bounding box center [227, 141] width 0 height 0
click at [0, 0] on input "checkbox" at bounding box center [0, 0] width 0 height 0
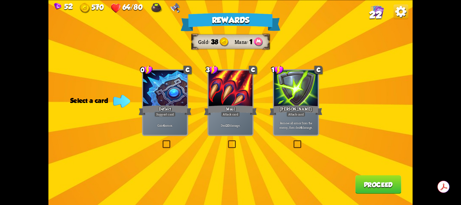
click at [161, 141] on label at bounding box center [161, 141] width 0 height 0
click at [0, 0] on input "checkbox" at bounding box center [0, 0] width 0 height 0
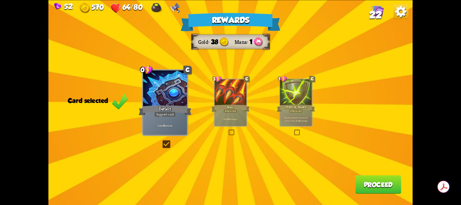
click at [366, 182] on button "Proceed" at bounding box center [379, 184] width 46 height 19
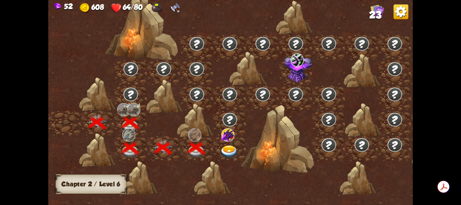
click at [228, 149] on img at bounding box center [230, 152] width 18 height 14
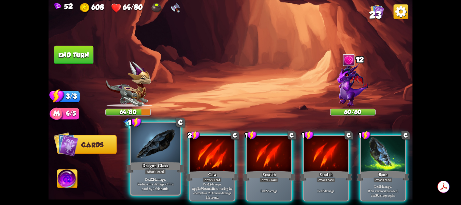
click at [154, 154] on div at bounding box center [155, 143] width 49 height 41
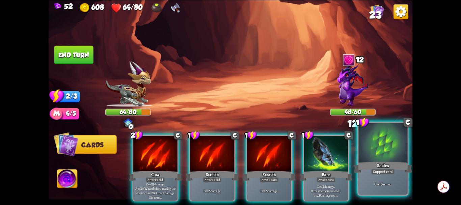
click at [371, 159] on div at bounding box center [383, 143] width 49 height 41
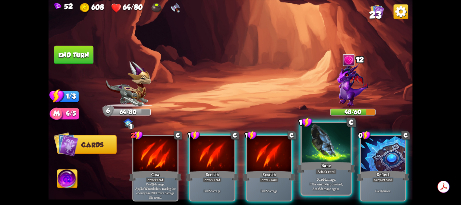
click at [328, 159] on div at bounding box center [326, 143] width 49 height 41
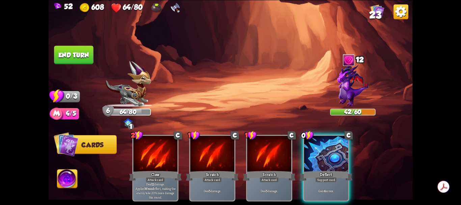
click at [85, 53] on button "End turn" at bounding box center [73, 55] width 39 height 19
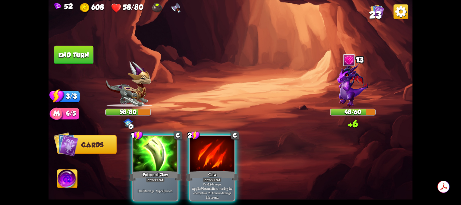
click at [225, 141] on div at bounding box center [213, 154] width 44 height 37
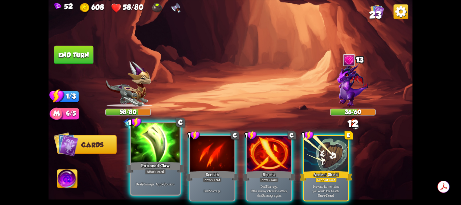
click at [161, 147] on div at bounding box center [155, 143] width 49 height 41
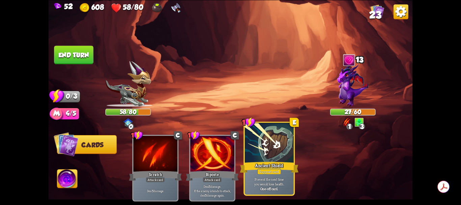
click at [264, 154] on div at bounding box center [269, 143] width 49 height 41
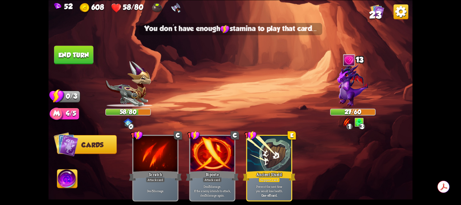
click at [76, 53] on button "End turn" at bounding box center [73, 55] width 39 height 19
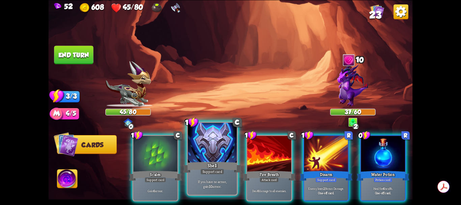
click at [225, 151] on div at bounding box center [212, 143] width 49 height 41
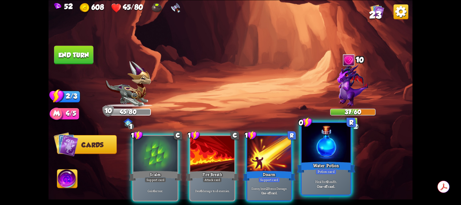
click at [316, 157] on div at bounding box center [326, 143] width 49 height 41
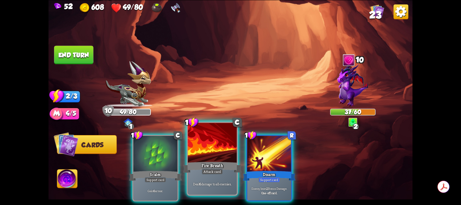
click at [212, 156] on div at bounding box center [212, 143] width 49 height 41
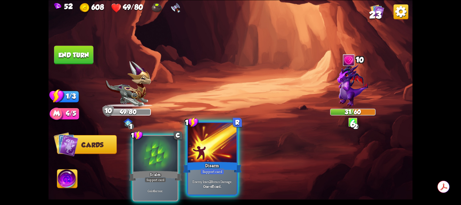
click at [206, 155] on div at bounding box center [212, 143] width 49 height 41
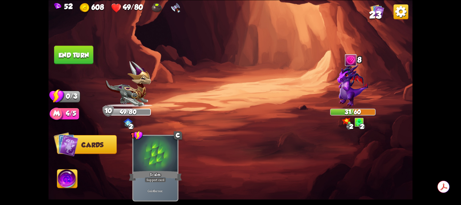
click at [84, 55] on button "End turn" at bounding box center [73, 55] width 39 height 19
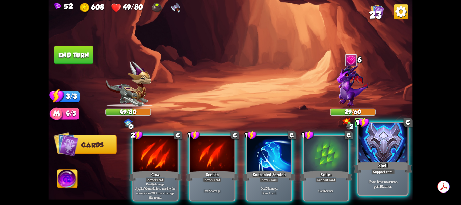
click at [367, 151] on div at bounding box center [383, 143] width 49 height 41
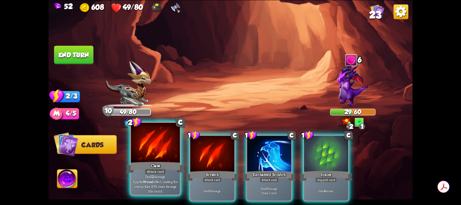
click at [166, 153] on div at bounding box center [155, 143] width 49 height 41
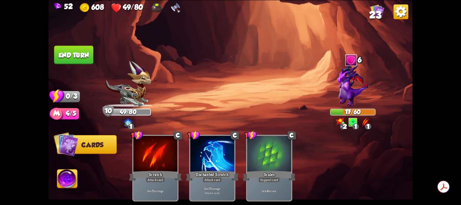
click at [84, 57] on button "End turn" at bounding box center [73, 55] width 39 height 19
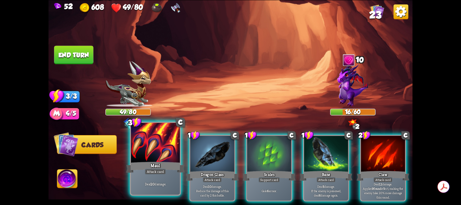
click at [163, 150] on div at bounding box center [155, 143] width 49 height 41
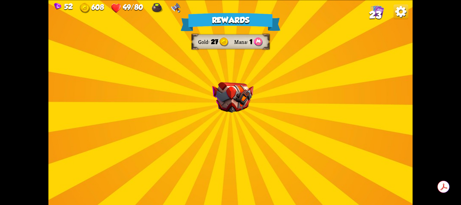
click at [234, 98] on img at bounding box center [232, 97] width 41 height 31
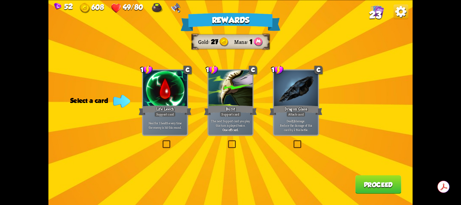
click at [293, 141] on label at bounding box center [293, 141] width 0 height 0
click at [0, 0] on input "checkbox" at bounding box center [0, 0] width 0 height 0
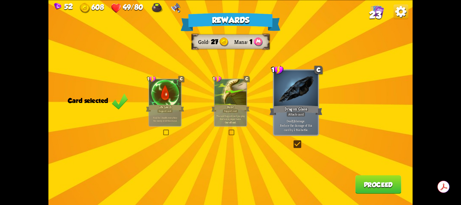
click at [380, 184] on button "Proceed" at bounding box center [379, 184] width 46 height 19
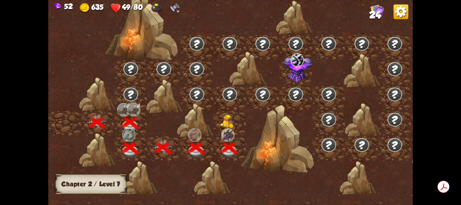
click at [228, 119] on img at bounding box center [230, 122] width 18 height 14
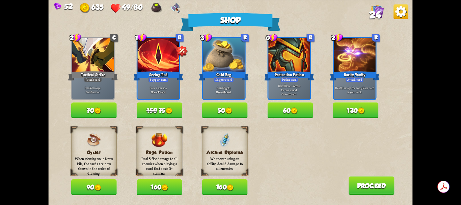
click at [97, 109] on img at bounding box center [97, 110] width 7 height 7
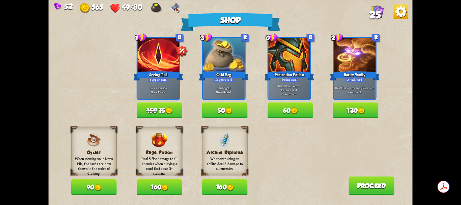
click at [227, 187] on button "160" at bounding box center [225, 187] width 46 height 16
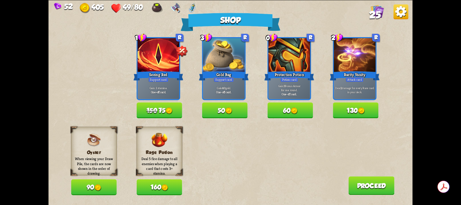
click at [168, 109] on button "150 75" at bounding box center [160, 110] width 46 height 16
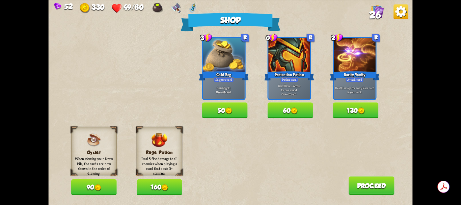
click at [305, 109] on button "60" at bounding box center [291, 110] width 46 height 16
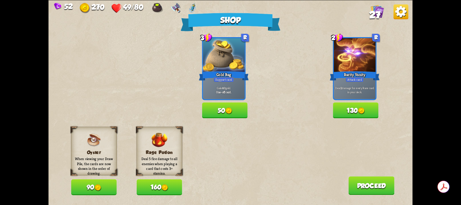
click at [358, 112] on button "130" at bounding box center [356, 110] width 46 height 16
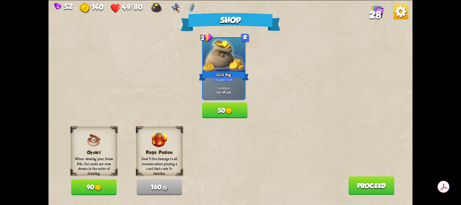
click at [367, 186] on button "Proceed" at bounding box center [372, 185] width 46 height 19
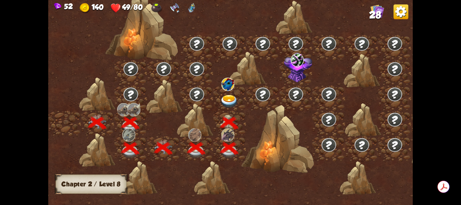
click at [231, 100] on img at bounding box center [230, 102] width 18 height 14
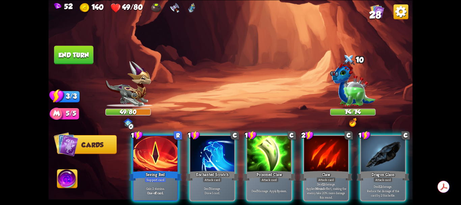
click at [70, 179] on img at bounding box center [67, 180] width 20 height 21
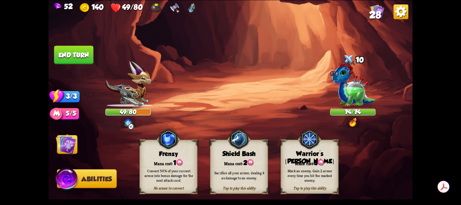
click at [321, 174] on div "Mark an enemy. Gain 2 armor every time you hit the marked enemy." at bounding box center [310, 175] width 52 height 15
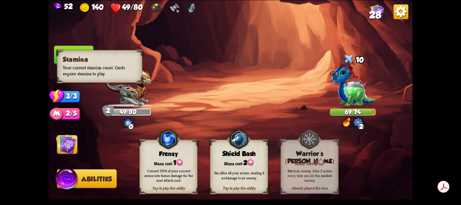
click at [70, 101] on div "3/3" at bounding box center [68, 97] width 23 height 12
click at [70, 96] on div "3/3" at bounding box center [68, 97] width 23 height 12
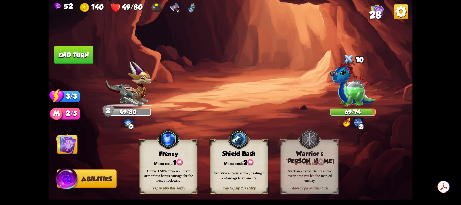
click at [75, 139] on img at bounding box center [66, 144] width 21 height 21
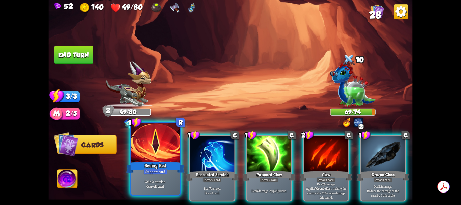
drag, startPoint x: 400, startPoint y: 168, endPoint x: 151, endPoint y: 157, distance: 249.2
click at [148, 168] on div "1 R Seeing Red Support card Gain 2 stamina. One-off card. 1 C Enchanted Scratch…" at bounding box center [267, 159] width 292 height 91
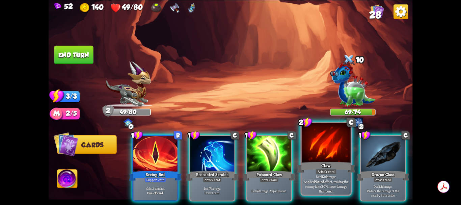
click at [332, 151] on div at bounding box center [326, 143] width 49 height 41
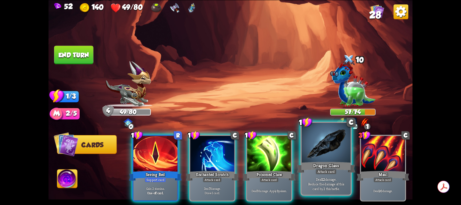
click at [329, 148] on div at bounding box center [326, 143] width 49 height 41
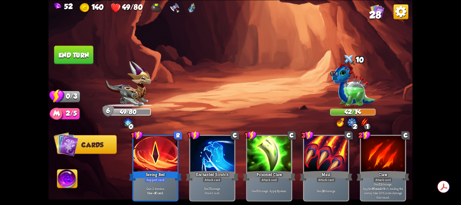
click at [90, 57] on button "End turn" at bounding box center [73, 55] width 39 height 19
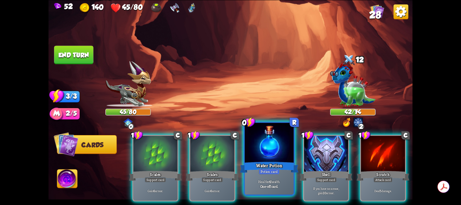
click at [269, 162] on div "Water Potion" at bounding box center [269, 166] width 59 height 13
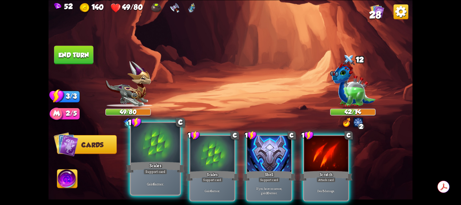
click at [154, 154] on div at bounding box center [155, 143] width 49 height 41
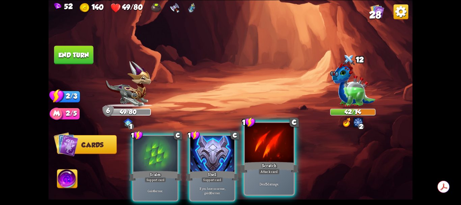
click at [261, 155] on div at bounding box center [269, 143] width 49 height 41
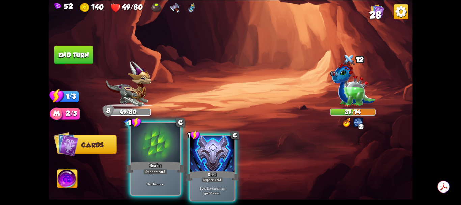
click at [164, 152] on div at bounding box center [155, 143] width 49 height 41
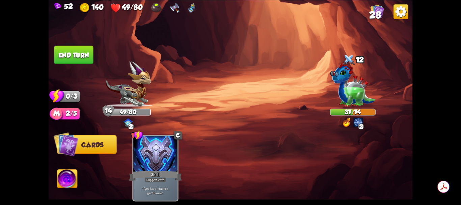
click at [71, 58] on button "End turn" at bounding box center [73, 55] width 39 height 19
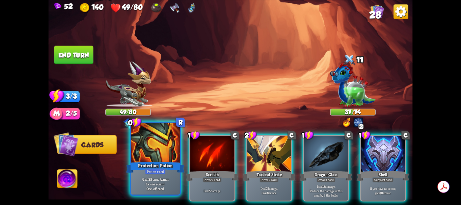
click at [167, 174] on div "Gain 3 Bonus Armor for one round. One-off card." at bounding box center [155, 183] width 49 height 21
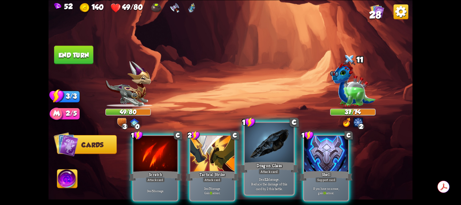
click at [270, 163] on div "Dragon Glass" at bounding box center [269, 166] width 59 height 13
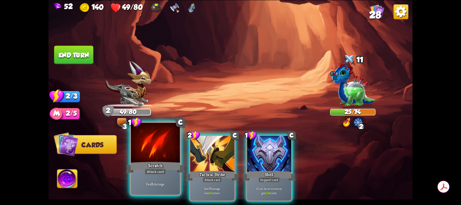
click at [169, 149] on div at bounding box center [155, 143] width 49 height 41
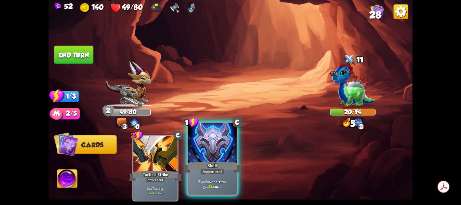
click at [207, 151] on div at bounding box center [212, 143] width 49 height 41
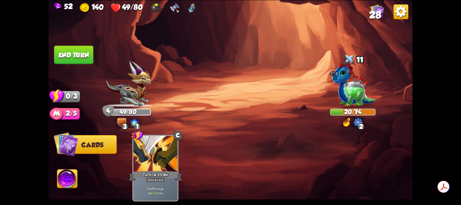
click at [87, 55] on button "End turn" at bounding box center [73, 55] width 39 height 19
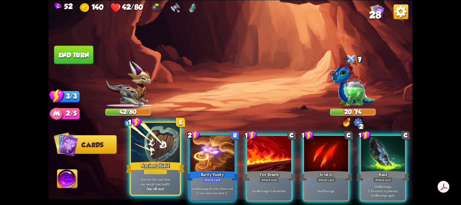
click at [163, 158] on div at bounding box center [155, 143] width 49 height 41
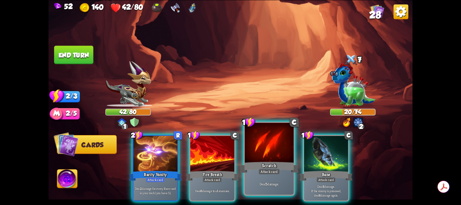
click at [261, 154] on div at bounding box center [269, 143] width 49 height 41
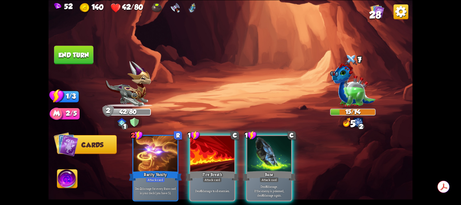
click at [261, 154] on div at bounding box center [269, 154] width 44 height 37
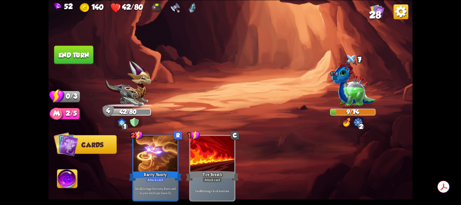
click at [80, 56] on button "End turn" at bounding box center [73, 55] width 39 height 19
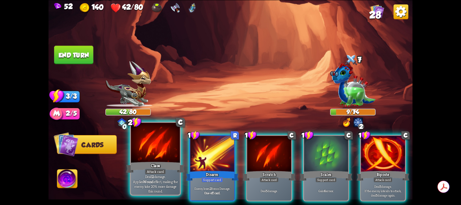
click at [161, 156] on div at bounding box center [155, 143] width 49 height 41
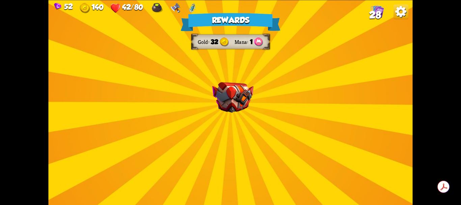
click at [233, 111] on img at bounding box center [232, 97] width 41 height 31
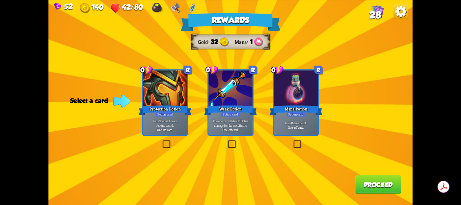
click at [227, 141] on label at bounding box center [227, 141] width 0 height 0
click at [0, 0] on input "checkbox" at bounding box center [0, 0] width 0 height 0
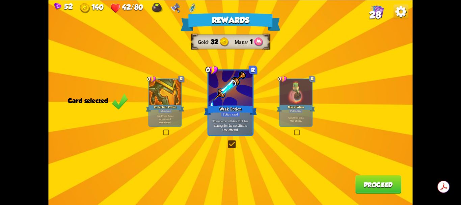
click at [391, 182] on button "Proceed" at bounding box center [379, 184] width 46 height 19
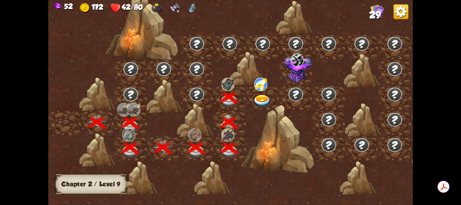
click at [298, 74] on img at bounding box center [298, 67] width 28 height 30
click at [399, 11] on img at bounding box center [401, 11] width 15 height 15
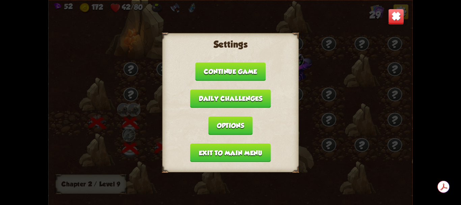
click at [249, 151] on button "Exit to main menu" at bounding box center [230, 152] width 81 height 19
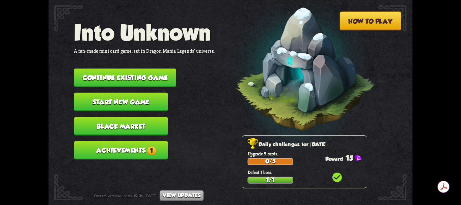
click at [158, 150] on button "Achievements 1" at bounding box center [121, 150] width 94 height 19
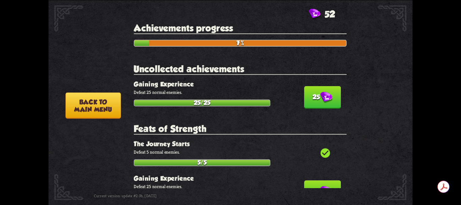
click at [312, 98] on button "25" at bounding box center [322, 97] width 37 height 23
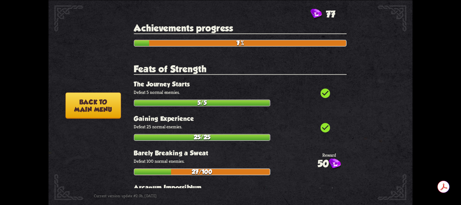
click at [91, 105] on button "Back to main menu" at bounding box center [93, 105] width 55 height 26
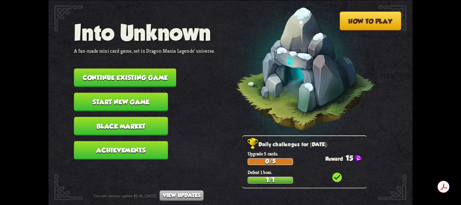
click at [118, 126] on button "Black Market" at bounding box center [121, 126] width 94 height 19
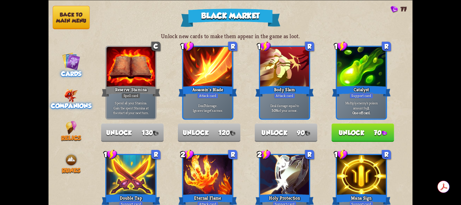
click at [70, 100] on img at bounding box center [71, 95] width 14 height 14
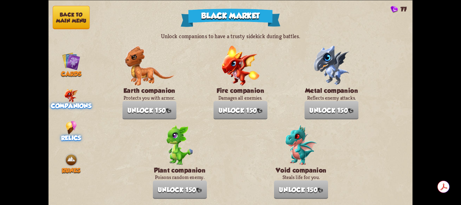
click at [69, 129] on img at bounding box center [71, 128] width 11 height 14
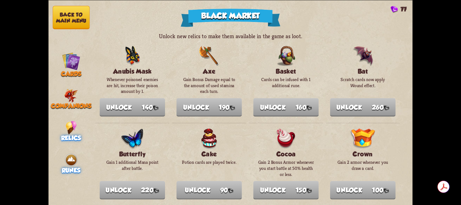
click at [69, 159] on img at bounding box center [72, 160] width 14 height 14
